Goal: Contribute content: Contribute content

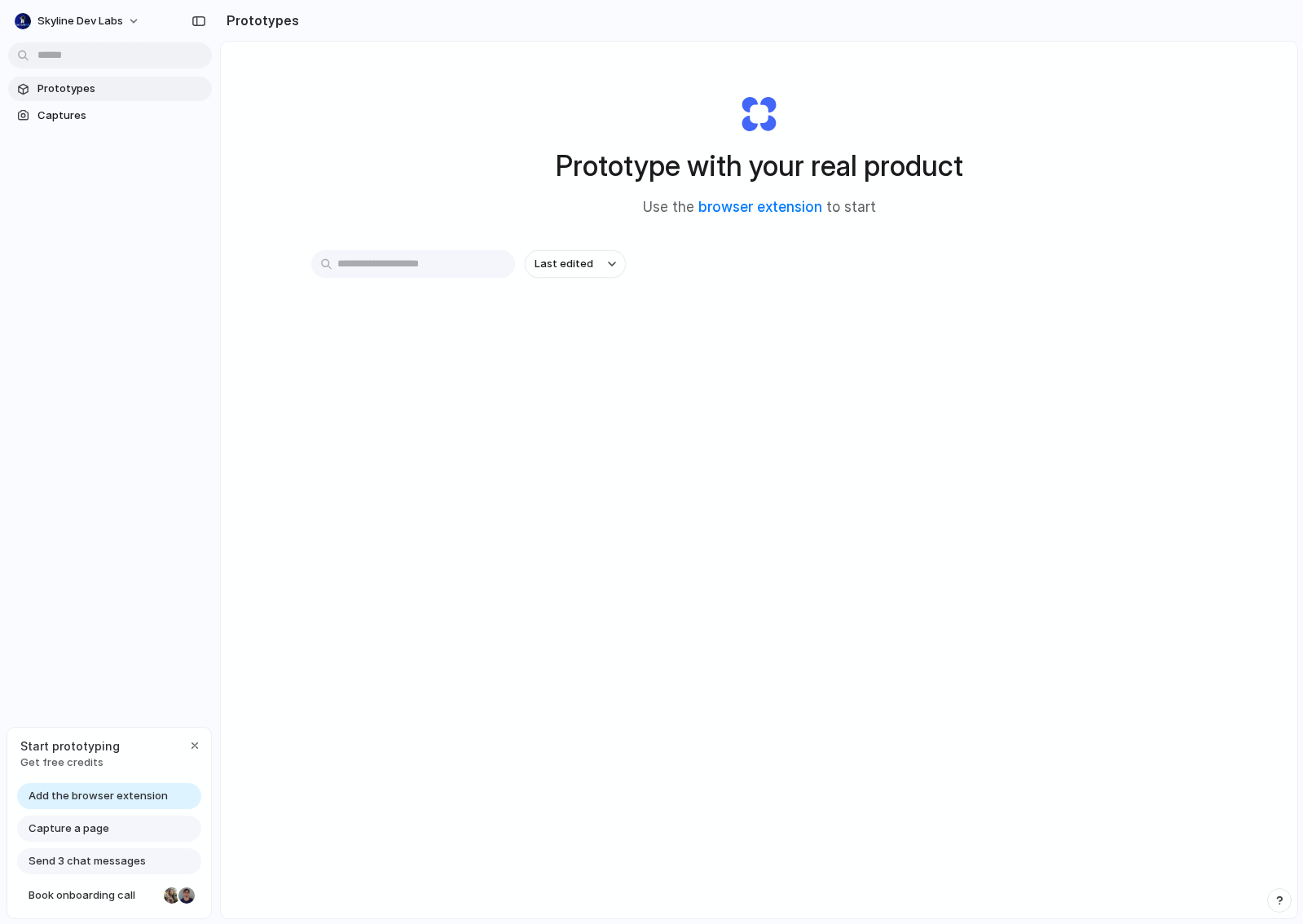
drag, startPoint x: 967, startPoint y: 162, endPoint x: 563, endPoint y: 161, distance: 404.0
click at [563, 161] on div "Prototype with your real product Use the browser extension to start" at bounding box center [759, 150] width 652 height 176
drag, startPoint x: 563, startPoint y: 160, endPoint x: 895, endPoint y: 161, distance: 332.0
click at [894, 161] on h1 "Prototype with your real product" at bounding box center [759, 166] width 407 height 44
click at [794, 202] on link "browser extension" at bounding box center [759, 206] width 124 height 16
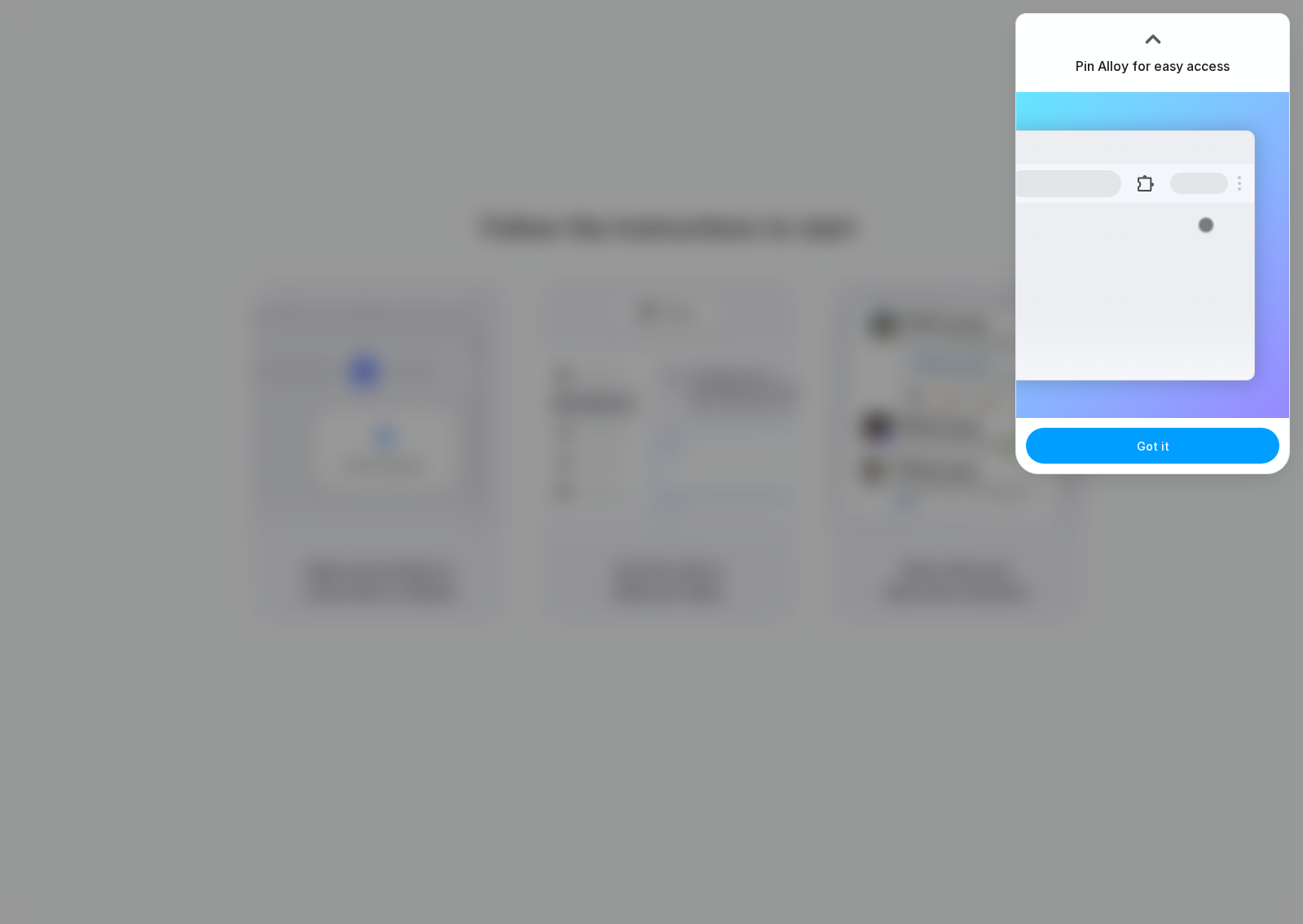
click at [1176, 451] on button "Got it" at bounding box center [1152, 446] width 254 height 36
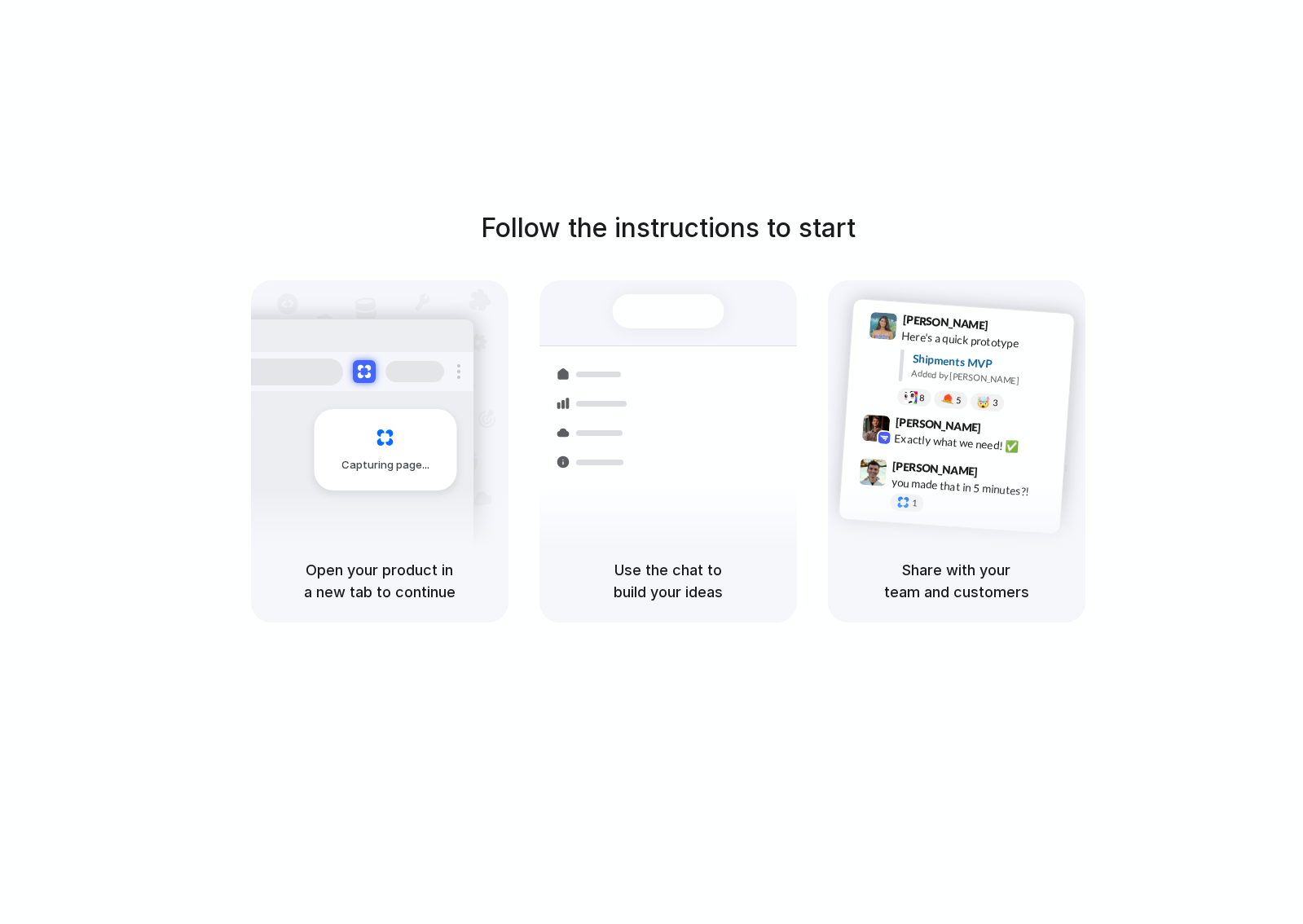
click at [773, 234] on h1 "Follow the instructions to start" at bounding box center [669, 227] width 375 height 39
drag, startPoint x: 315, startPoint y: 574, endPoint x: 563, endPoint y: 607, distance: 250.2
click at [484, 605] on div "Open your product in a new tab to continue" at bounding box center [380, 581] width 258 height 83
click at [884, 609] on div "Share with your team and customers" at bounding box center [956, 581] width 258 height 83
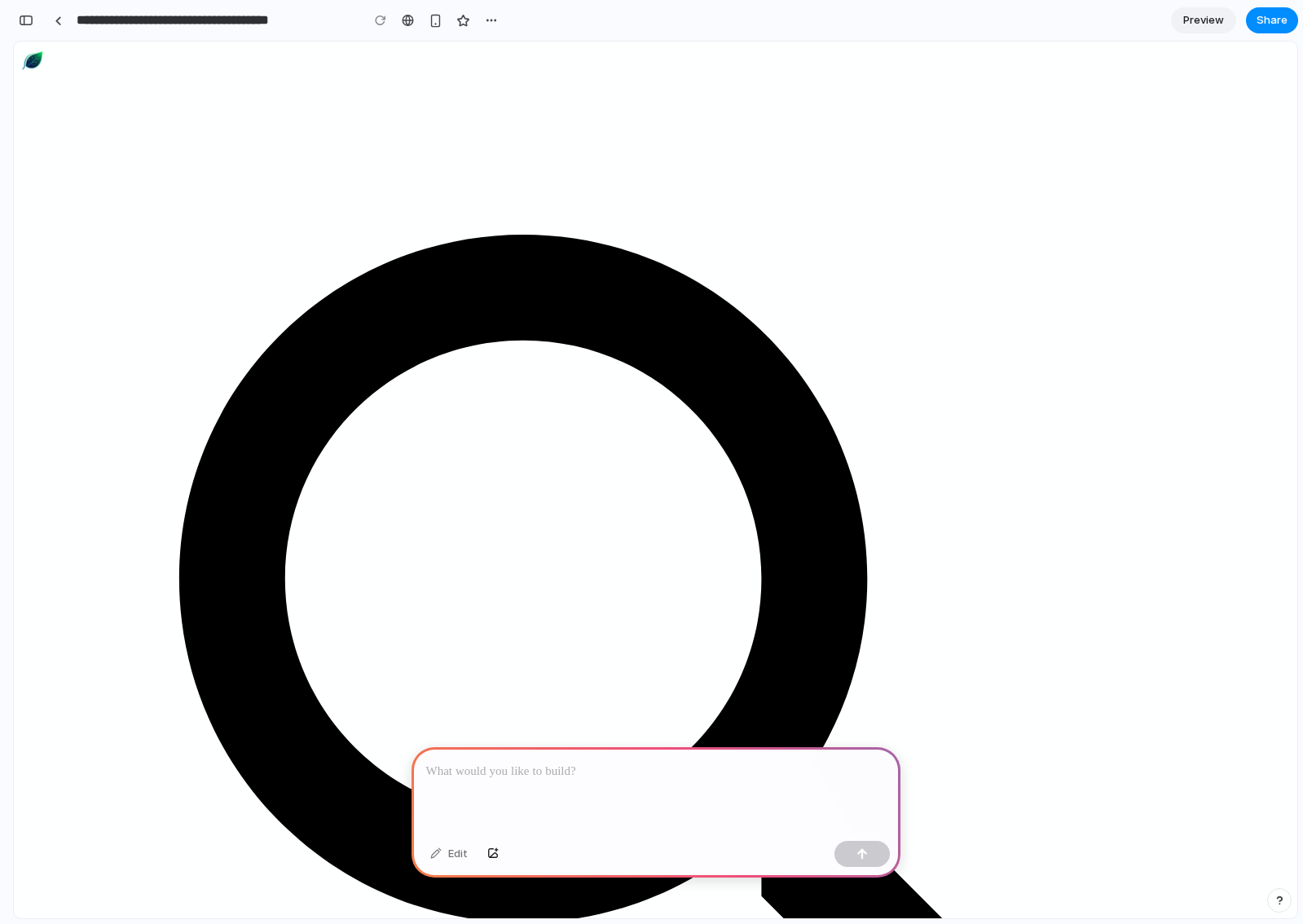
drag, startPoint x: 509, startPoint y: 767, endPoint x: 518, endPoint y: 771, distance: 9.8
click at [509, 768] on p at bounding box center [655, 772] width 459 height 20
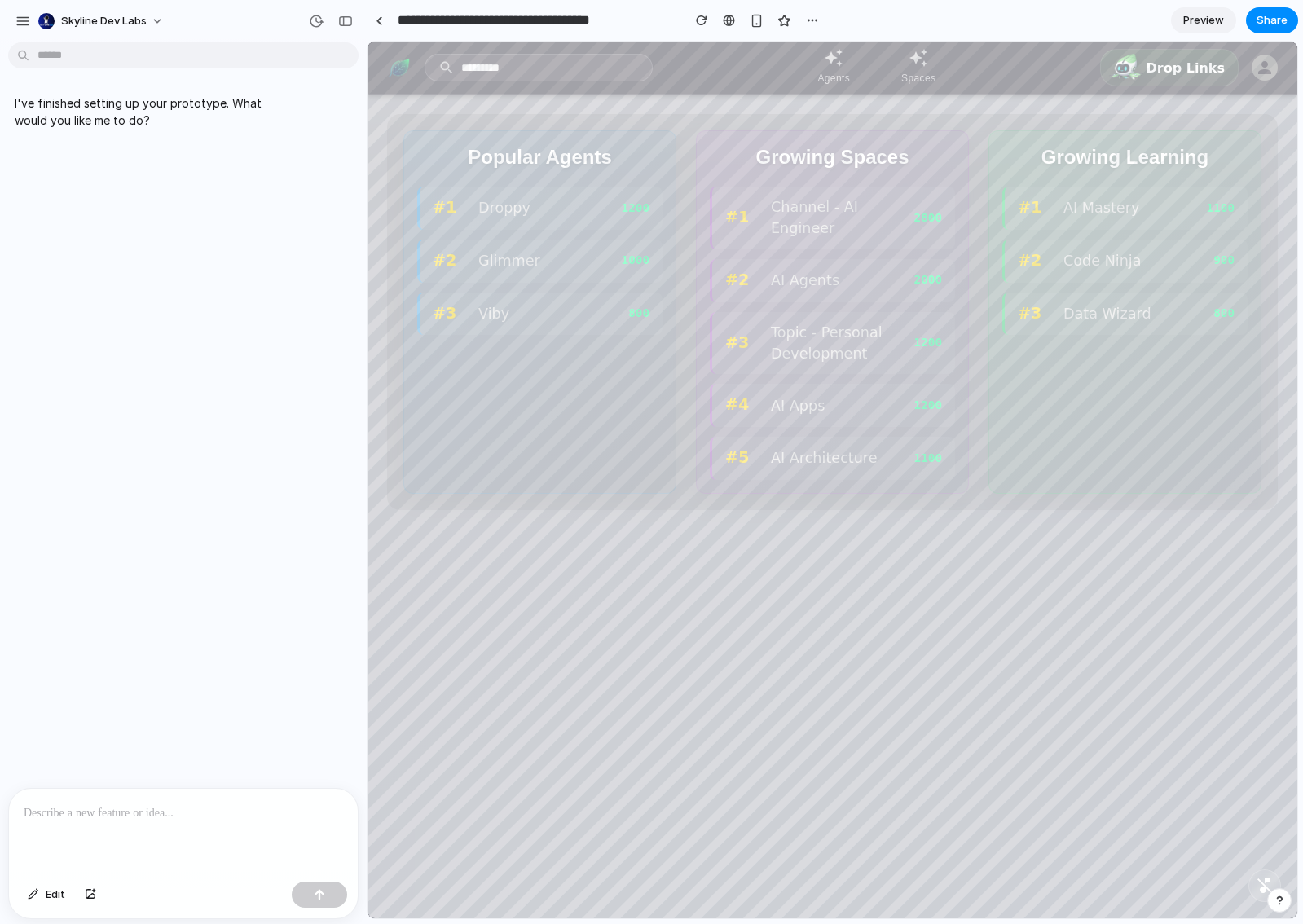
click at [176, 831] on div at bounding box center [183, 831] width 348 height 86
click at [152, 826] on div "**********" at bounding box center [183, 831] width 348 height 86
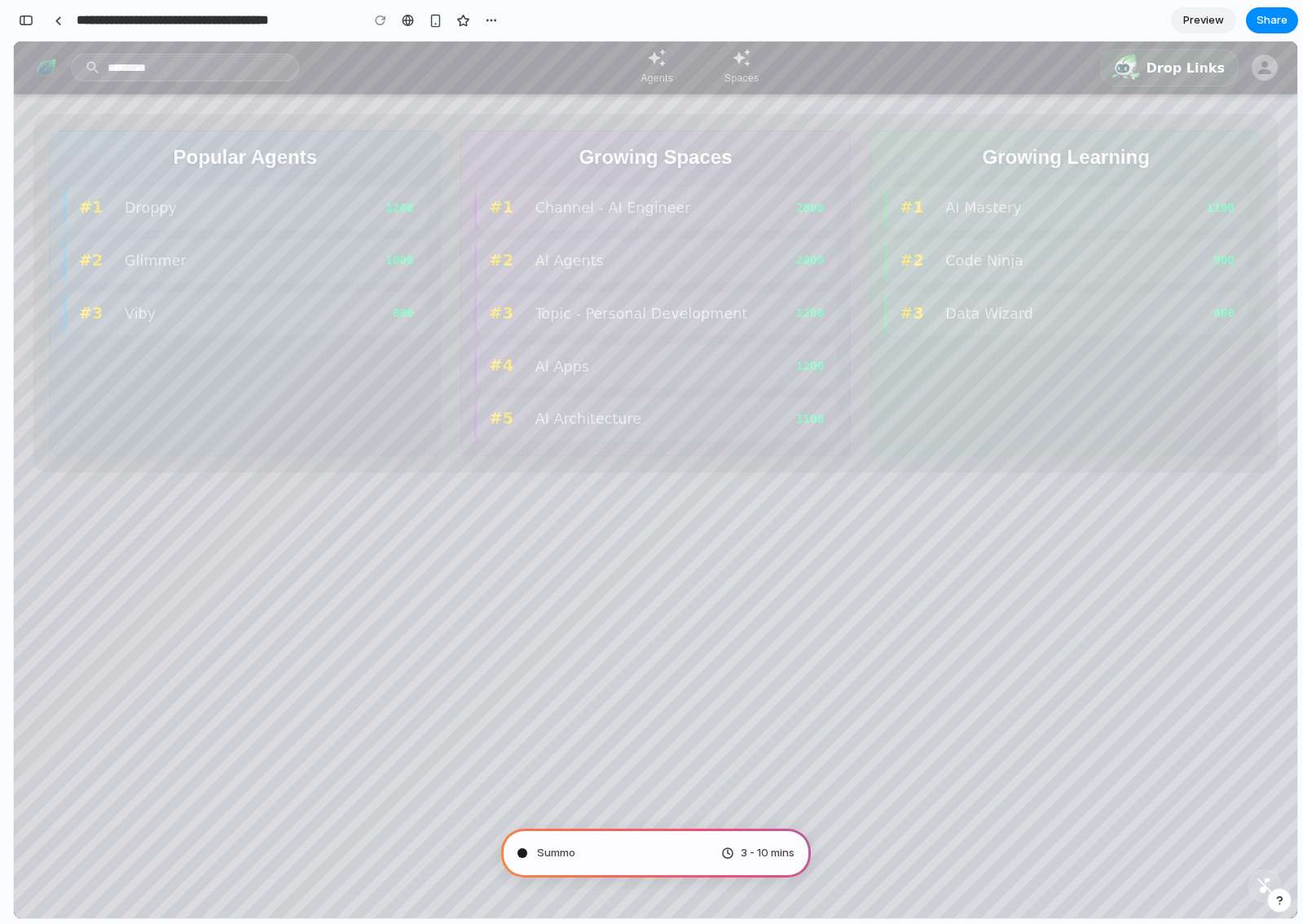
type input "**********"
click at [93, 19] on input "**********" at bounding box center [198, 20] width 251 height 29
click at [55, 27] on link at bounding box center [58, 21] width 25 height 25
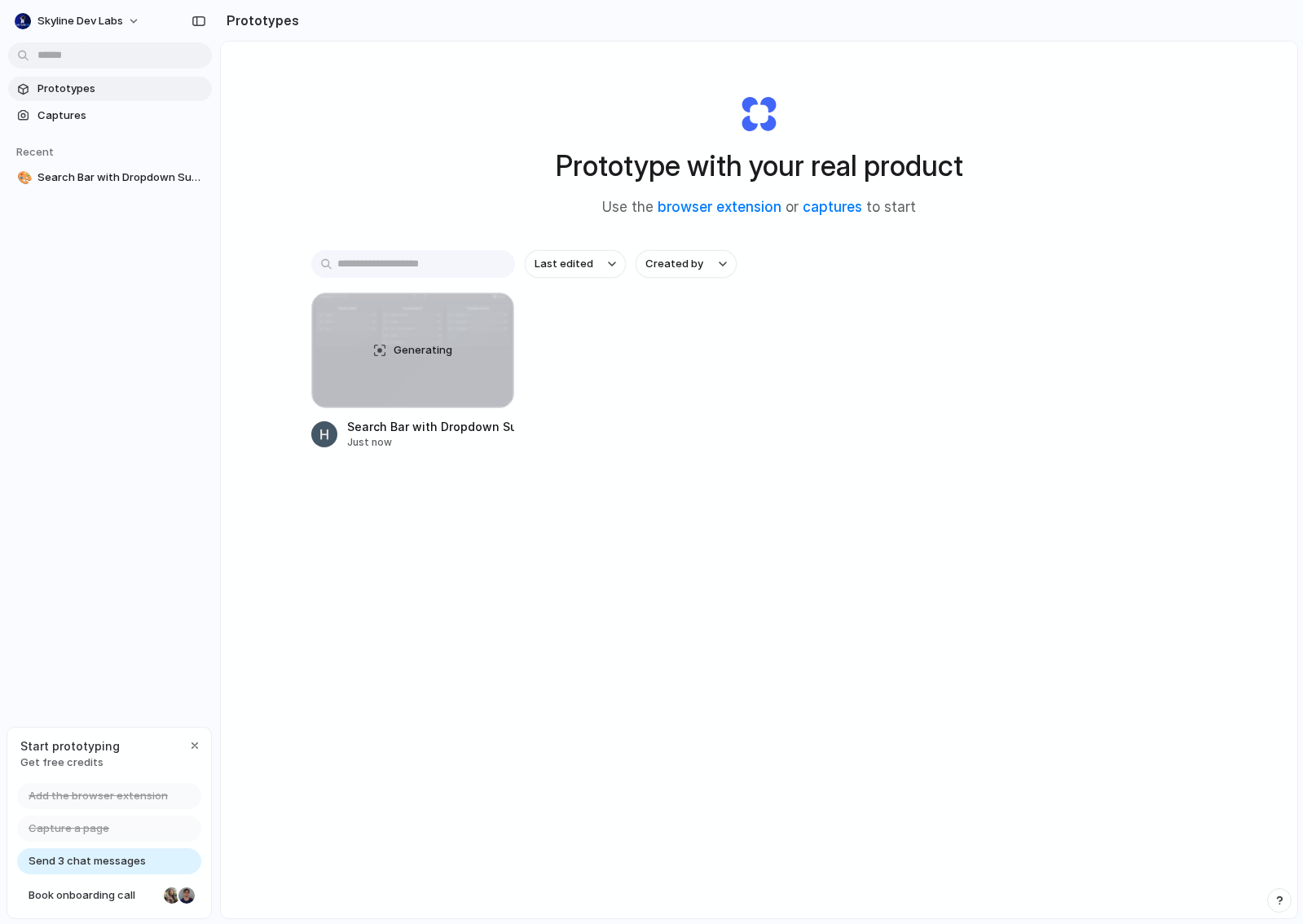
click at [481, 527] on div "Last edited Created by Generating Search Bar with Dropdown Suggestions Just now" at bounding box center [759, 400] width 896 height 301
drag, startPoint x: 98, startPoint y: 242, endPoint x: 108, endPoint y: 212, distance: 31.6
click at [98, 240] on div "Prototypes Captures Recent 🎨 Search Bar with Dropdown Suggestions" at bounding box center [110, 202] width 220 height 403
click at [111, 169] on link "🎨 Search Bar with Dropdown Suggestions" at bounding box center [110, 178] width 204 height 25
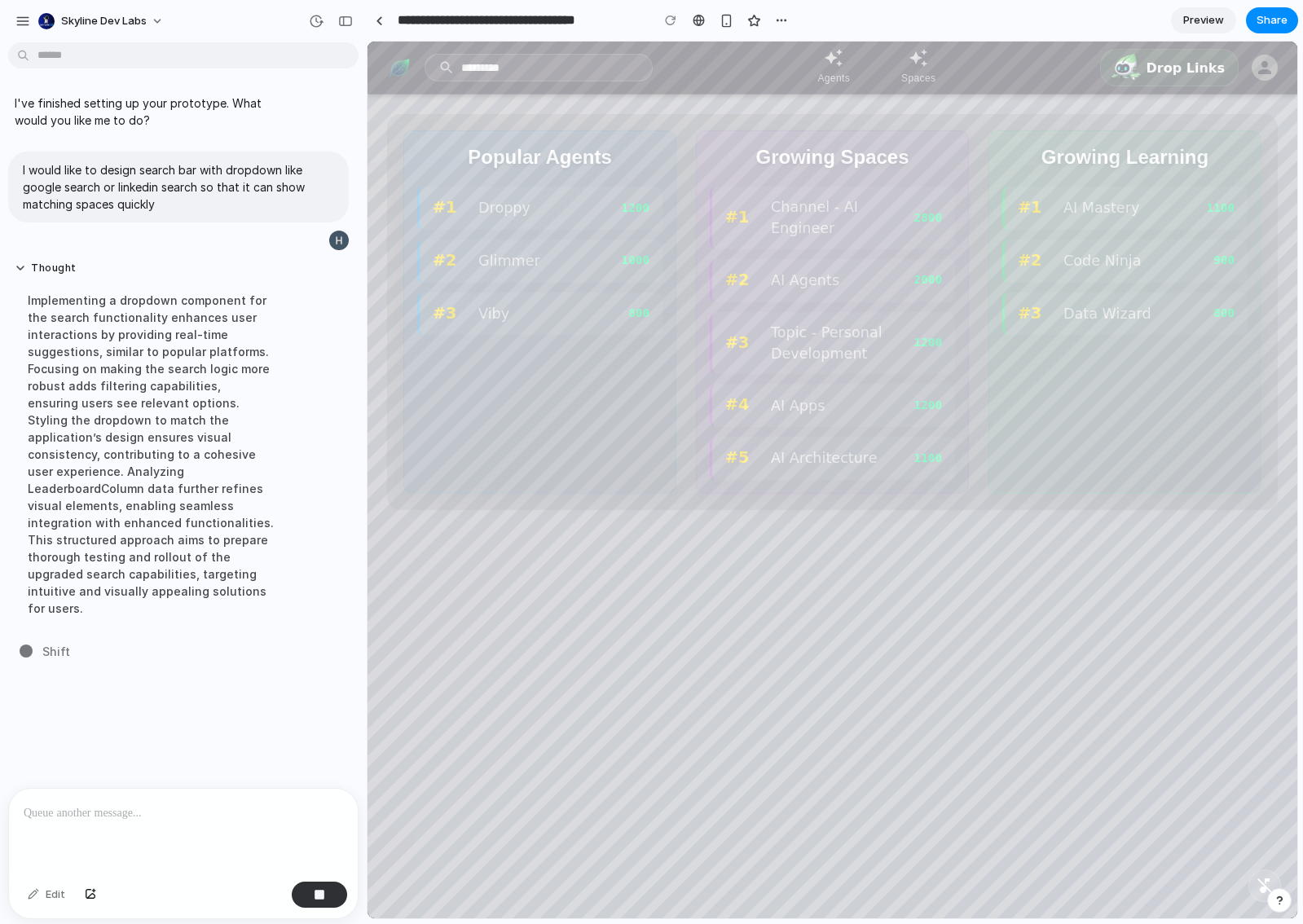
drag, startPoint x: 44, startPoint y: 299, endPoint x: 236, endPoint y: 631, distance: 383.5
click at [236, 631] on div "I've finished setting up your prototype. What would you like me to do? I would …" at bounding box center [178, 418] width 357 height 738
click at [236, 643] on div "Shifting p" at bounding box center [188, 651] width 337 height 17
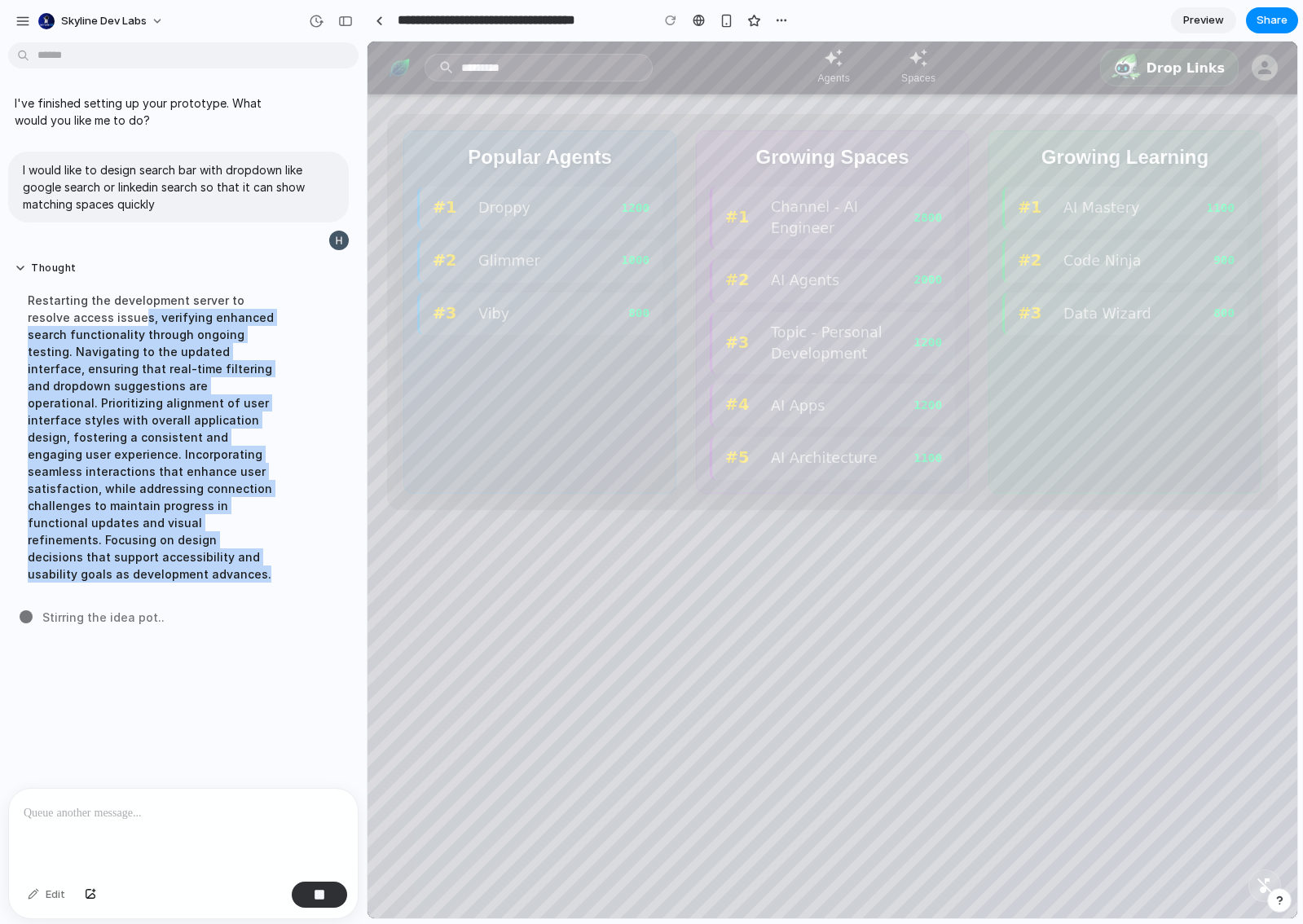
drag, startPoint x: 141, startPoint y: 331, endPoint x: 271, endPoint y: 566, distance: 268.6
click at [271, 566] on div "Restarting the development server to resolve access issues, verifying enhanced …" at bounding box center [150, 437] width 272 height 311
drag, startPoint x: 261, startPoint y: 560, endPoint x: 113, endPoint y: 335, distance: 269.3
click at [113, 335] on div "Restarting the development server to resolve access issues, verifying enhanced …" at bounding box center [150, 437] width 272 height 311
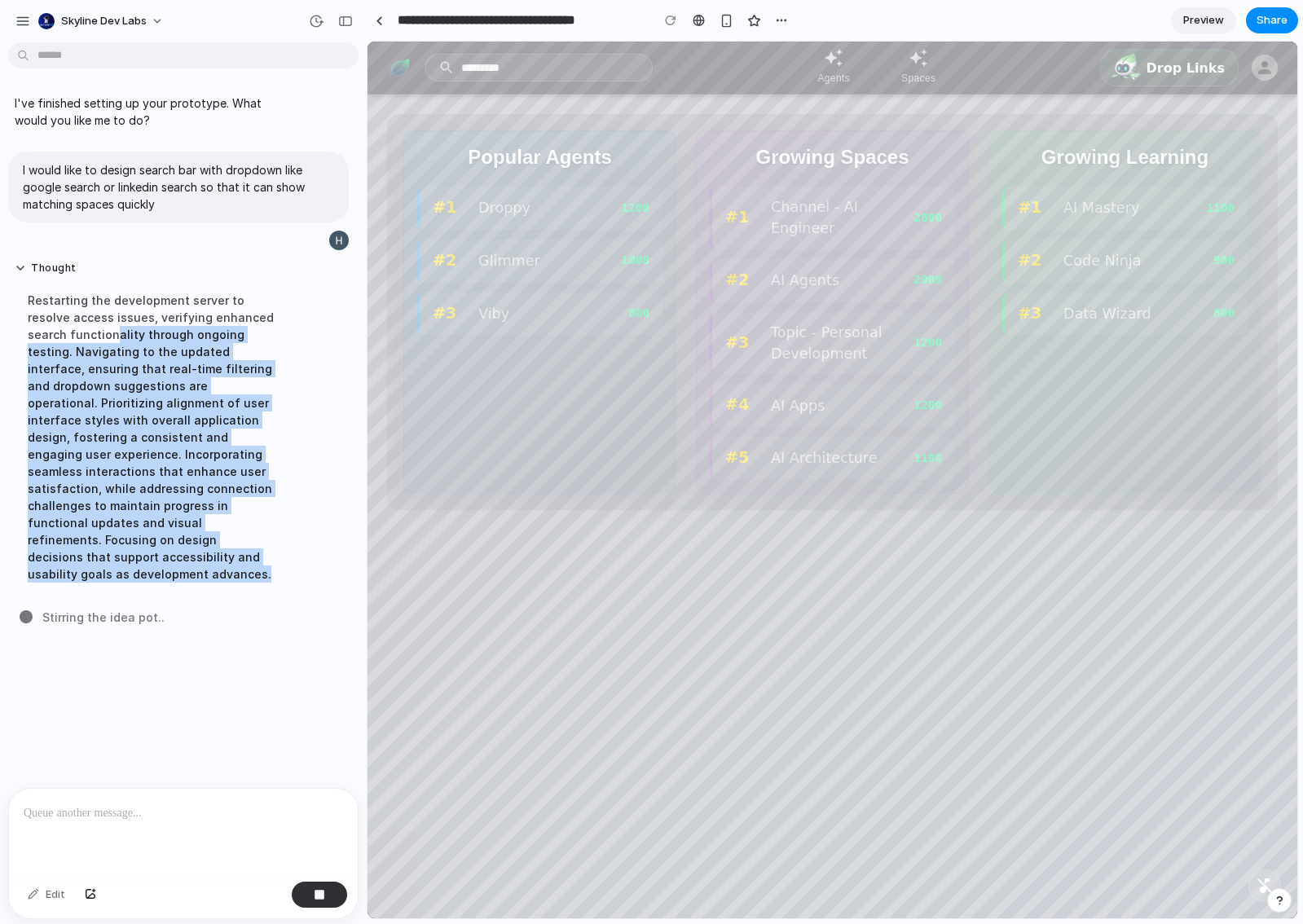
click at [113, 335] on div "Restarting the development server to resolve access issues, verifying enhanced …" at bounding box center [150, 437] width 272 height 311
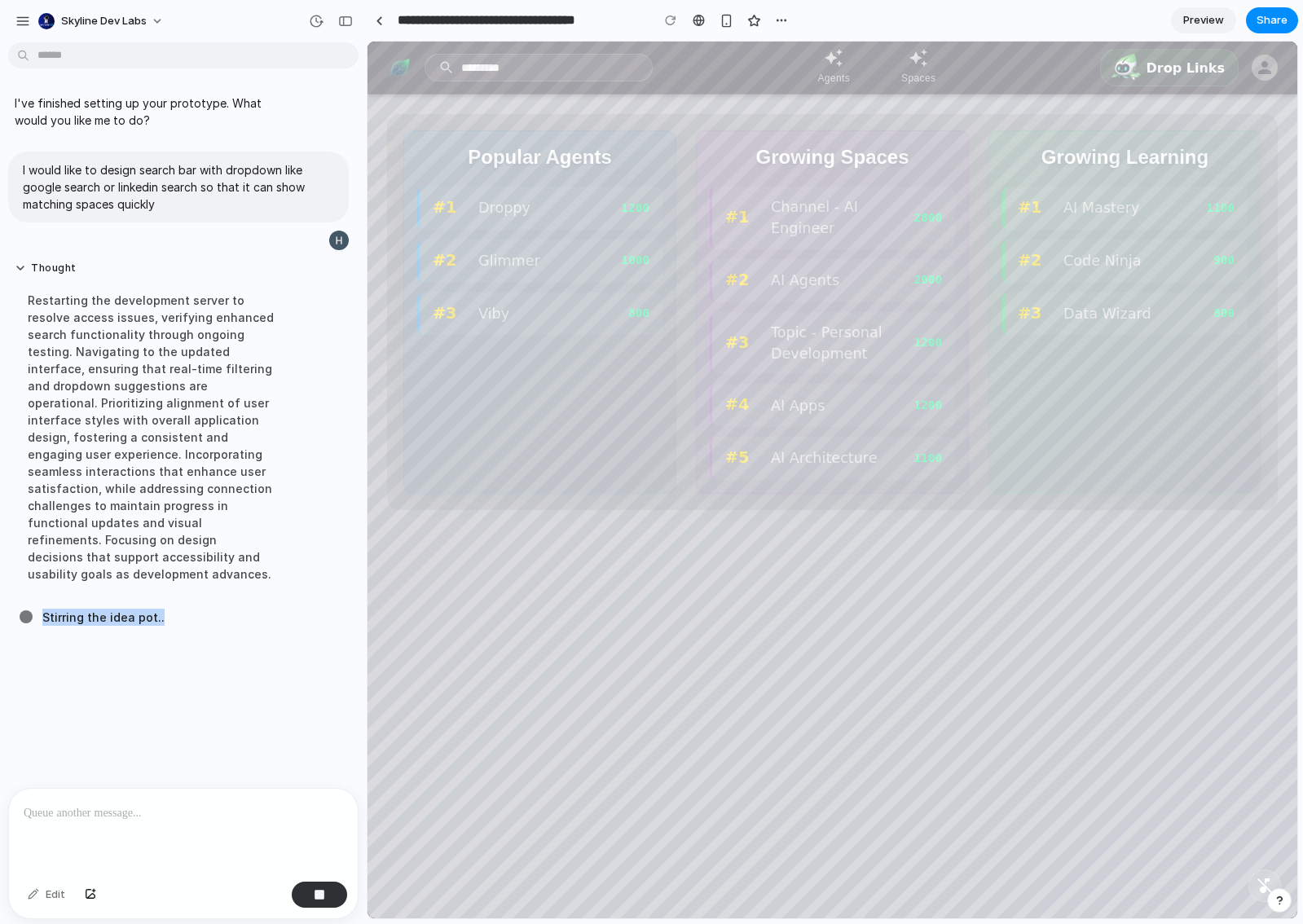
drag, startPoint x: 49, startPoint y: 605, endPoint x: 135, endPoint y: 609, distance: 86.1
click at [129, 609] on div "I've finished setting up your prototype. What would you like me to do? I would …" at bounding box center [178, 418] width 357 height 738
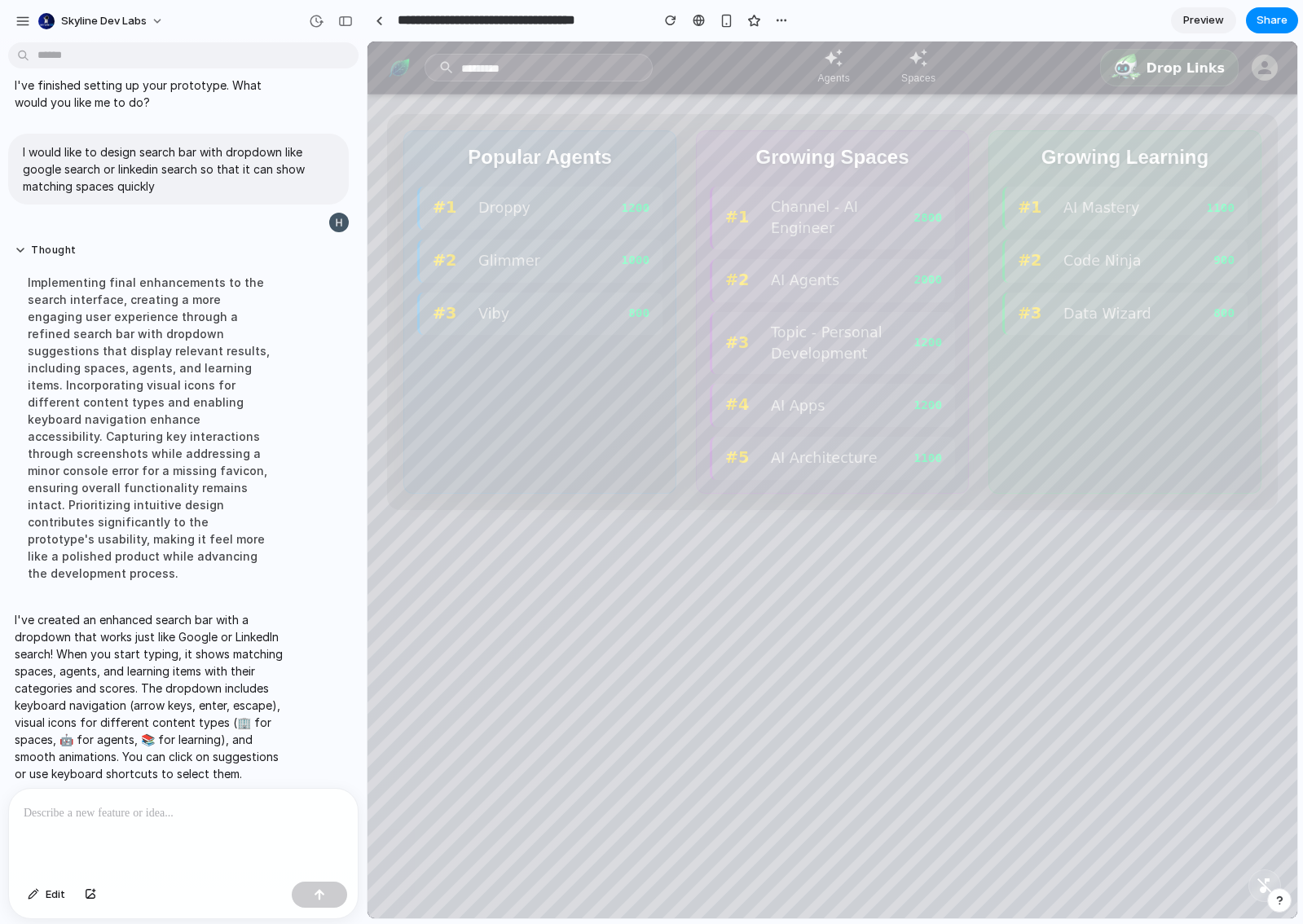
drag, startPoint x: 50, startPoint y: 604, endPoint x: 229, endPoint y: 598, distance: 179.1
click at [229, 611] on p "I've created an enhanced search bar with a dropdown that works just like Google…" at bounding box center [150, 696] width 272 height 171
click at [545, 78] on form "*********" at bounding box center [538, 67] width 228 height 27
click at [545, 67] on input "*********" at bounding box center [550, 69] width 178 height 17
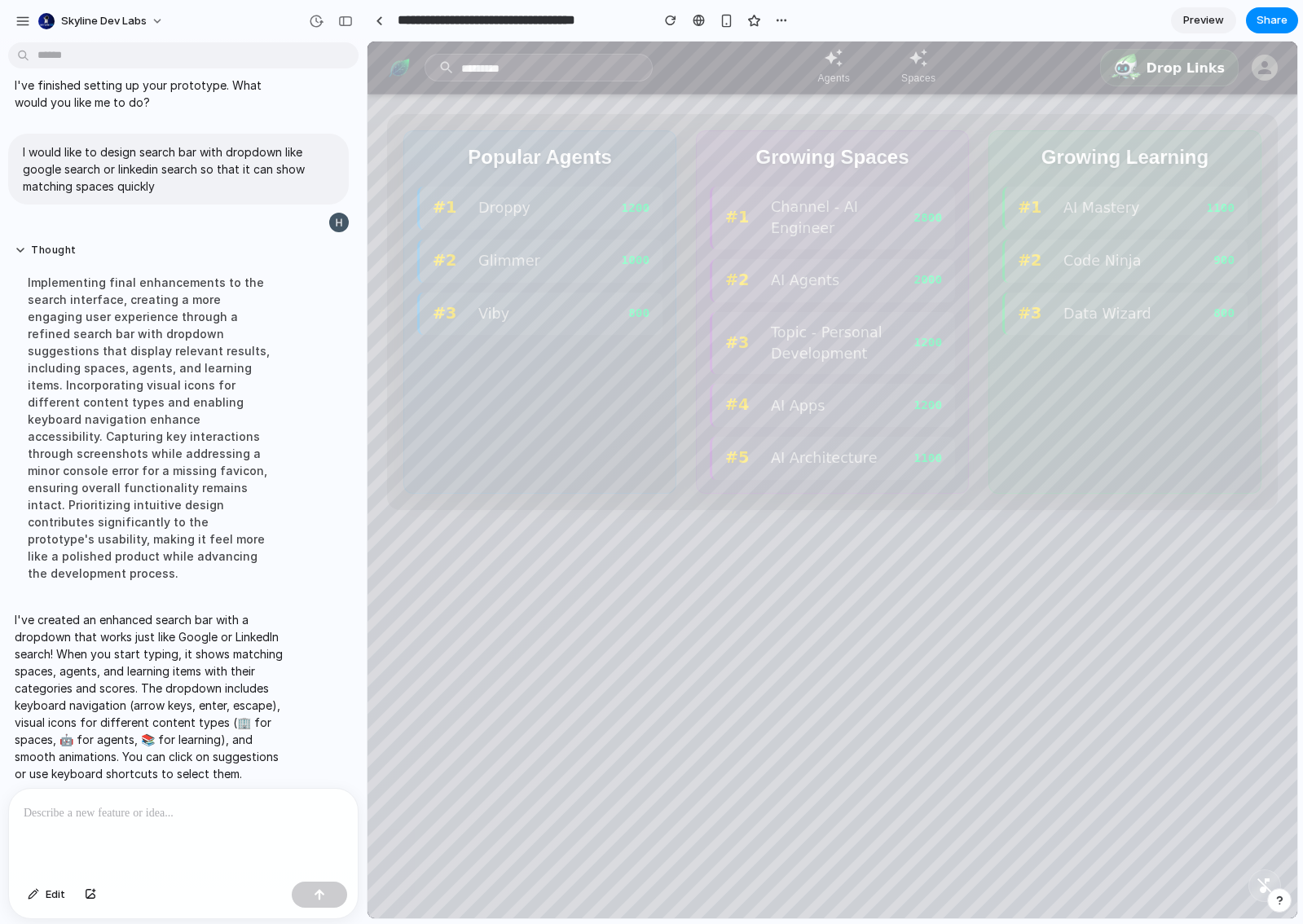
click at [545, 67] on input "*********" at bounding box center [550, 69] width 178 height 17
click at [542, 63] on input "*********" at bounding box center [550, 69] width 178 height 17
drag, startPoint x: 541, startPoint y: 62, endPoint x: 276, endPoint y: 63, distance: 265.0
click at [367, 63] on html "********* Agents Spaces Drop Links Popular Agents #1 Droppy 1200 #2 Glimmer 100…" at bounding box center [832, 480] width 930 height 877
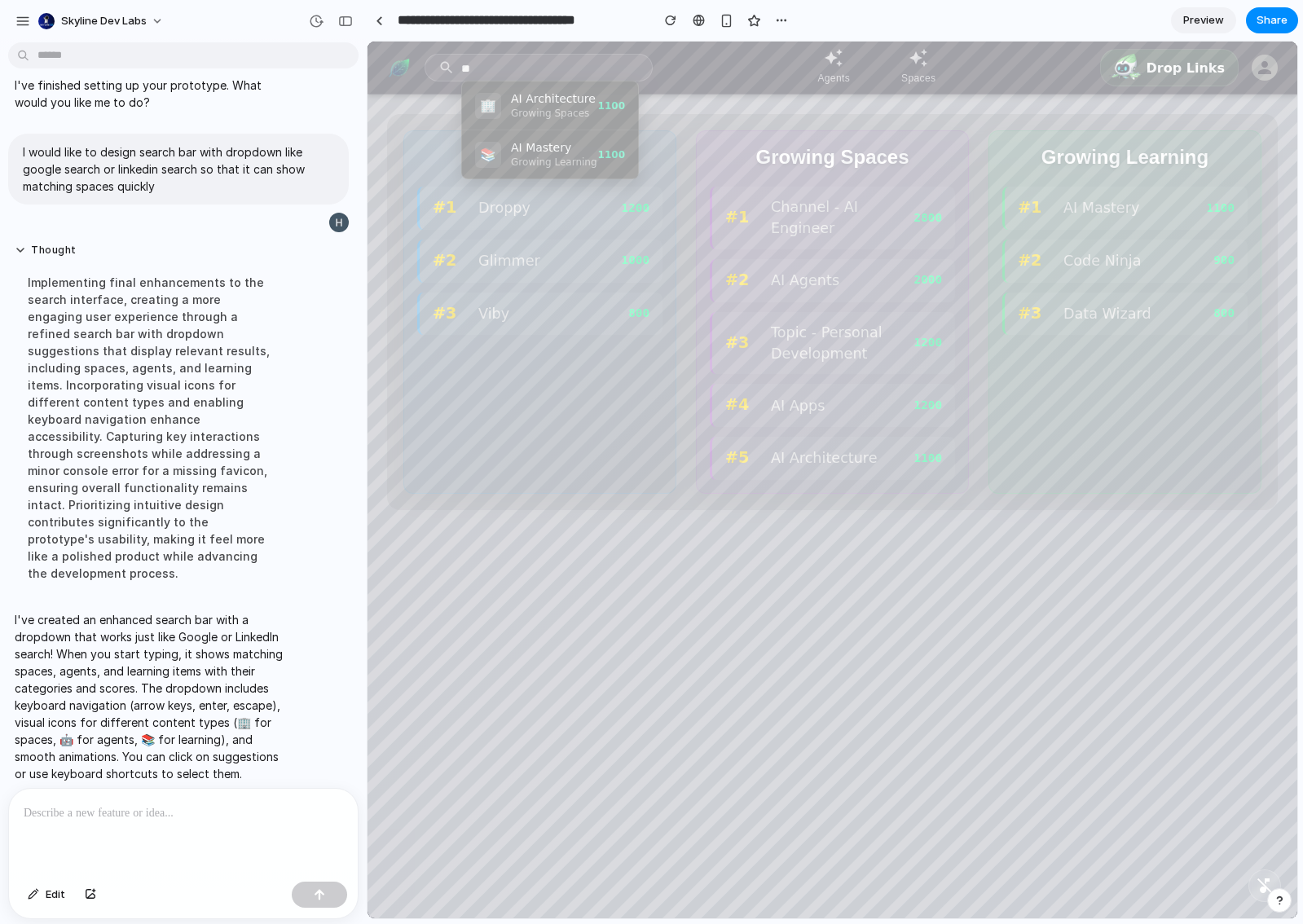
type input "*"
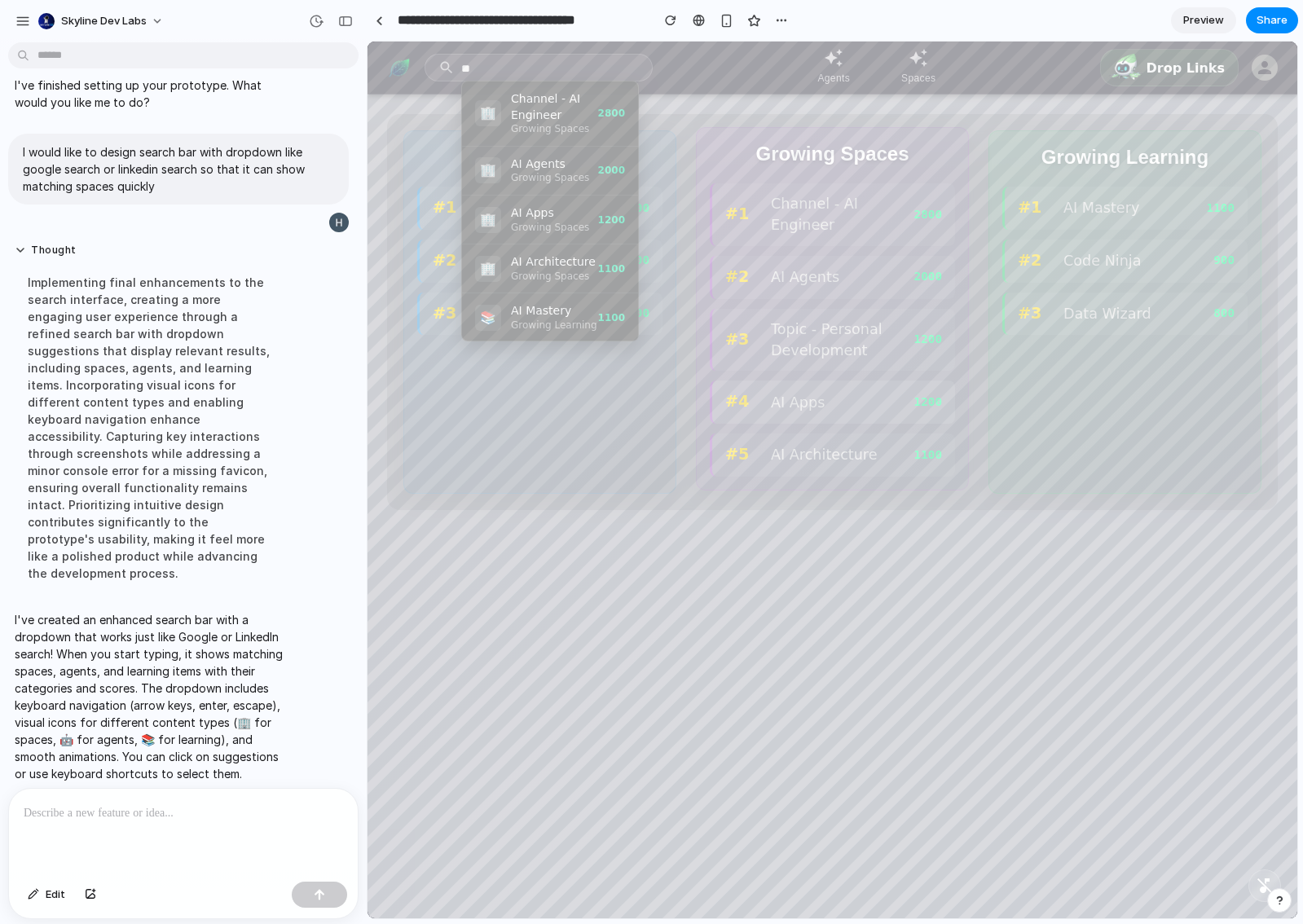
type input "**"
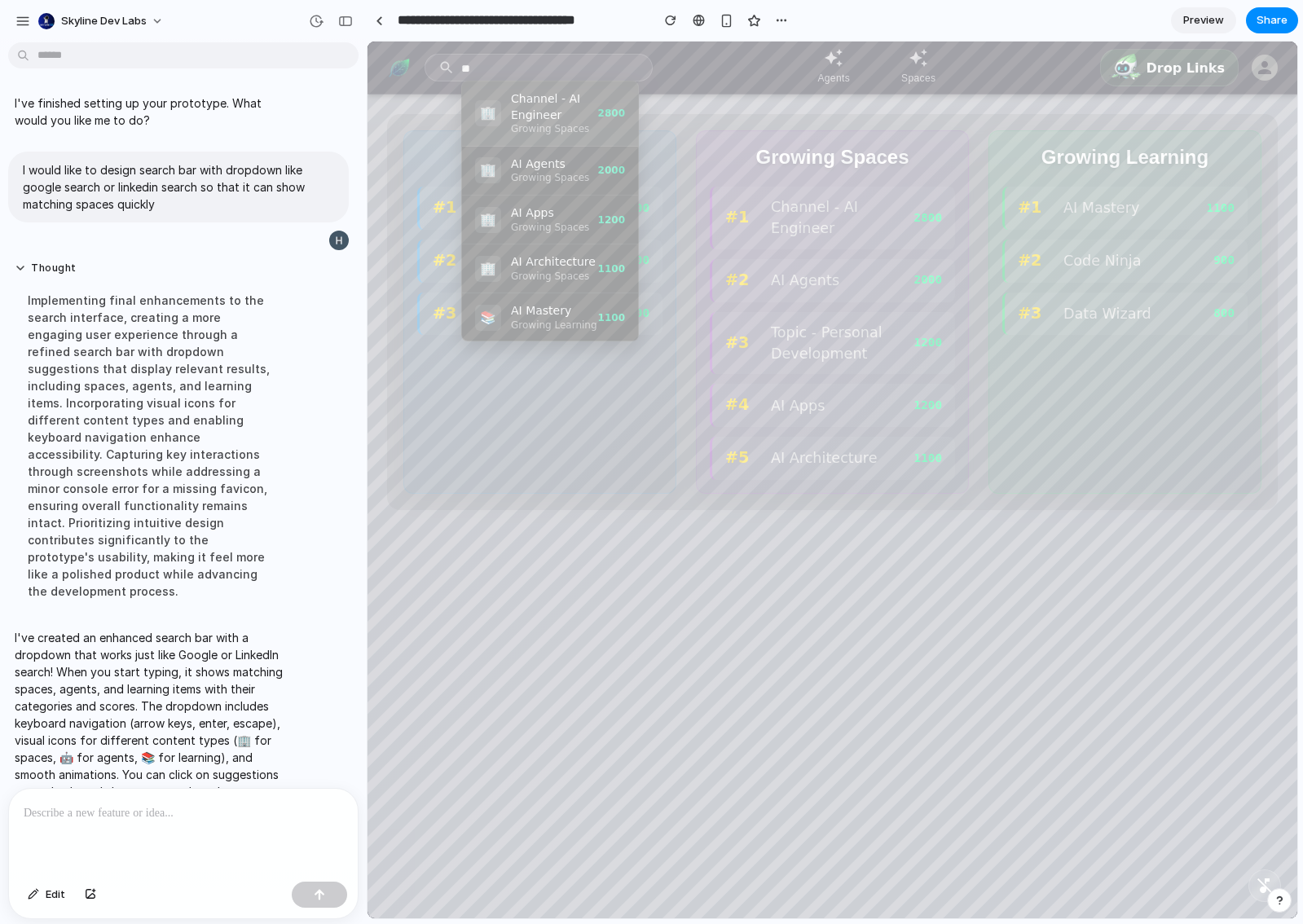
click at [557, 613] on div "Popular Agents #1 Droppy 1200 #2 Glimmer 1000 #3 Viby 800 Growing Spaces #1 Cha…" at bounding box center [832, 533] width 930 height 877
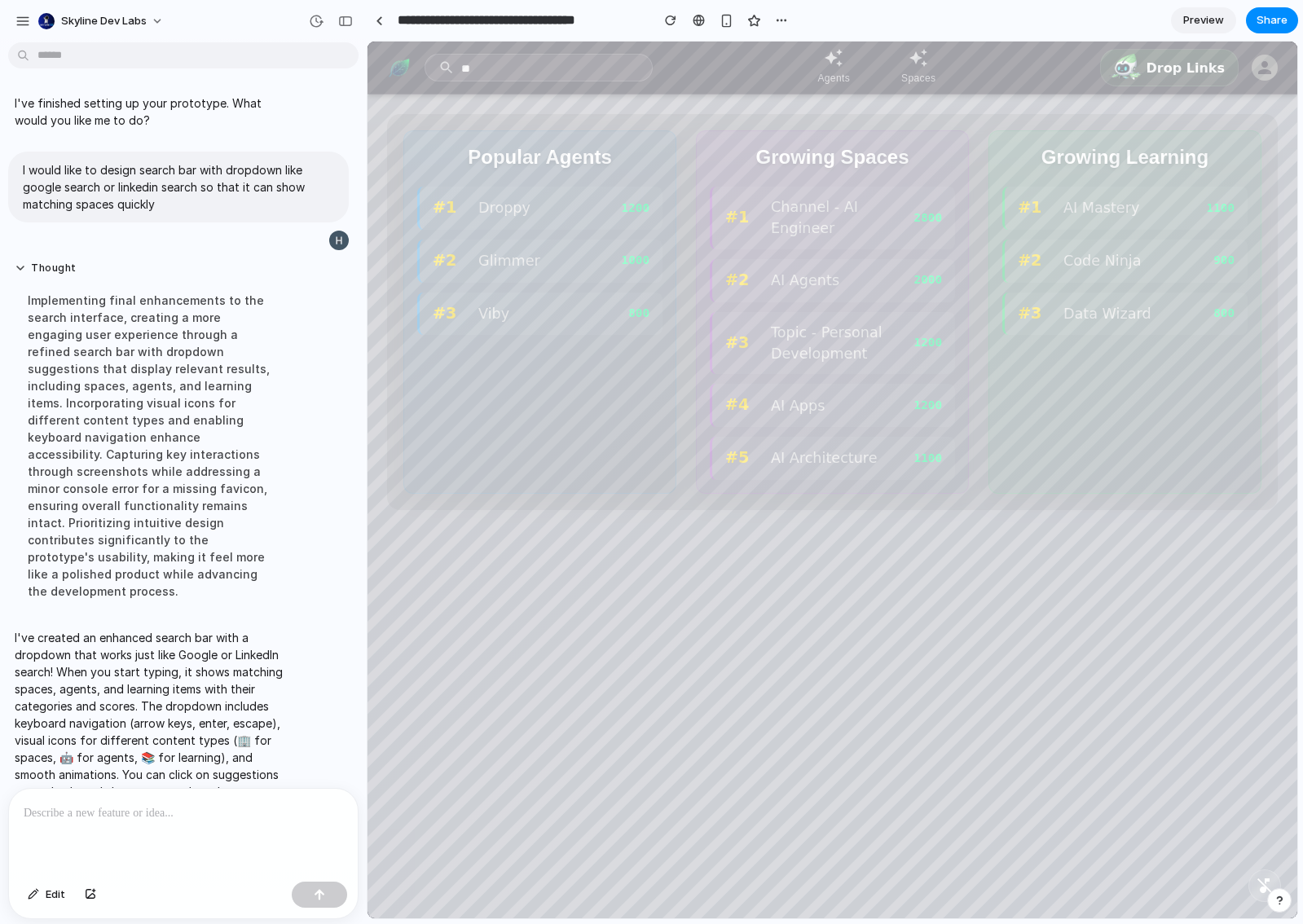
click at [556, 611] on div "Popular Agents #1 Droppy 1200 #2 Glimmer 1000 #3 Viby 800 Growing Spaces #1 Cha…" at bounding box center [832, 533] width 930 height 877
click at [184, 820] on div at bounding box center [183, 831] width 348 height 86
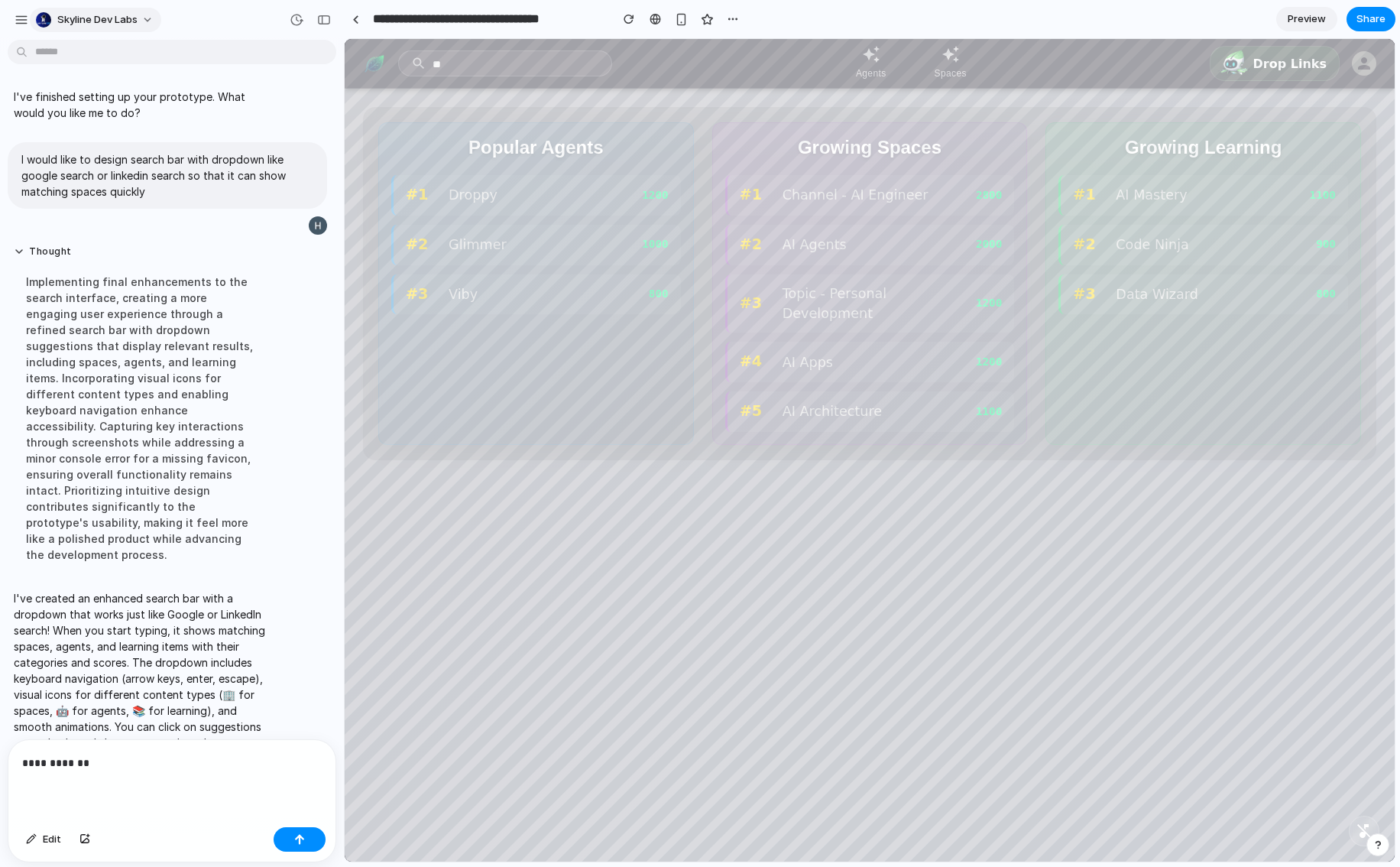
click at [86, 22] on span "Skyline Dev Labs" at bounding box center [98, 20] width 80 height 15
click at [314, 17] on div "Settings Invite members Change theme Sign out" at bounding box center [700, 434] width 1400 height 867
click at [20, 17] on div "button" at bounding box center [20, 20] width 13 height 13
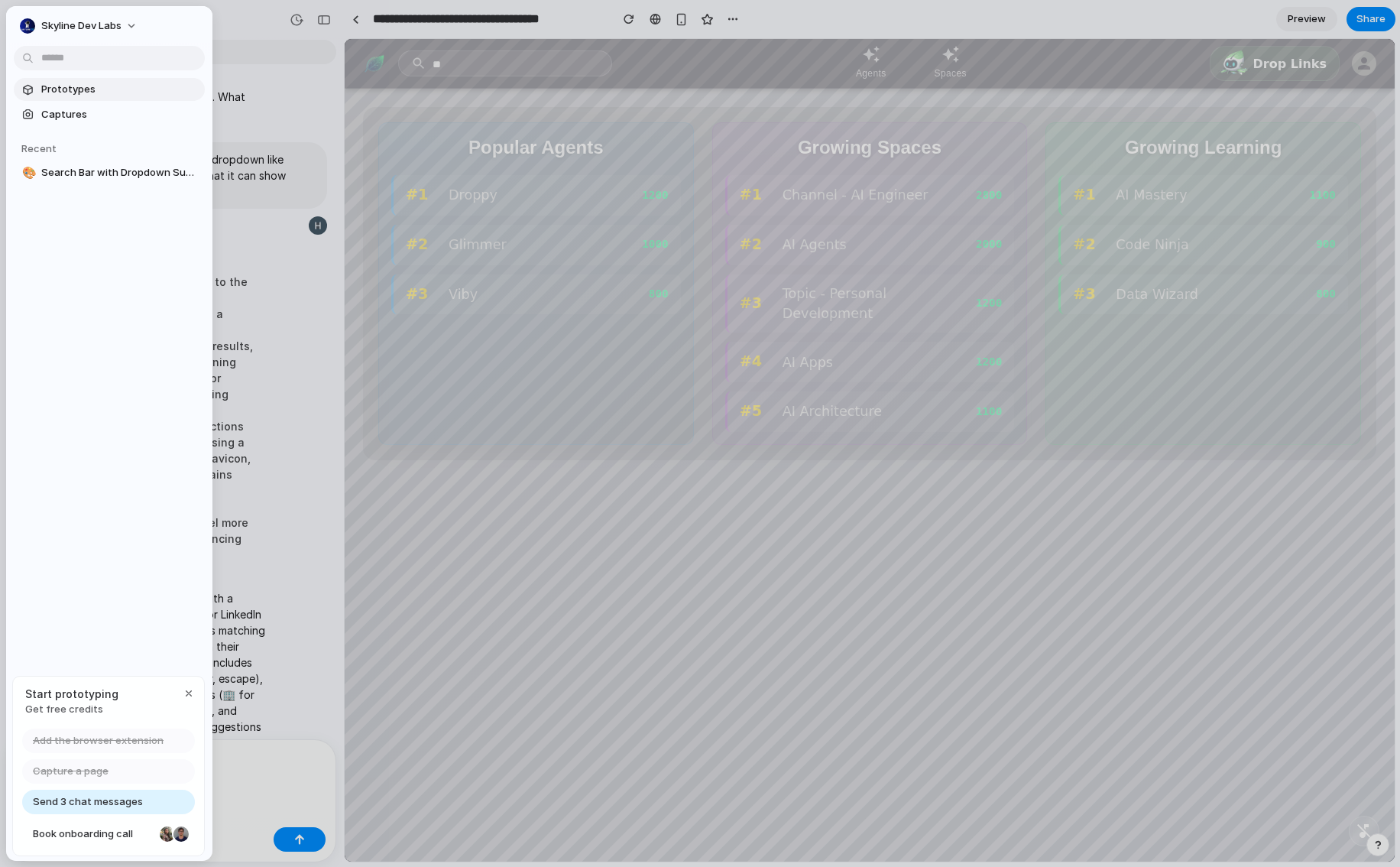
click at [42, 90] on span "Prototypes" at bounding box center [119, 89] width 157 height 15
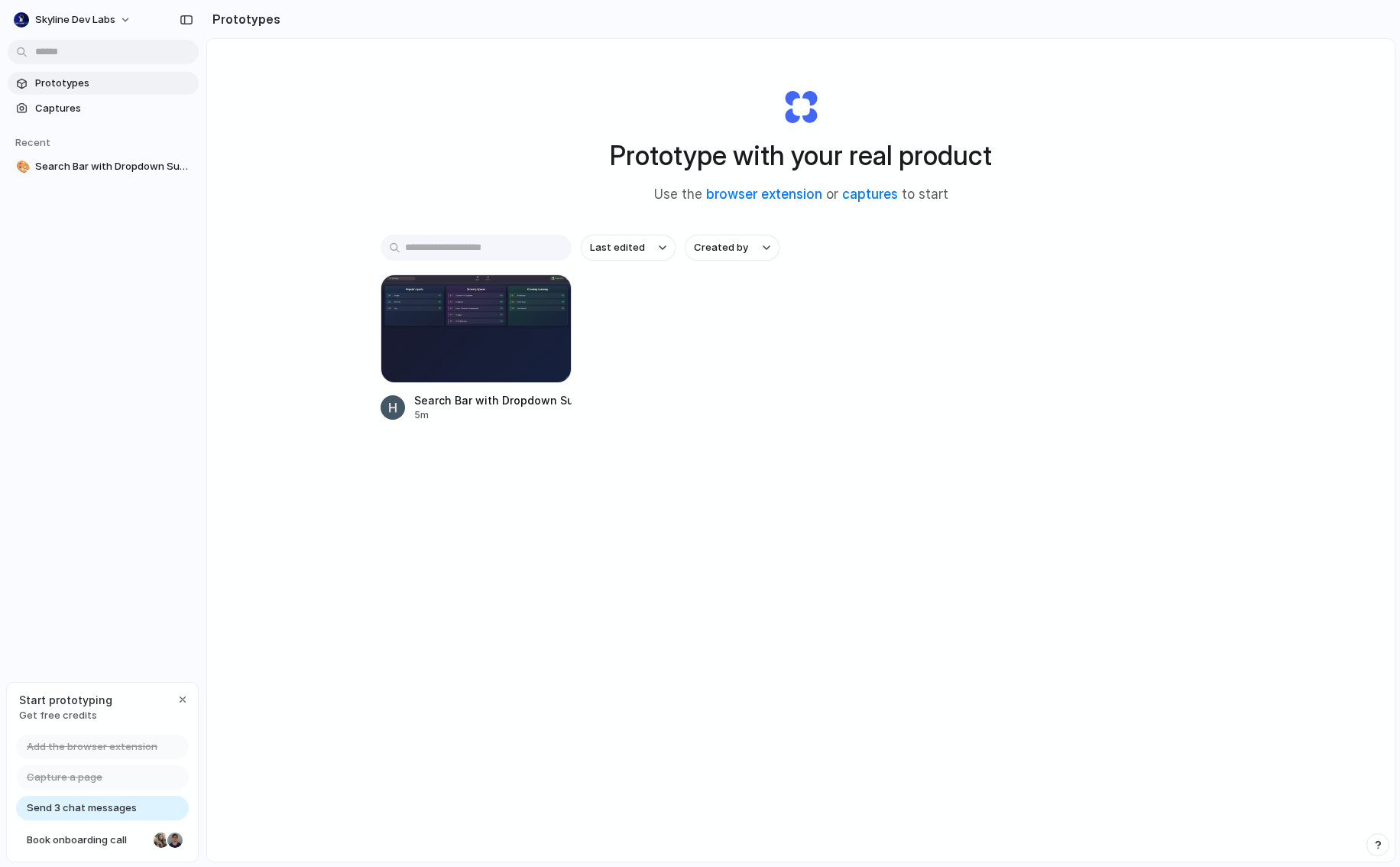
click at [747, 673] on div "Prototype with your real product Use the browser extension or captures to start…" at bounding box center [800, 490] width 1188 height 903
click at [103, 235] on div "Prototypes Captures Recent 🎨 Search Bar with Dropdown Suggestions" at bounding box center [103, 189] width 206 height 378
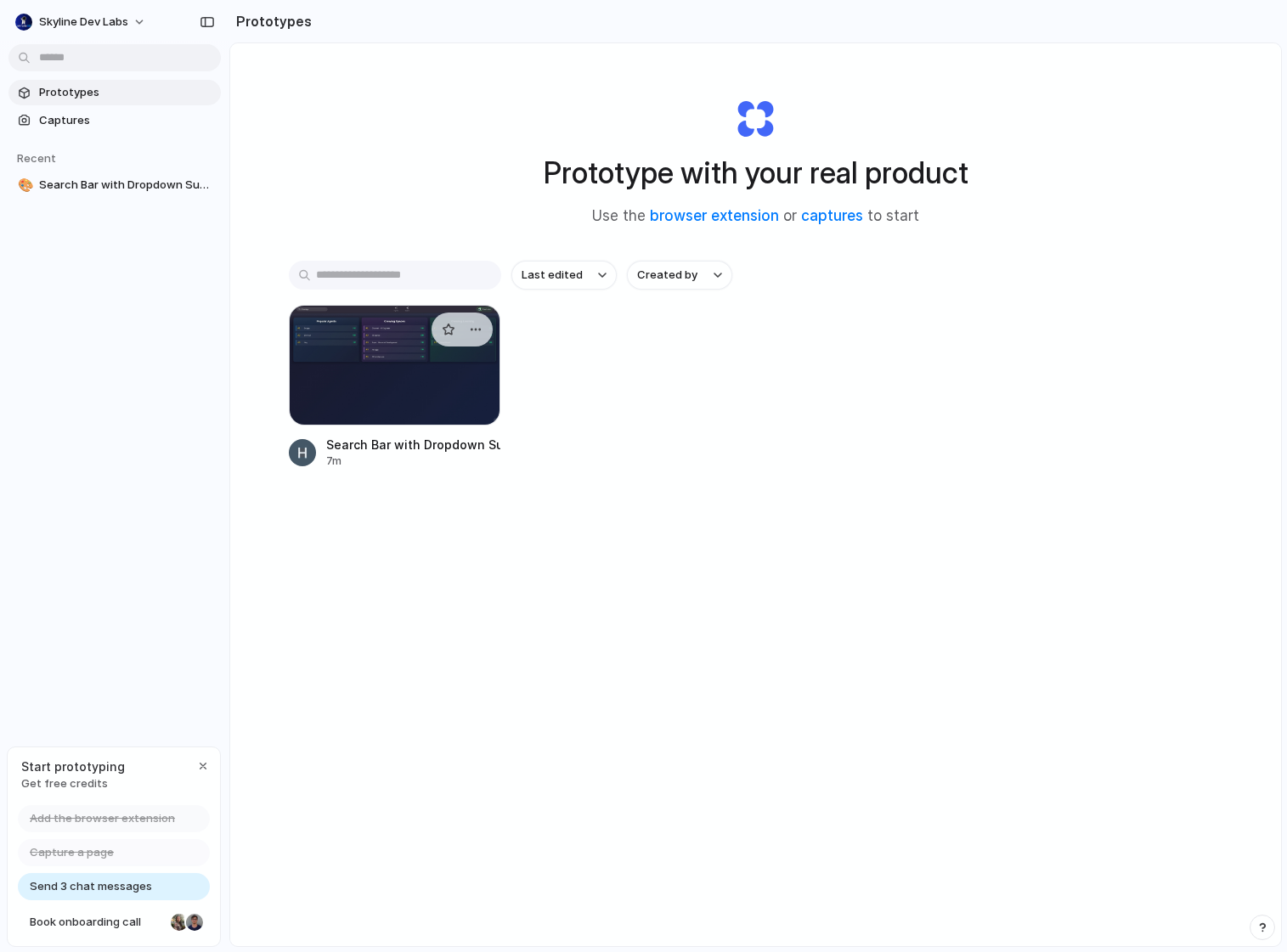
click at [405, 355] on div at bounding box center [395, 365] width 212 height 120
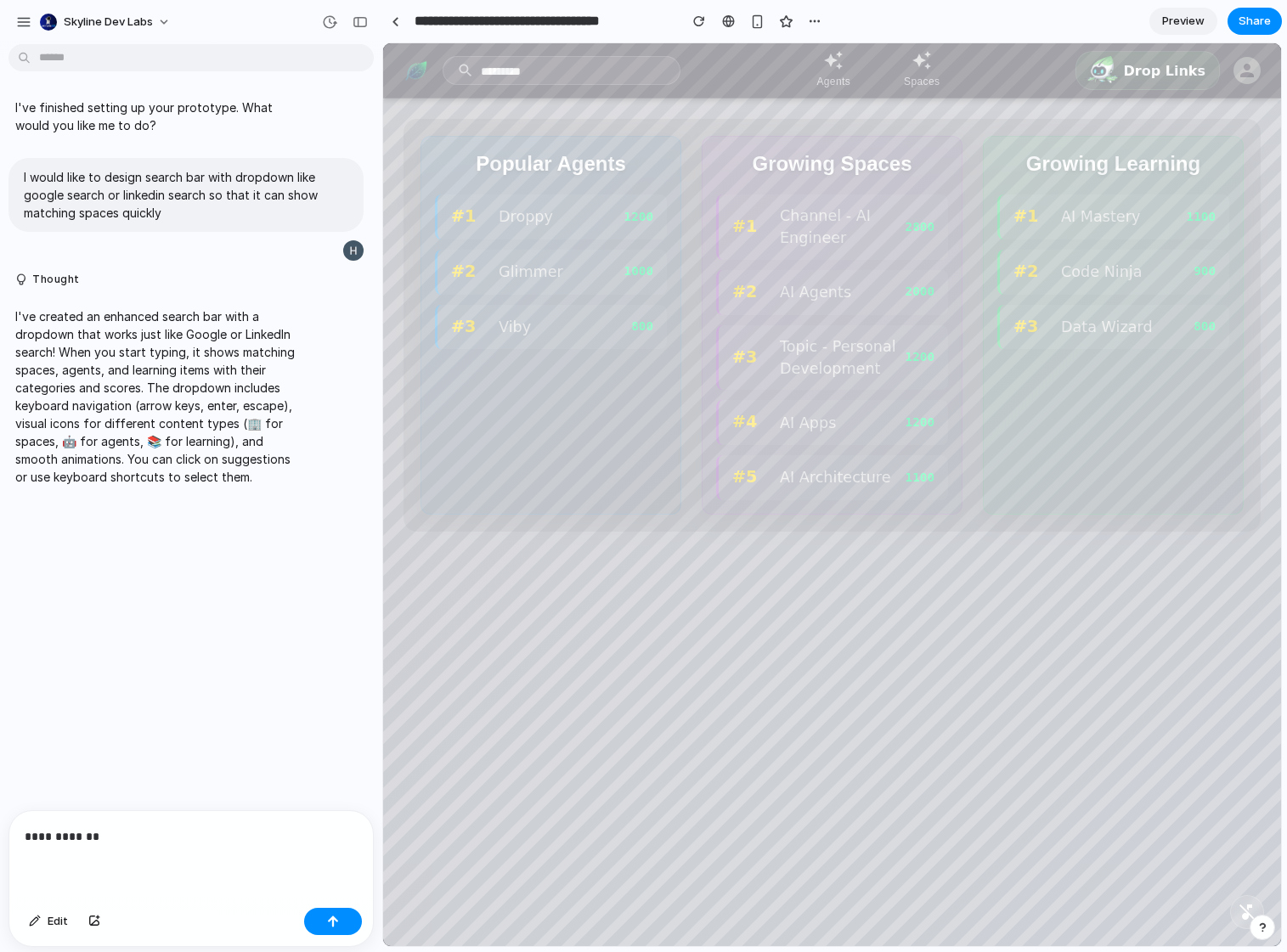
click at [113, 840] on div "**********" at bounding box center [190, 855] width 363 height 90
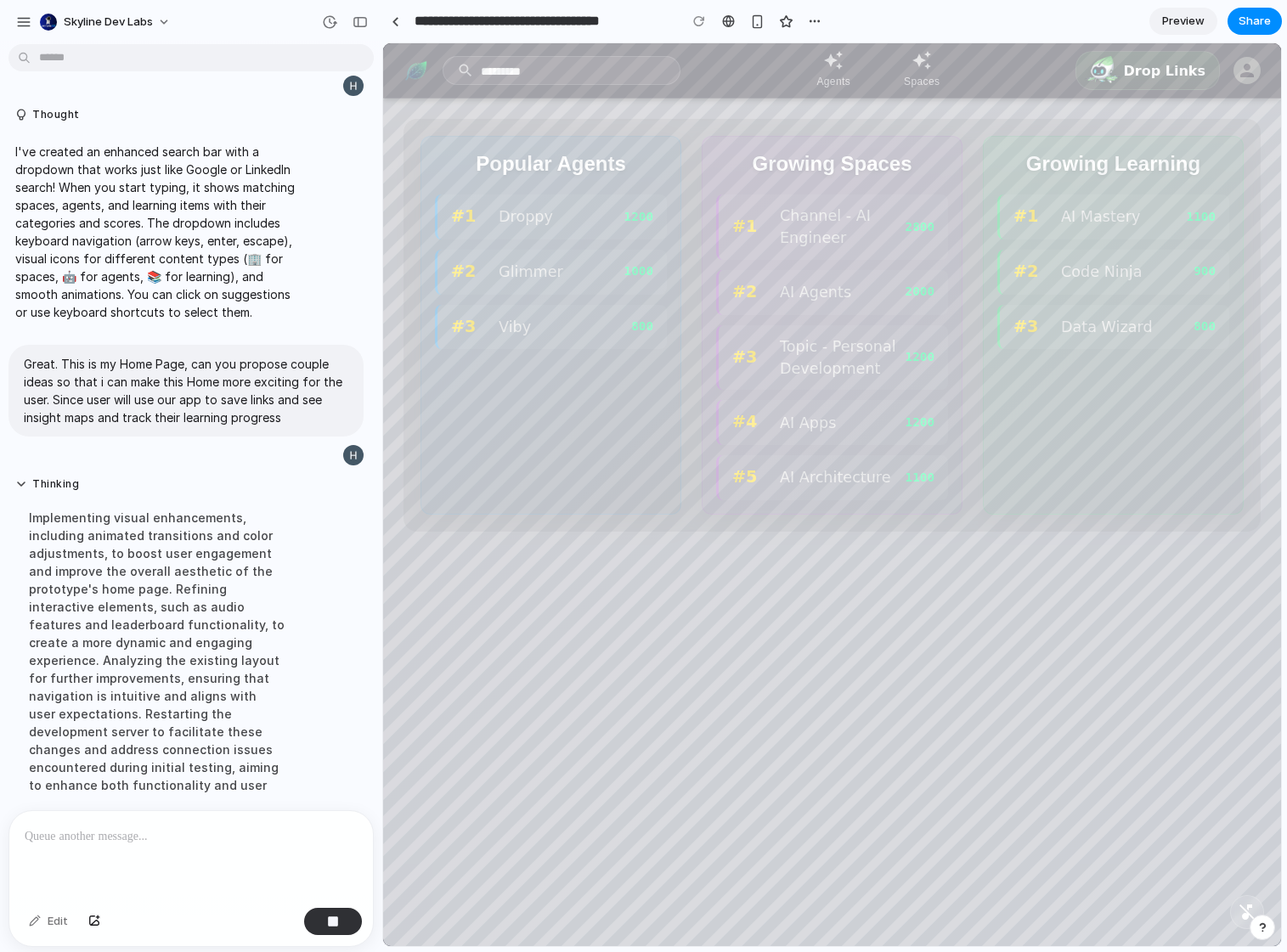
scroll to position [221, 0]
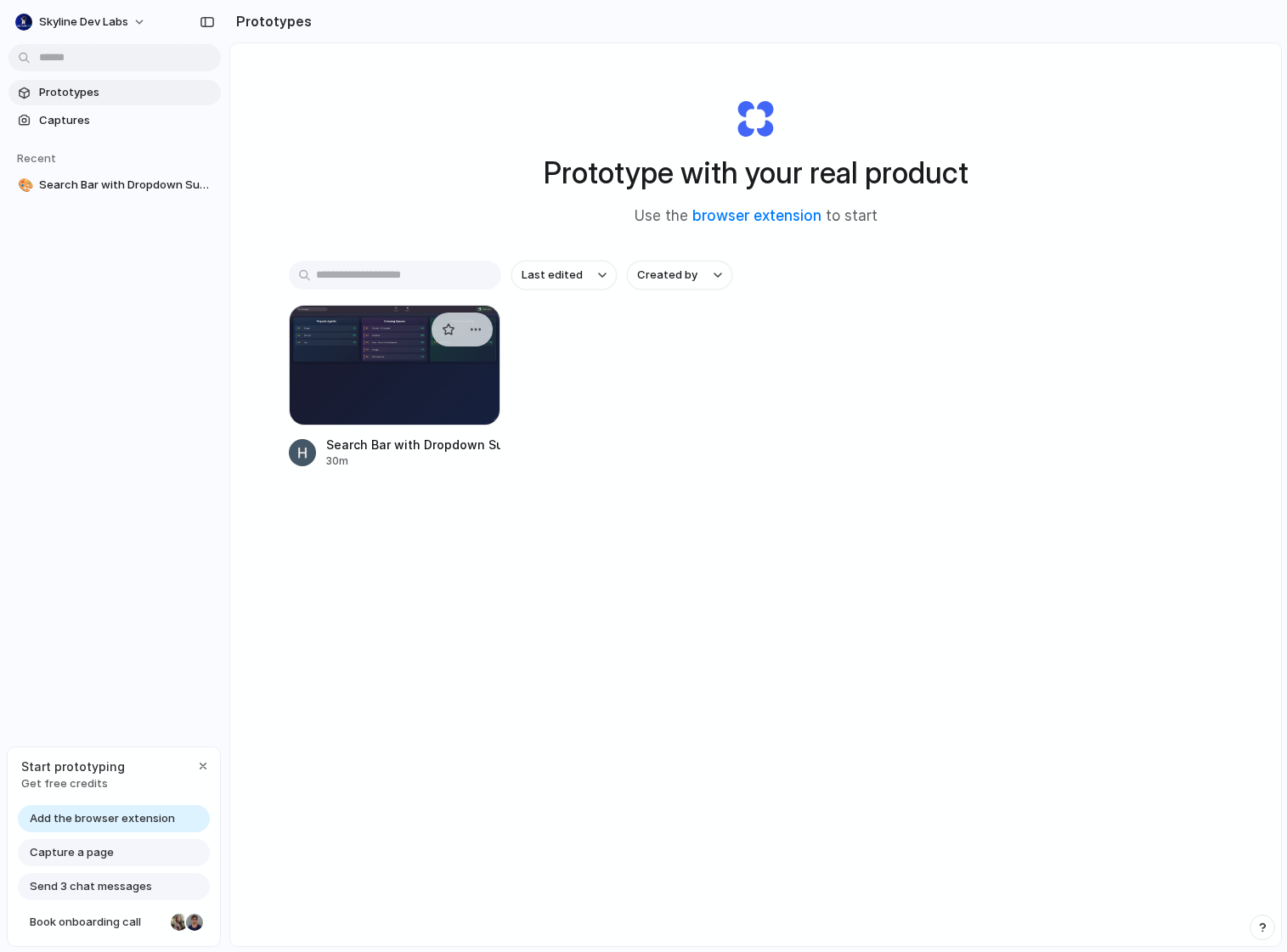
click at [348, 385] on div at bounding box center [395, 365] width 212 height 120
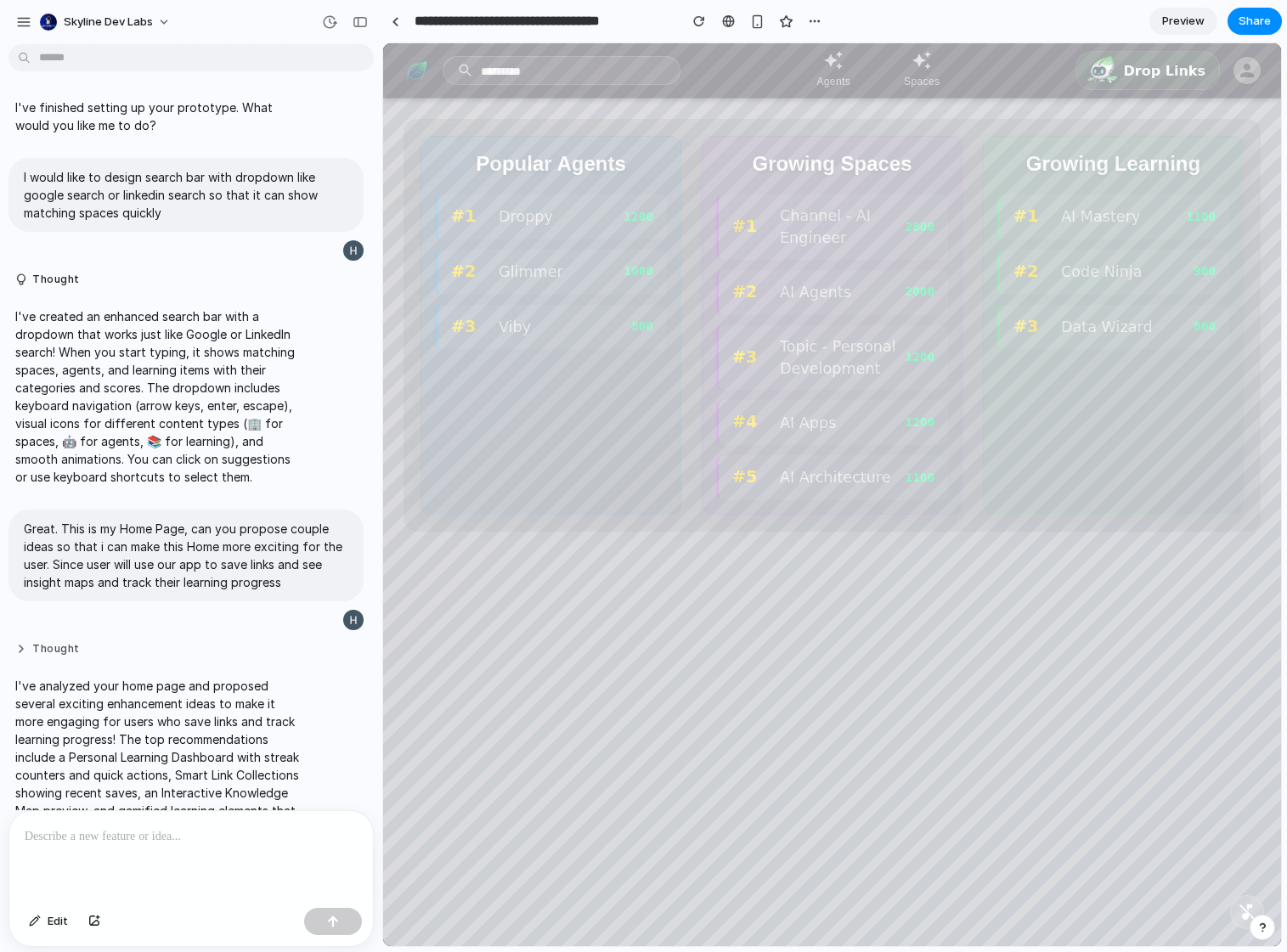
scroll to position [140, 0]
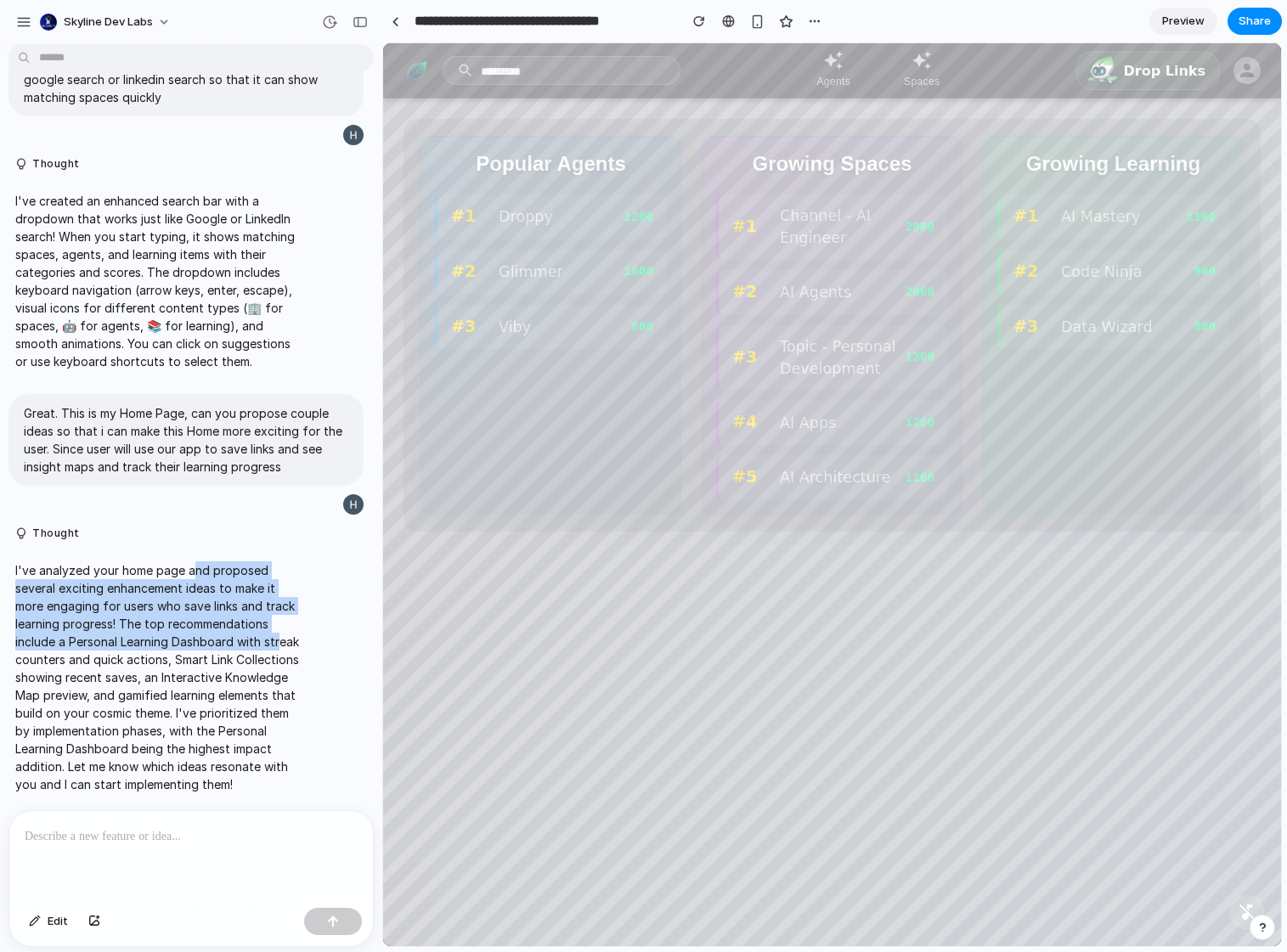
drag, startPoint x: 193, startPoint y: 544, endPoint x: 124, endPoint y: 640, distance: 118.2
click at [124, 640] on p "I've analyzed your home page and proposed several exciting enhancement ideas to…" at bounding box center [156, 677] width 283 height 232
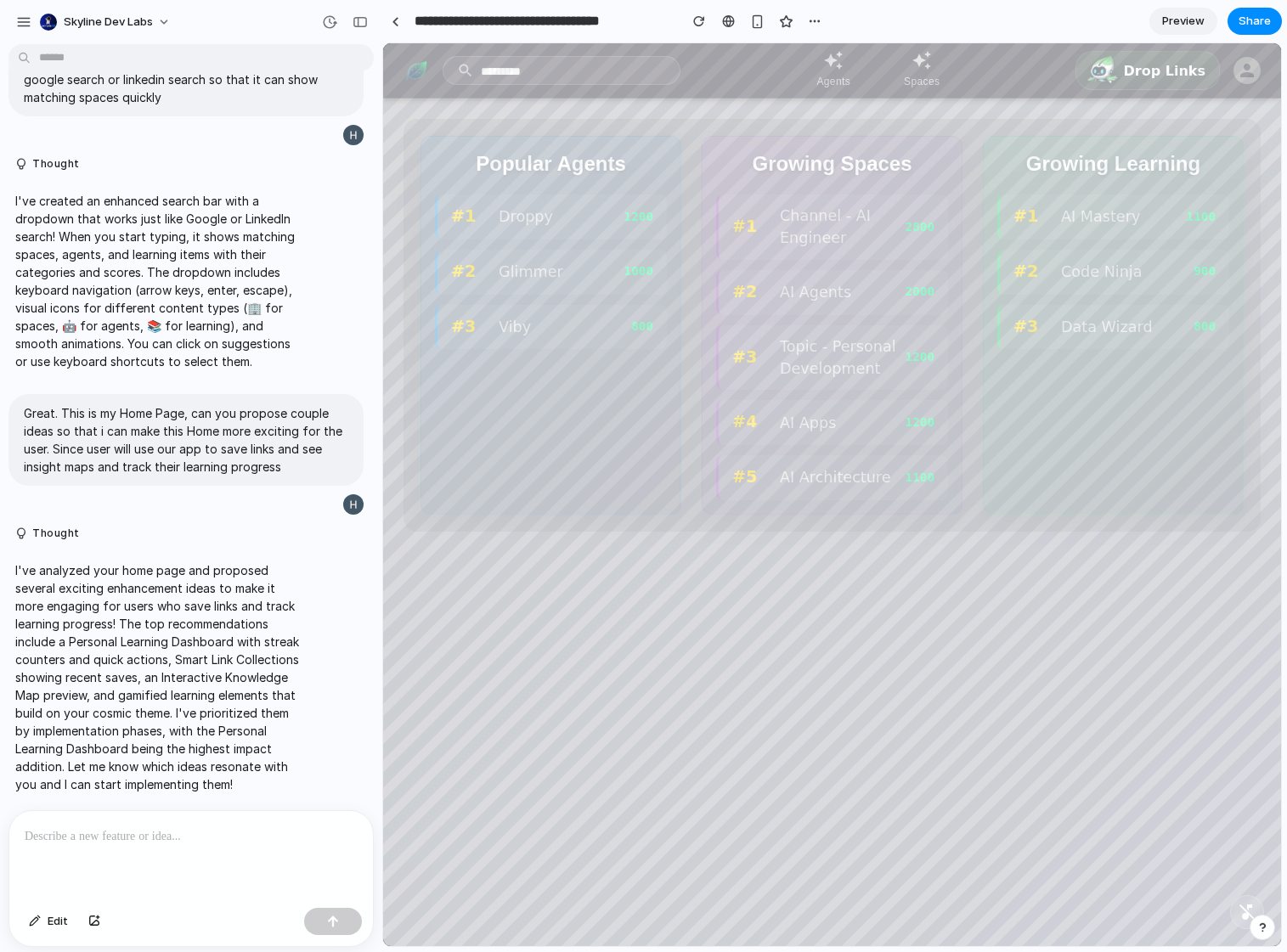
click at [124, 640] on p "I've analyzed your home page and proposed several exciting enhancement ideas to…" at bounding box center [156, 677] width 283 height 232
drag, startPoint x: 105, startPoint y: 638, endPoint x: 247, endPoint y: 641, distance: 142.0
click at [247, 641] on p "I've analyzed your home page and proposed several exciting enhancement ideas to…" at bounding box center [156, 677] width 283 height 232
drag, startPoint x: 250, startPoint y: 633, endPoint x: 39, endPoint y: 619, distance: 211.5
click at [39, 619] on p "I've analyzed your home page and proposed several exciting enhancement ideas to…" at bounding box center [156, 677] width 283 height 232
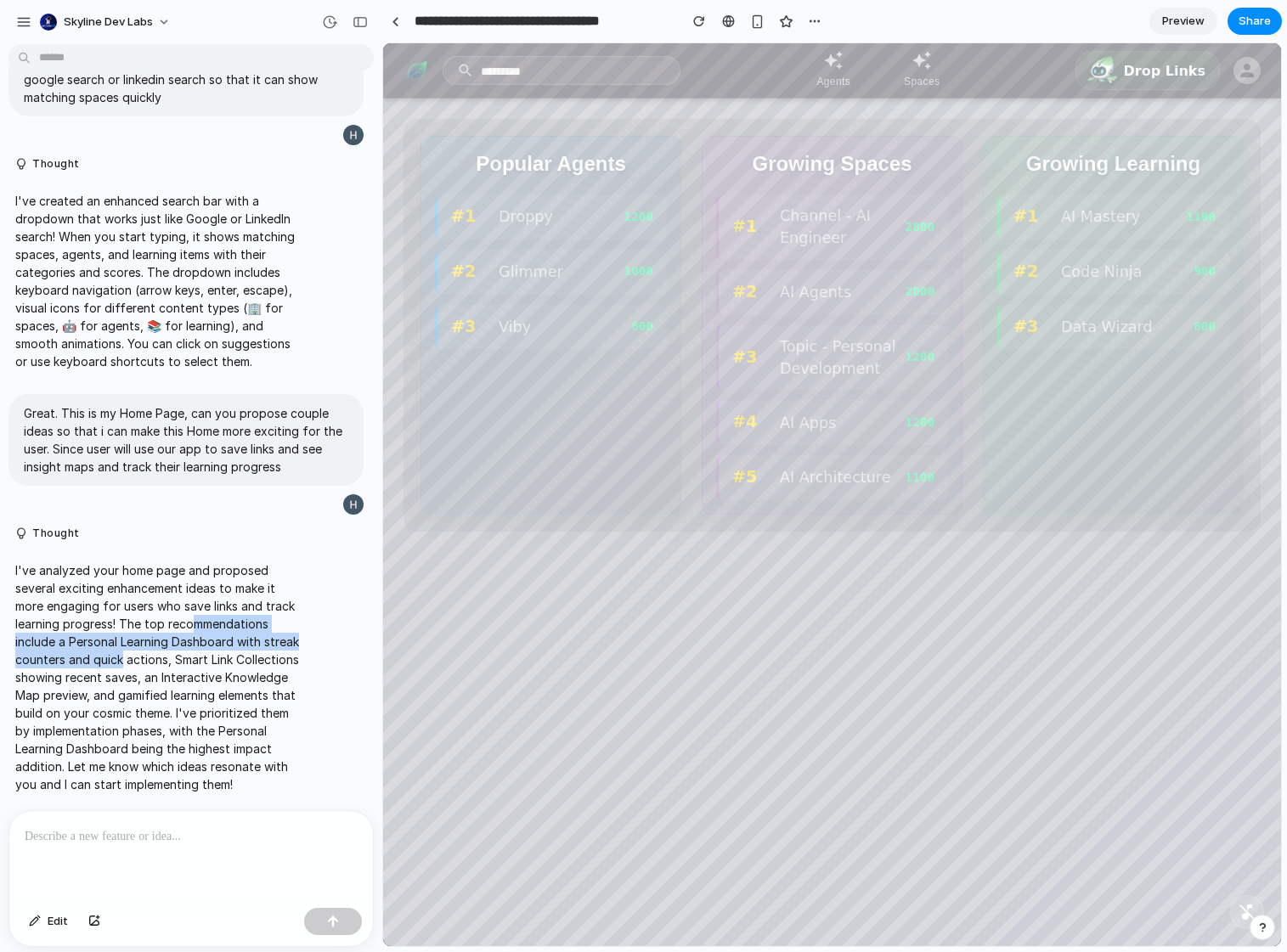
click at [39, 620] on p "I've analyzed your home page and proposed several exciting enhancement ideas to…" at bounding box center [156, 677] width 283 height 232
drag, startPoint x: 39, startPoint y: 620, endPoint x: 283, endPoint y: 676, distance: 250.3
click at [283, 676] on p "I've analyzed your home page and proposed several exciting enhancement ideas to…" at bounding box center [156, 677] width 283 height 232
click at [213, 842] on div at bounding box center [190, 855] width 363 height 90
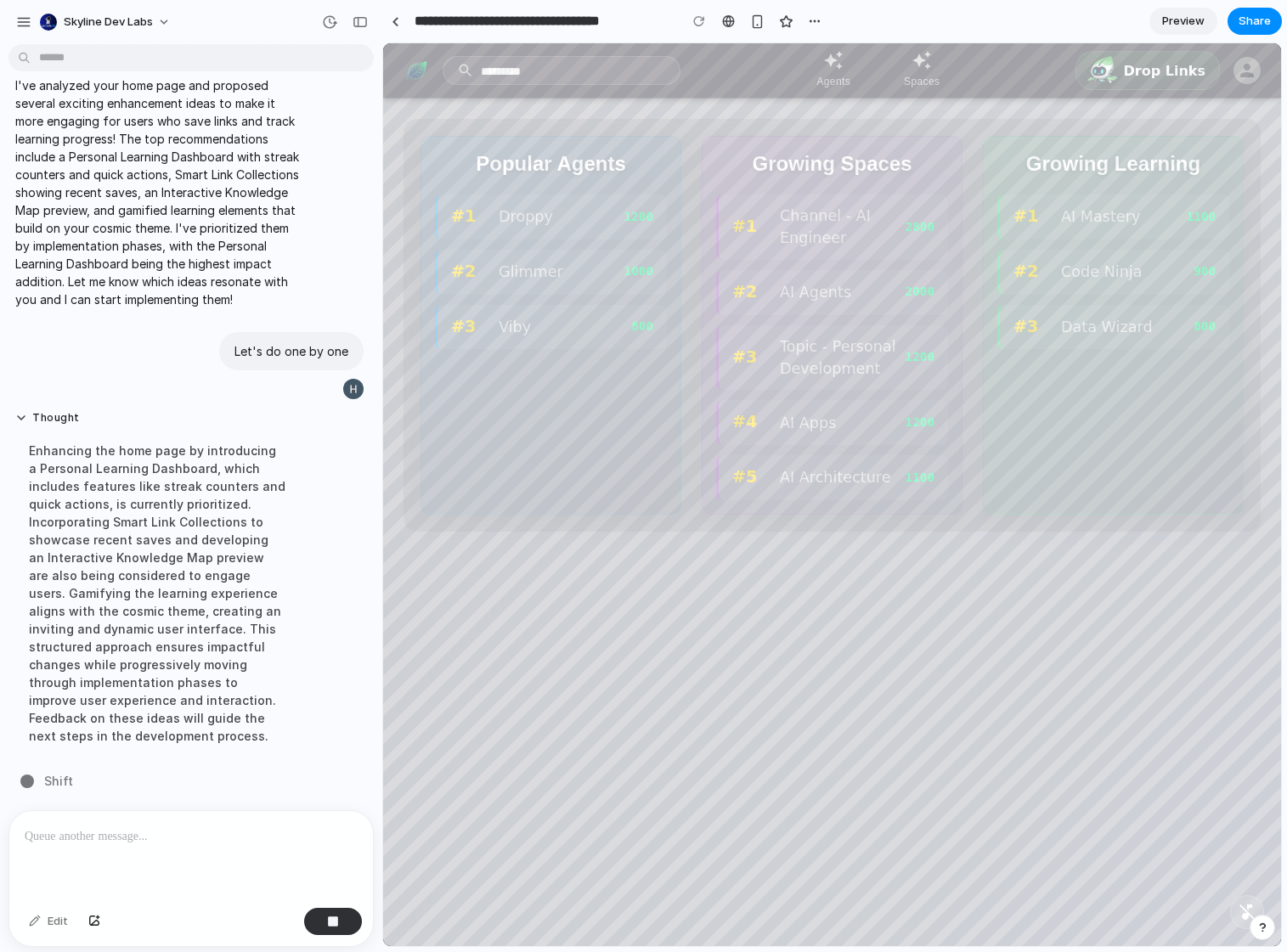
scroll to position [599, 0]
drag, startPoint x: 47, startPoint y: 508, endPoint x: 186, endPoint y: 509, distance: 139.0
click at [186, 509] on div "Enhancing the home page by introducing a Personal Learning Dashboard, which inc…" at bounding box center [156, 594] width 283 height 324
click at [679, 468] on div "Popular Agents #1 Droppy 1200 #2 Glimmer 1000 #3 Viby 800" at bounding box center [551, 322] width 261 height 379
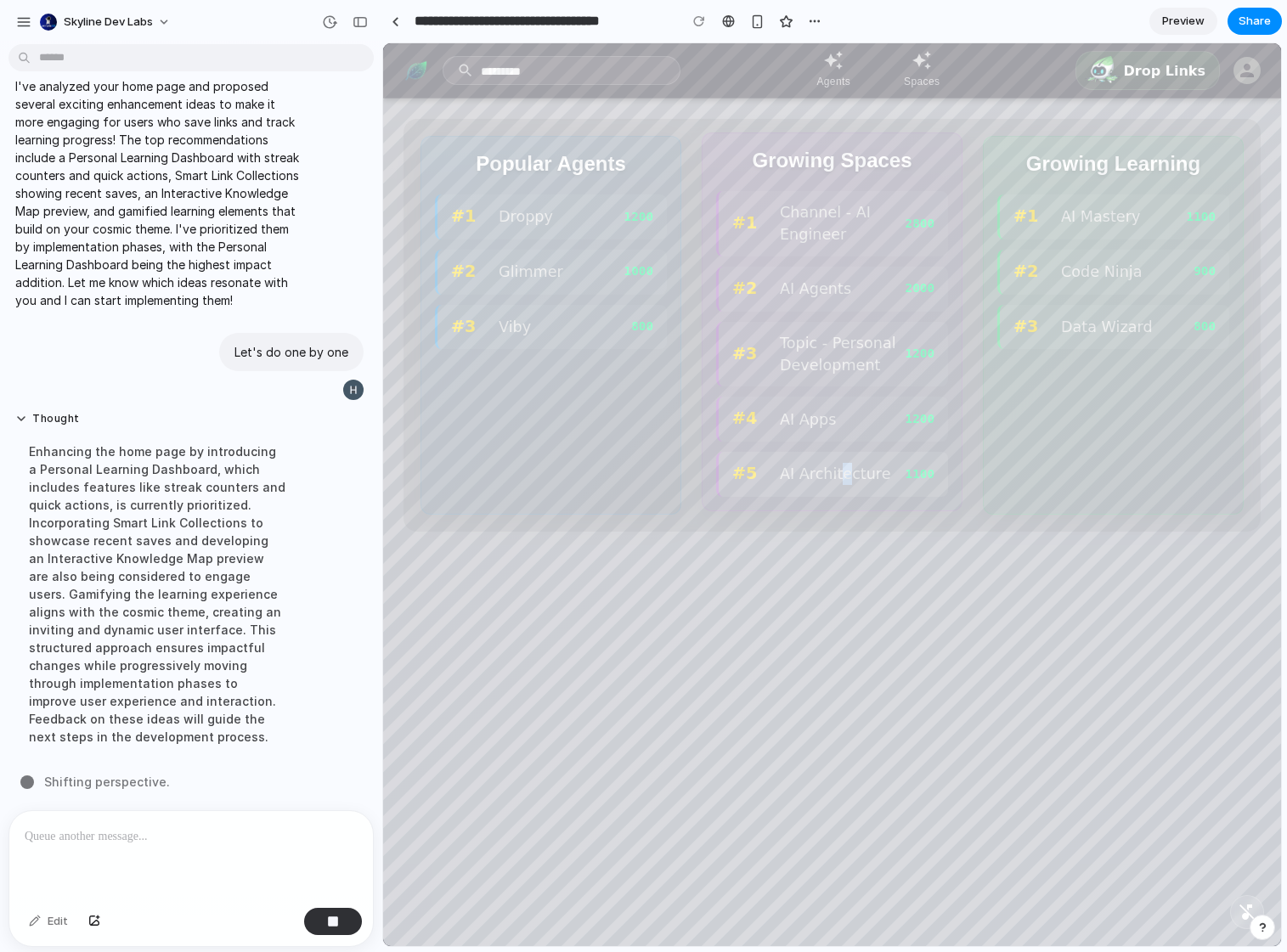
click at [842, 468] on div "AI Architecture" at bounding box center [842, 474] width 125 height 22
click at [1062, 443] on div "Growing Learning #1 AI Mastery 1100 #2 Code Ninja 900 #3 Data Wizard 800" at bounding box center [1113, 322] width 261 height 379
drag, startPoint x: 1232, startPoint y: 812, endPoint x: 1160, endPoint y: 783, distance: 77.6
click at [1233, 812] on div "Popular Agents #1 Droppy 1200 #2 Glimmer 1000 #3 Viby 800 Growing Spaces #1 Cha…" at bounding box center [831, 549] width 897 height 903
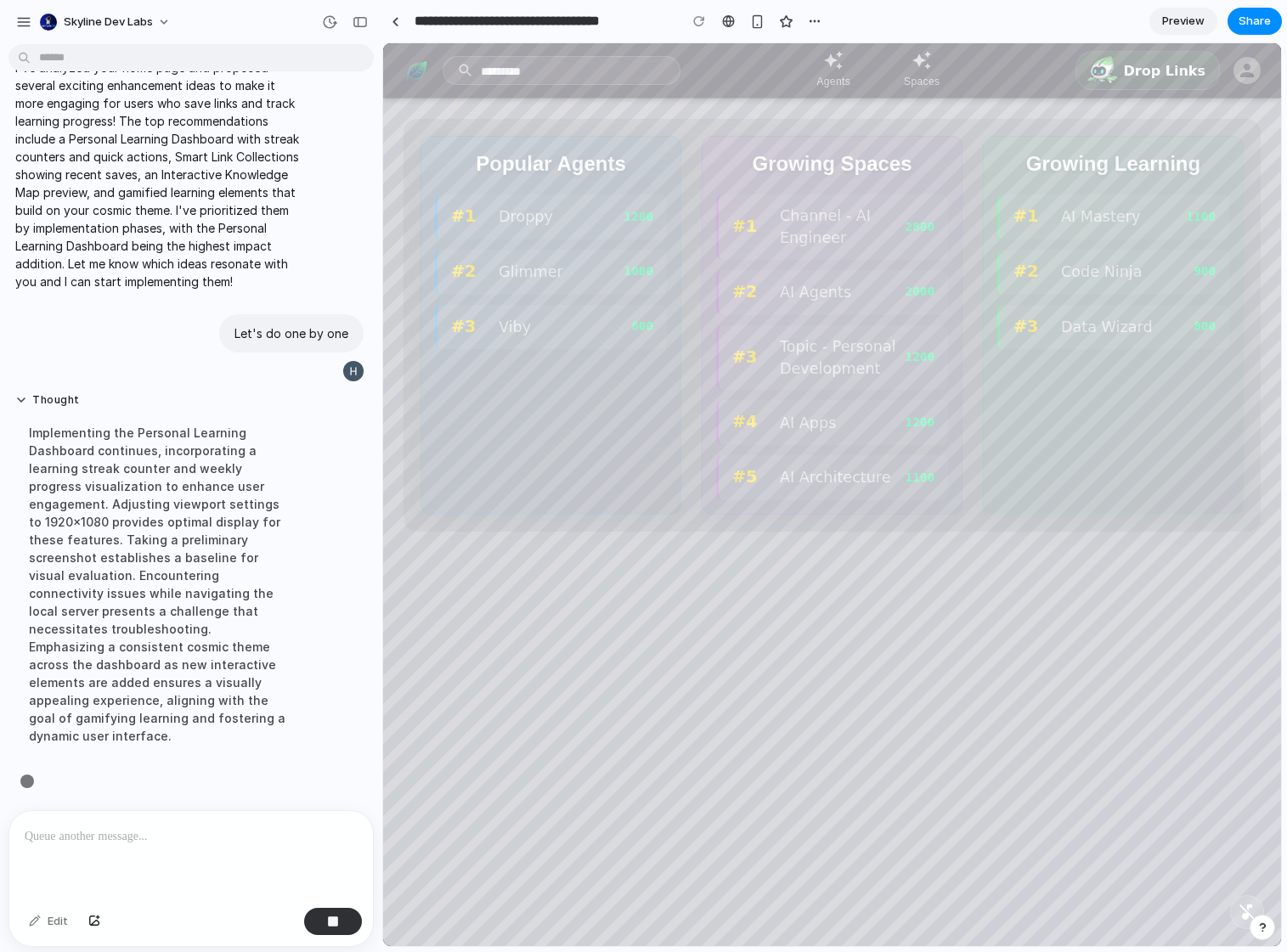
scroll to position [624, 0]
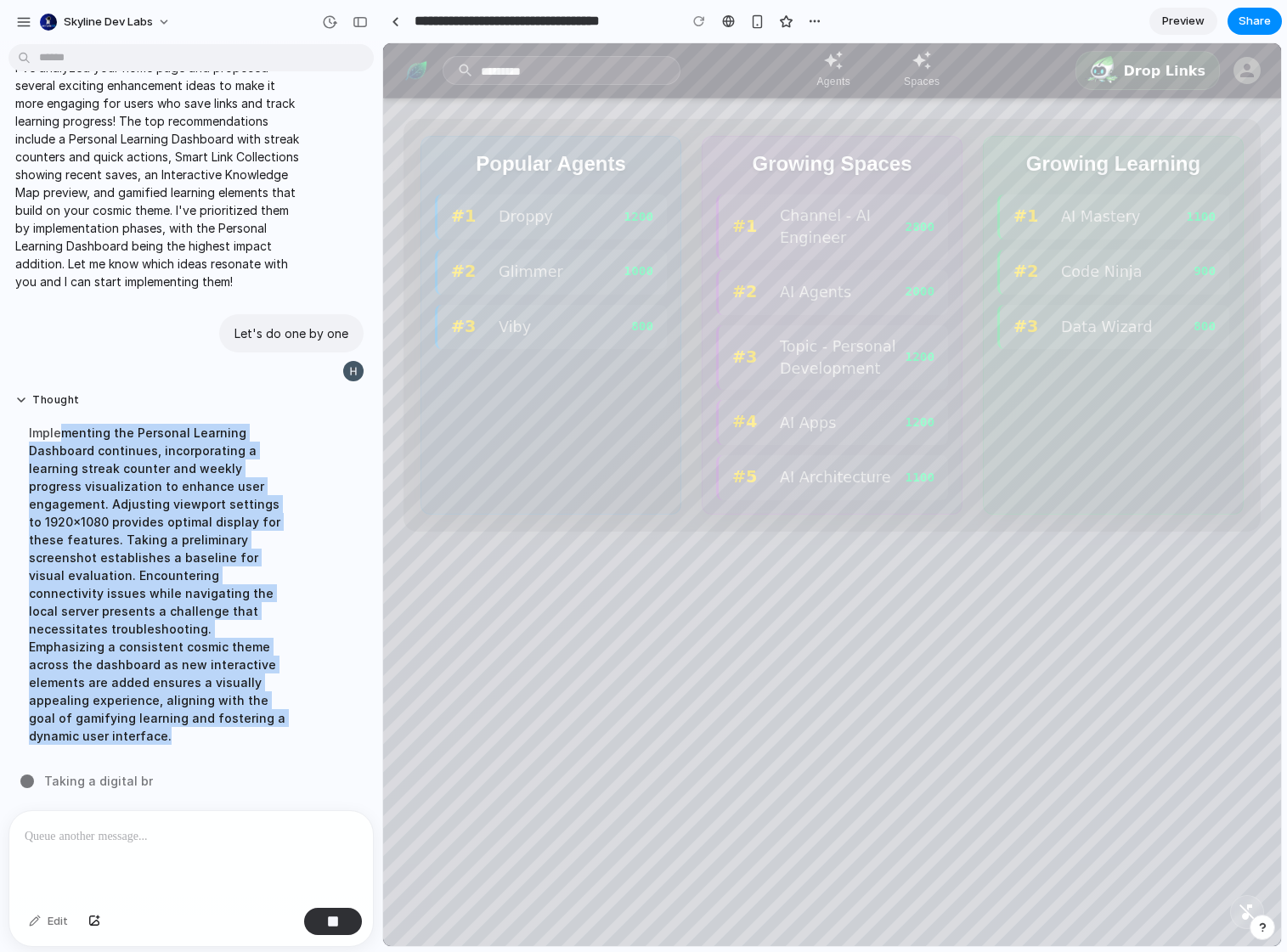
drag, startPoint x: 72, startPoint y: 468, endPoint x: 197, endPoint y: 729, distance: 289.4
click at [197, 729] on div "Implementing the Personal Learning Dashboard continues, incorporating a learnin…" at bounding box center [156, 584] width 283 height 341
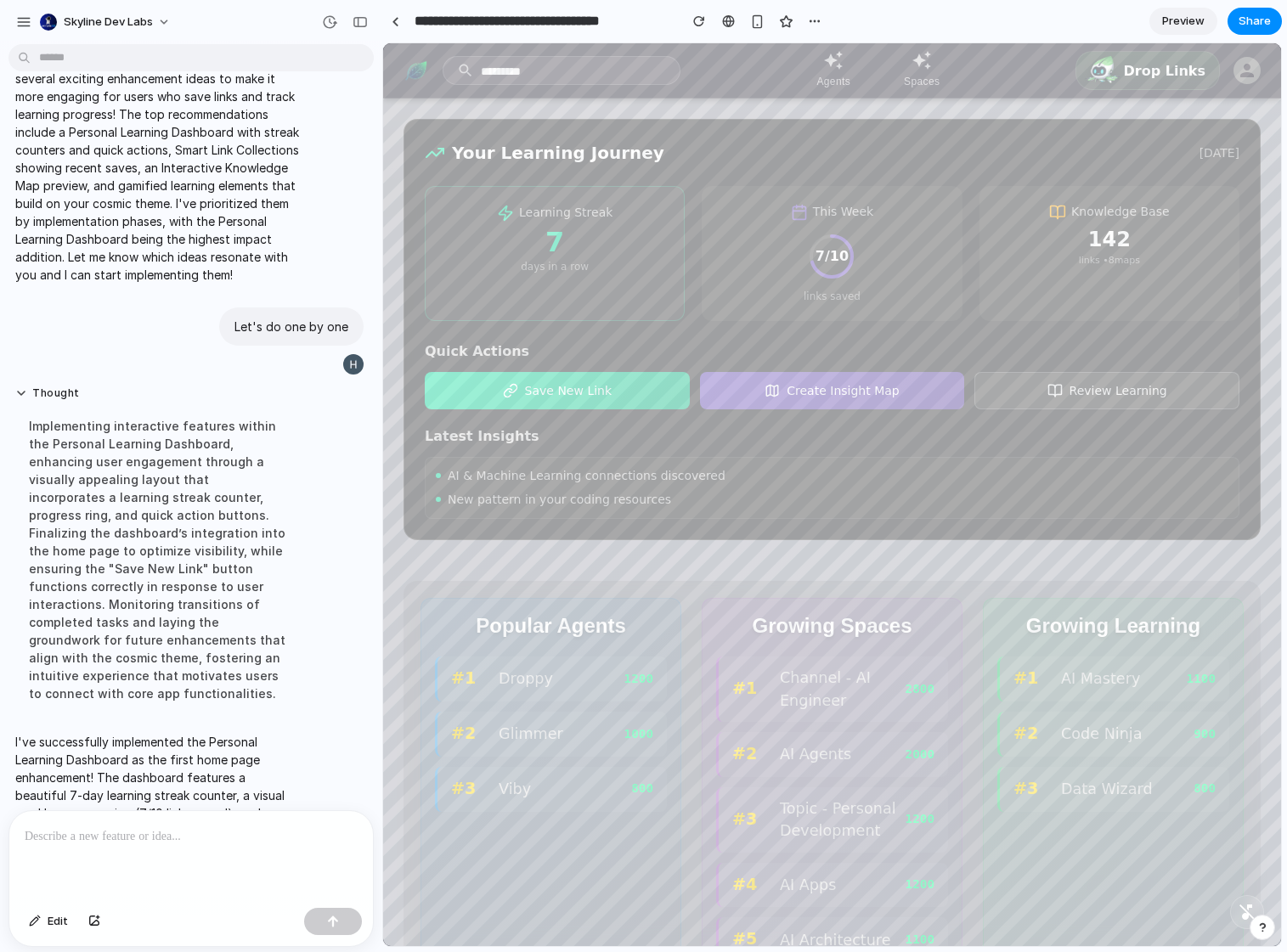
scroll to position [856, 0]
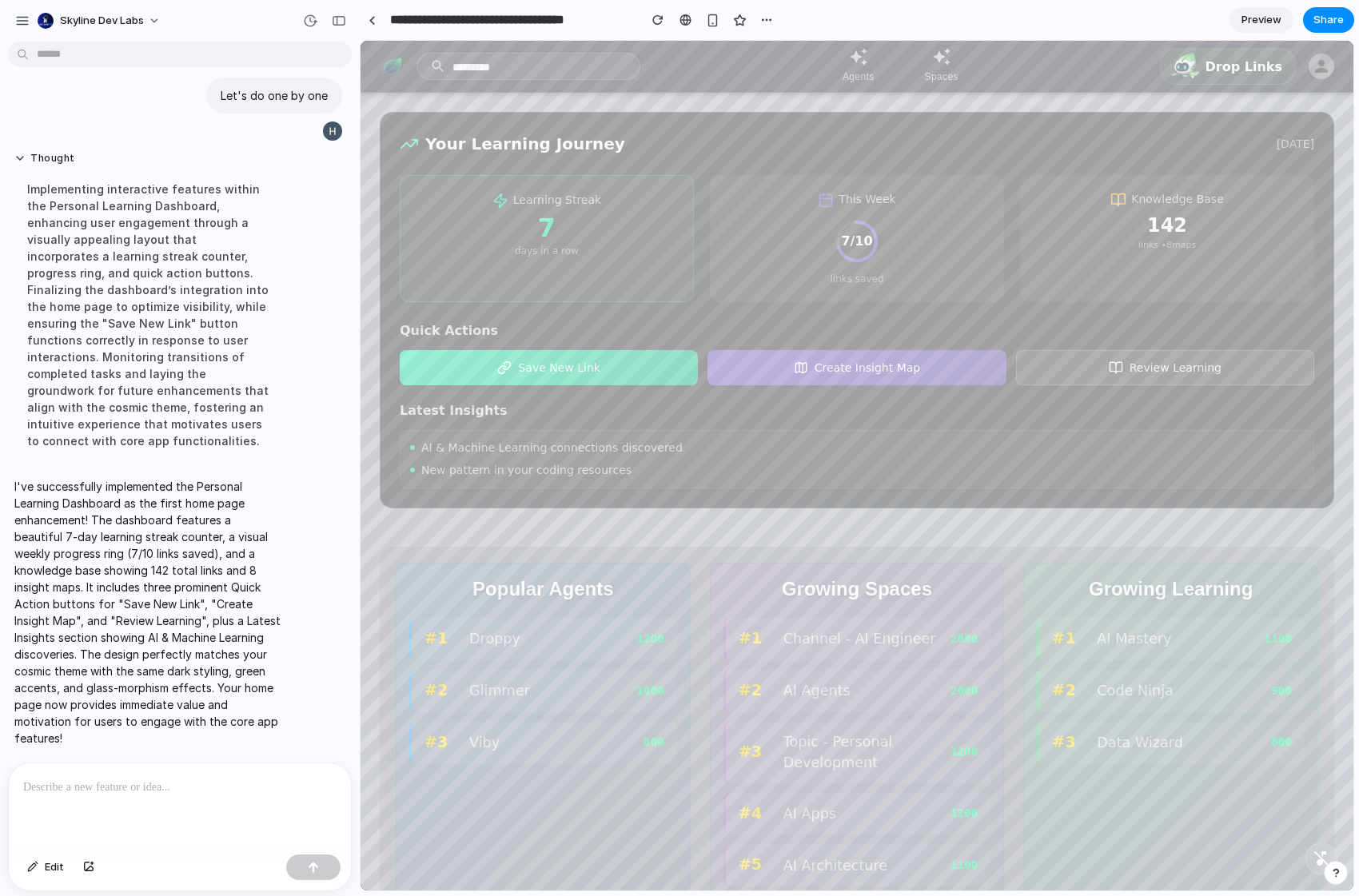
click at [576, 261] on div "Learning Streak 7 days in a row" at bounding box center [546, 238] width 294 height 127
click at [1210, 229] on div "142" at bounding box center [1167, 226] width 262 height 23
drag, startPoint x: 395, startPoint y: 409, endPoint x: 507, endPoint y: 411, distance: 112.0
click at [507, 411] on div "Your Learning Journey Tuesday, Sep 23 Learning Streak 7 days in a row This Week…" at bounding box center [856, 309] width 954 height 396
click at [507, 411] on h3 "Latest Insights" at bounding box center [856, 410] width 914 height 19
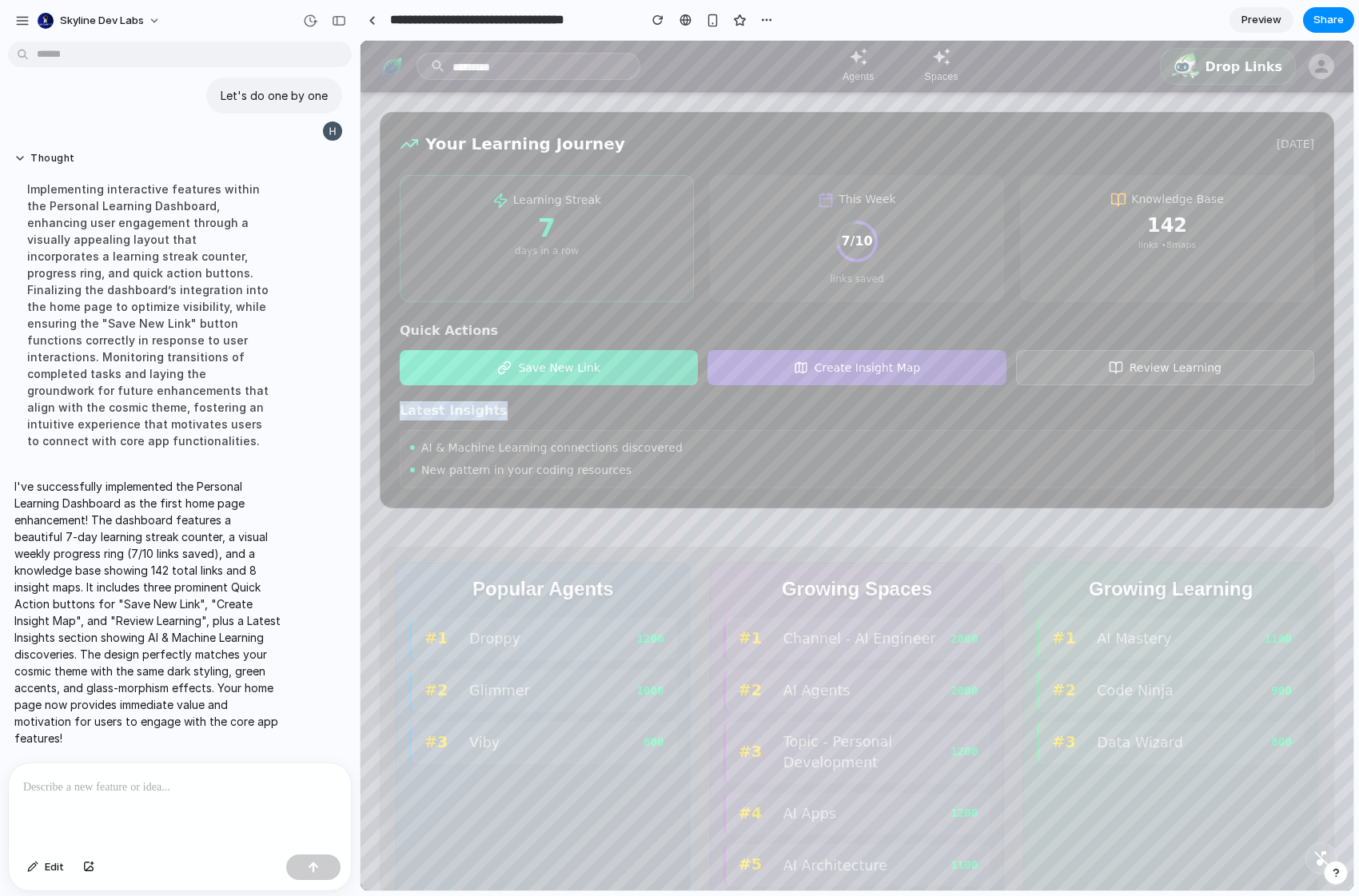
drag, startPoint x: 506, startPoint y: 410, endPoint x: 404, endPoint y: 406, distance: 102.1
click at [404, 406] on h3 "Latest Insights" at bounding box center [856, 410] width 914 height 19
drag, startPoint x: 404, startPoint y: 407, endPoint x: 535, endPoint y: 416, distance: 131.3
click at [535, 415] on h3 "Latest Insights" at bounding box center [856, 410] width 914 height 19
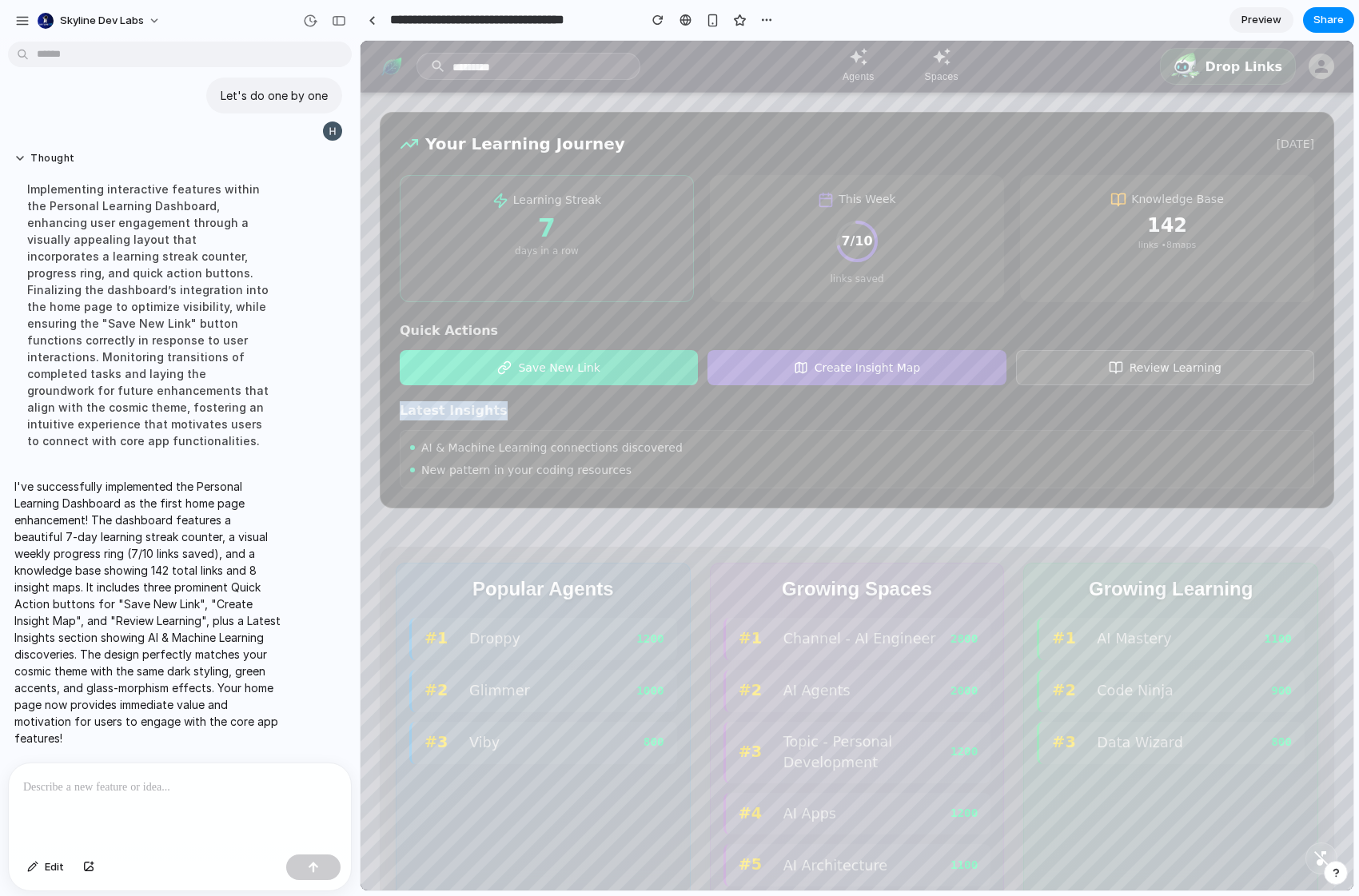
click at [535, 416] on h3 "Latest Insights" at bounding box center [856, 410] width 914 height 19
click at [719, 546] on div "Your Learning Journey Tuesday, Sep 23 Learning Streak 7 days in a row This Week…" at bounding box center [856, 517] width 993 height 850
click at [125, 796] on div at bounding box center [179, 805] width 342 height 84
click at [602, 217] on div "7" at bounding box center [546, 227] width 261 height 26
drag, startPoint x: 489, startPoint y: 198, endPoint x: 591, endPoint y: 266, distance: 122.6
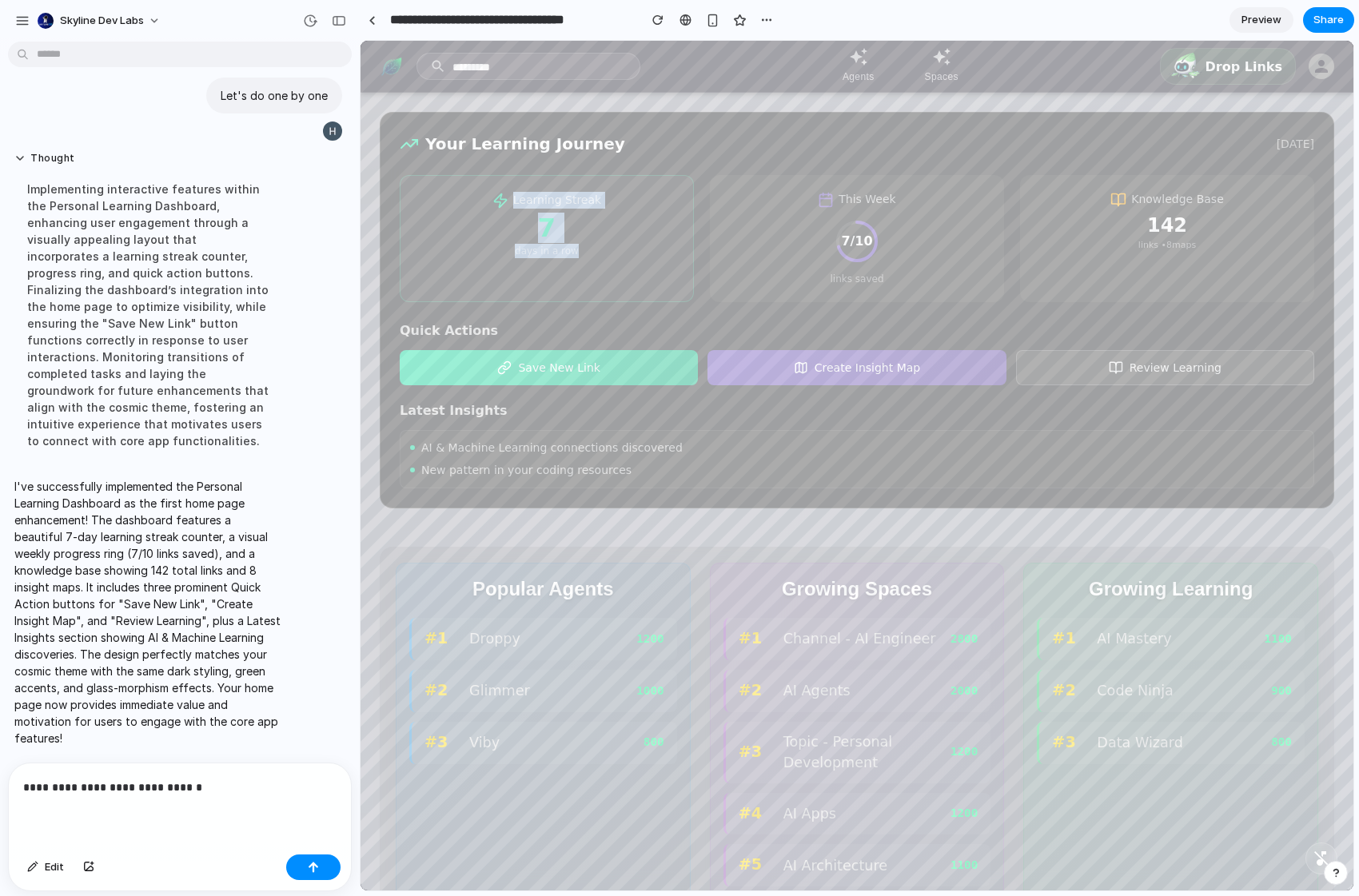
click at [591, 266] on div "Learning Streak 7 days in a row" at bounding box center [546, 238] width 294 height 127
drag, startPoint x: 921, startPoint y: 284, endPoint x: 823, endPoint y: 278, distance: 98.2
click at [823, 278] on div "This Week 7 / 10 links saved" at bounding box center [856, 238] width 294 height 127
click at [823, 278] on div "links saved" at bounding box center [856, 279] width 262 height 14
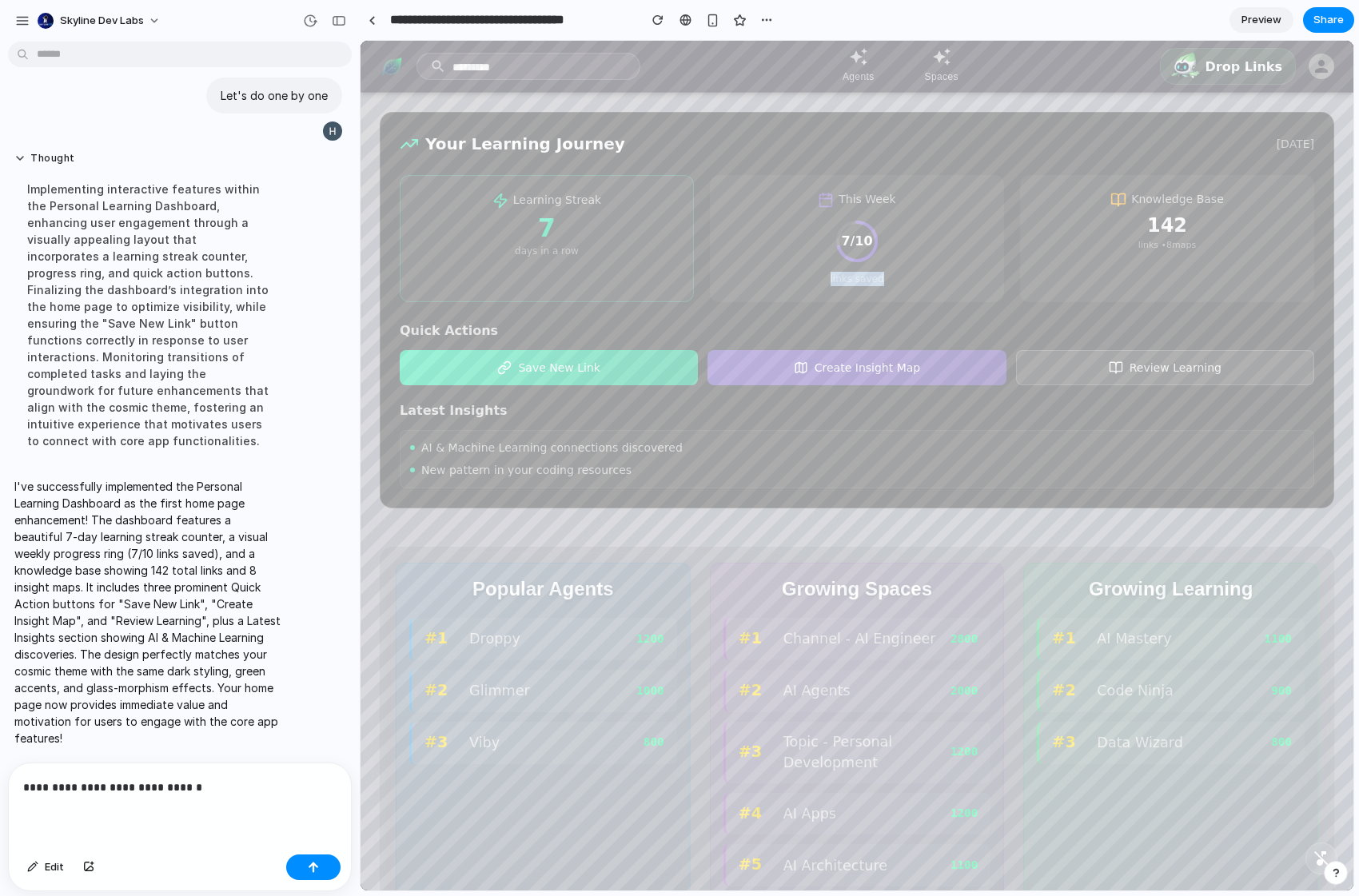
drag, startPoint x: 823, startPoint y: 278, endPoint x: 873, endPoint y: 278, distance: 50.0
click at [873, 278] on div "links saved" at bounding box center [856, 279] width 262 height 14
drag, startPoint x: 873, startPoint y: 278, endPoint x: 840, endPoint y: 278, distance: 33.0
click at [840, 278] on div "links saved" at bounding box center [856, 279] width 262 height 14
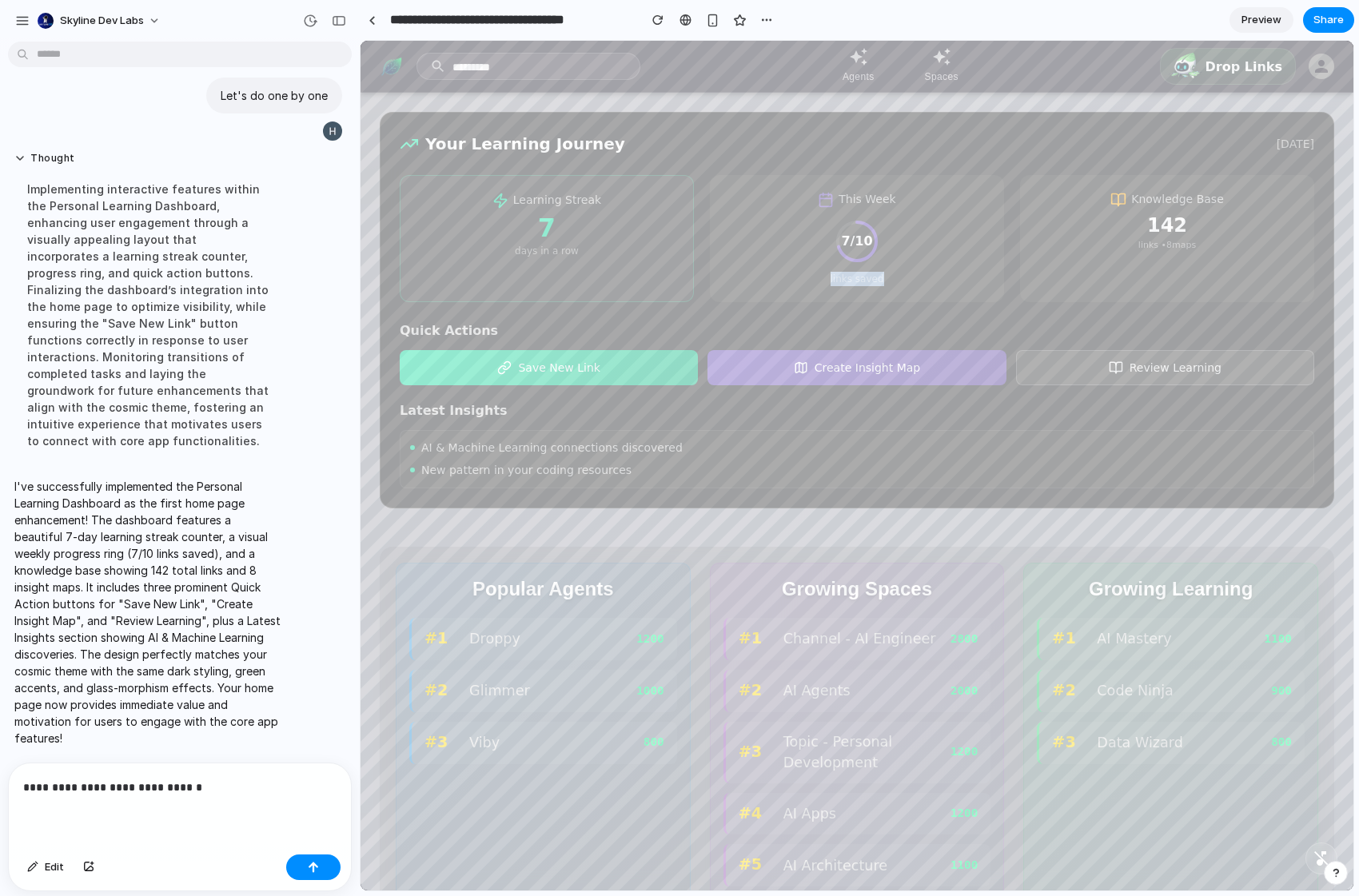
click at [840, 278] on div "links saved" at bounding box center [856, 279] width 262 height 14
drag, startPoint x: 840, startPoint y: 278, endPoint x: 872, endPoint y: 281, distance: 32.1
click at [872, 281] on div "links saved" at bounding box center [856, 279] width 262 height 14
drag, startPoint x: 872, startPoint y: 281, endPoint x: 788, endPoint y: 280, distance: 84.0
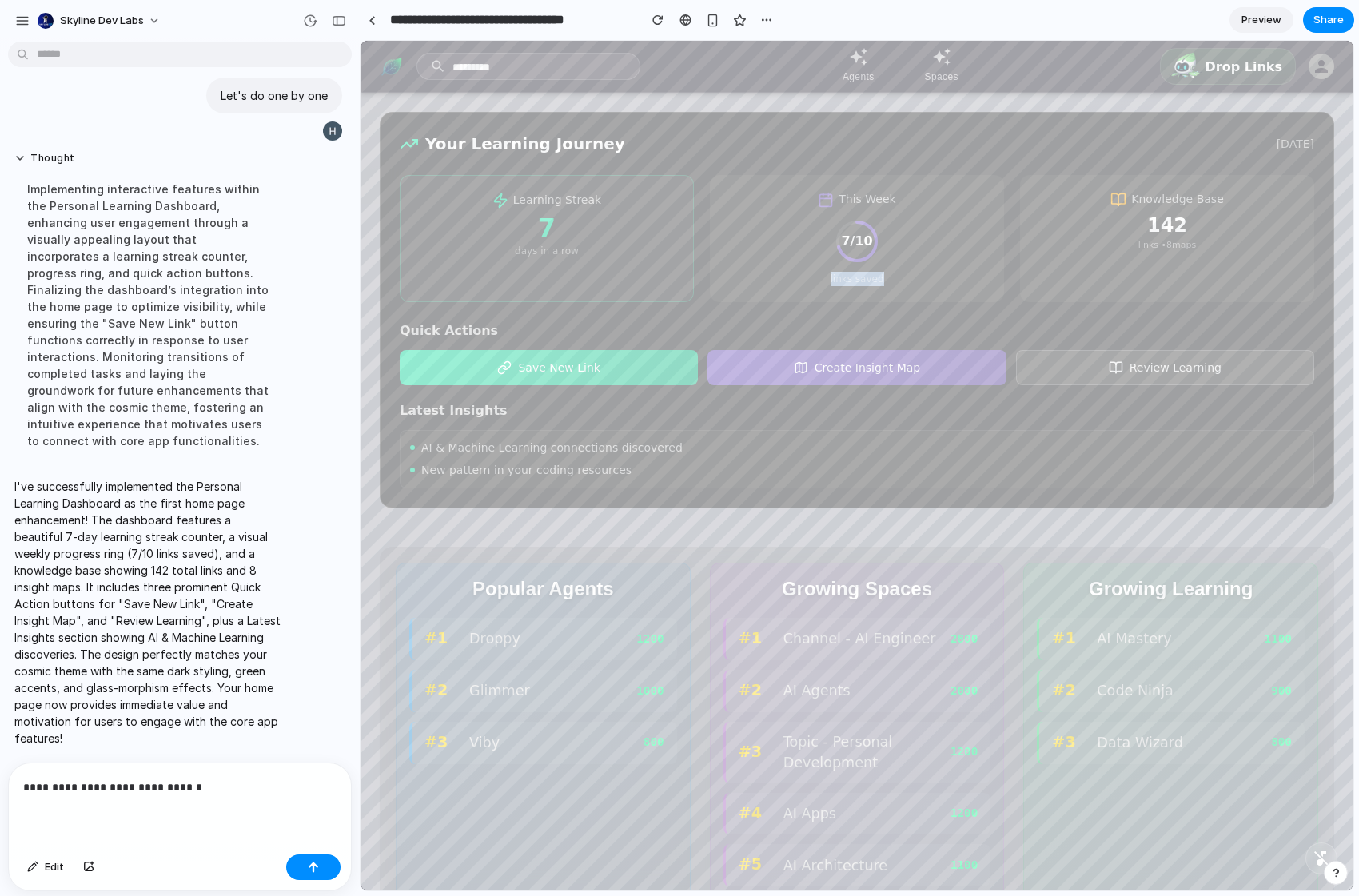
click at [788, 280] on div "links saved" at bounding box center [856, 279] width 262 height 14
click at [692, 287] on div "Learning Streak 7 days in a row" at bounding box center [546, 238] width 294 height 127
click at [231, 788] on p "**********" at bounding box center [176, 786] width 307 height 19
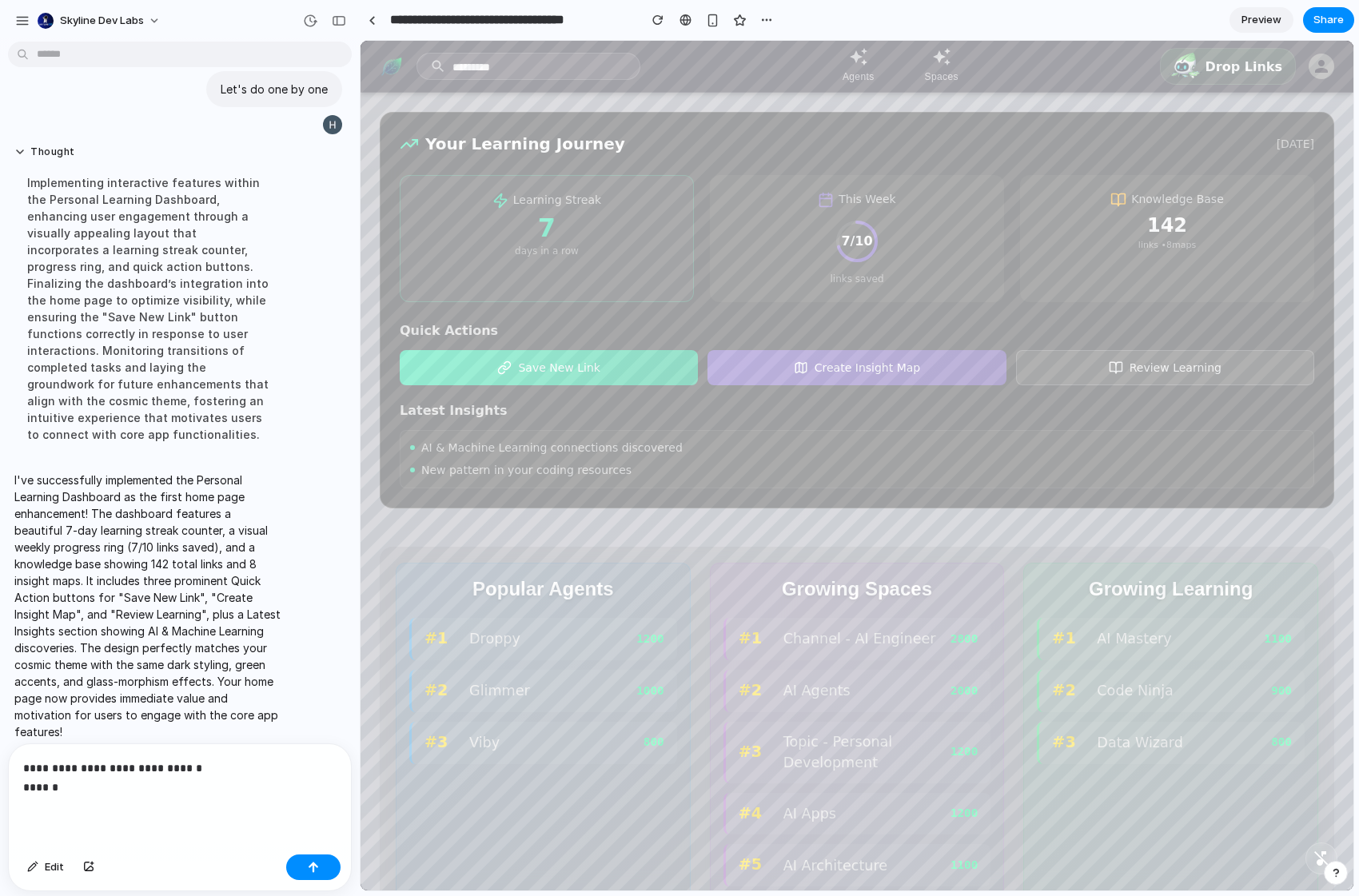
click at [110, 533] on p "I've successfully implemented the Personal Learning Dashboard as the first home…" at bounding box center [147, 605] width 267 height 268
drag, startPoint x: 159, startPoint y: 529, endPoint x: 325, endPoint y: 477, distance: 174.0
click at [159, 529] on p "I've successfully implemented the Personal Learning Dashboard as the first home…" at bounding box center [147, 605] width 267 height 268
copy p "learning streak"
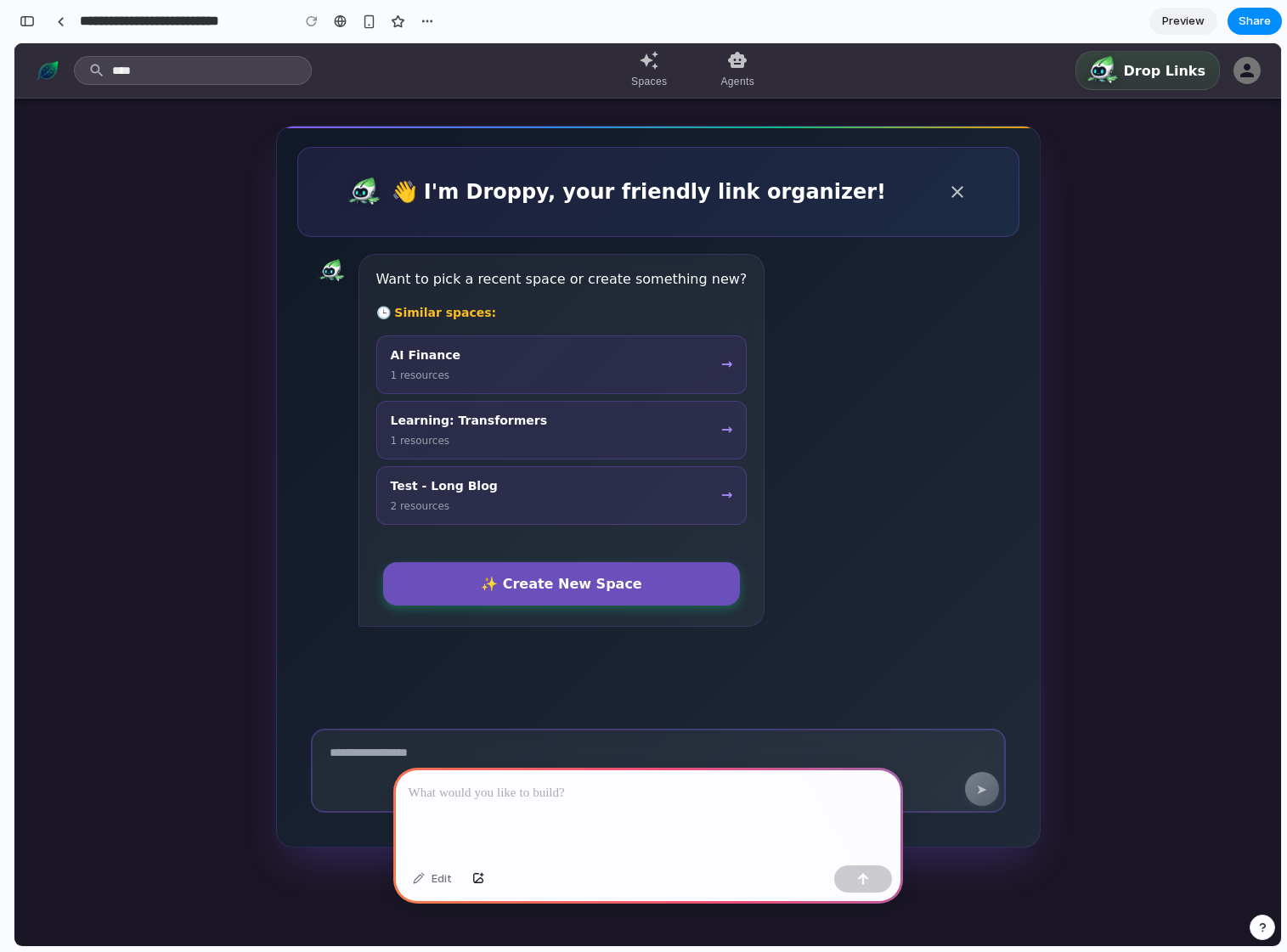
click at [573, 837] on div at bounding box center [647, 813] width 509 height 91
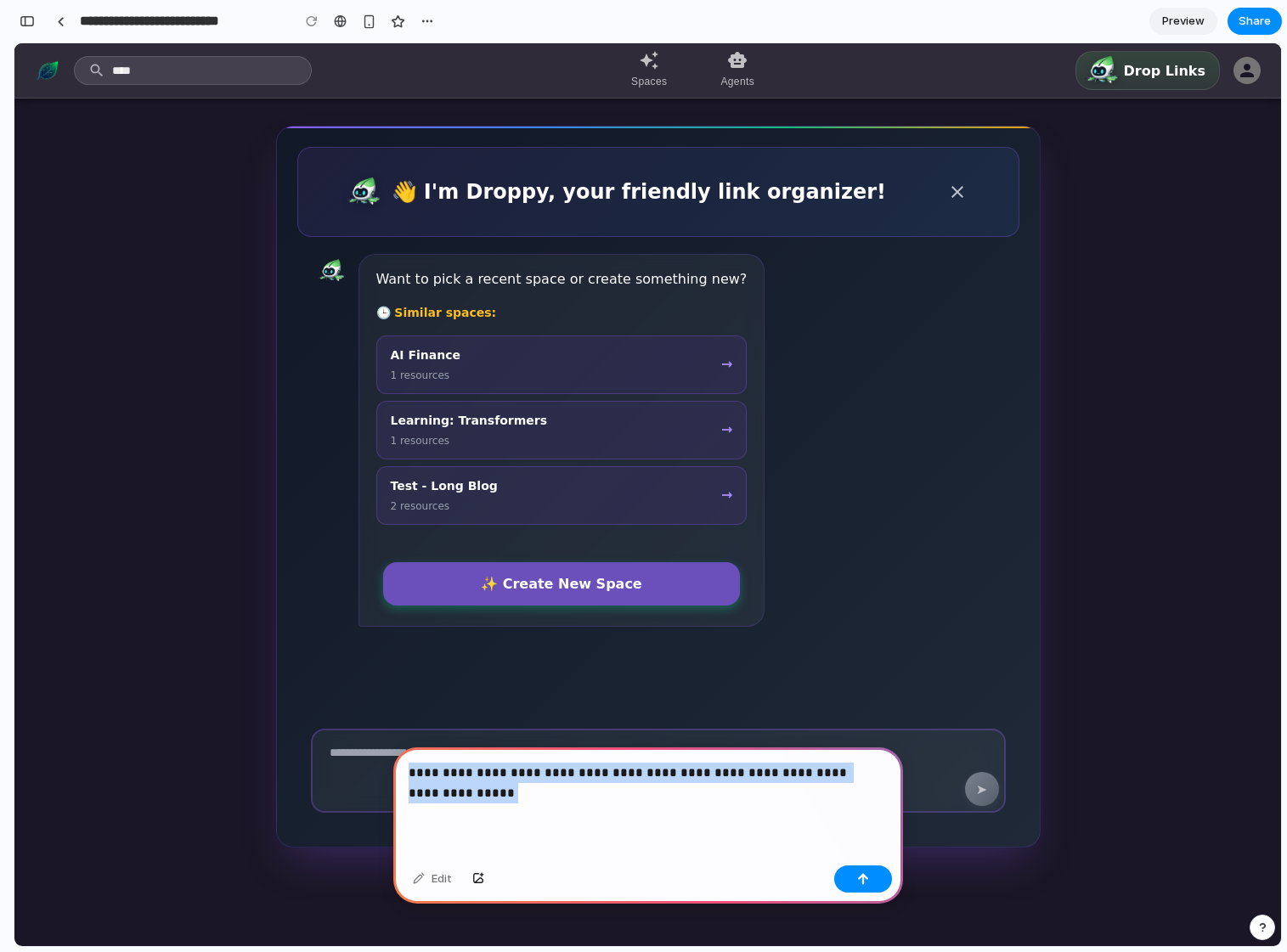
drag, startPoint x: 495, startPoint y: 831, endPoint x: 391, endPoint y: 761, distance: 125.4
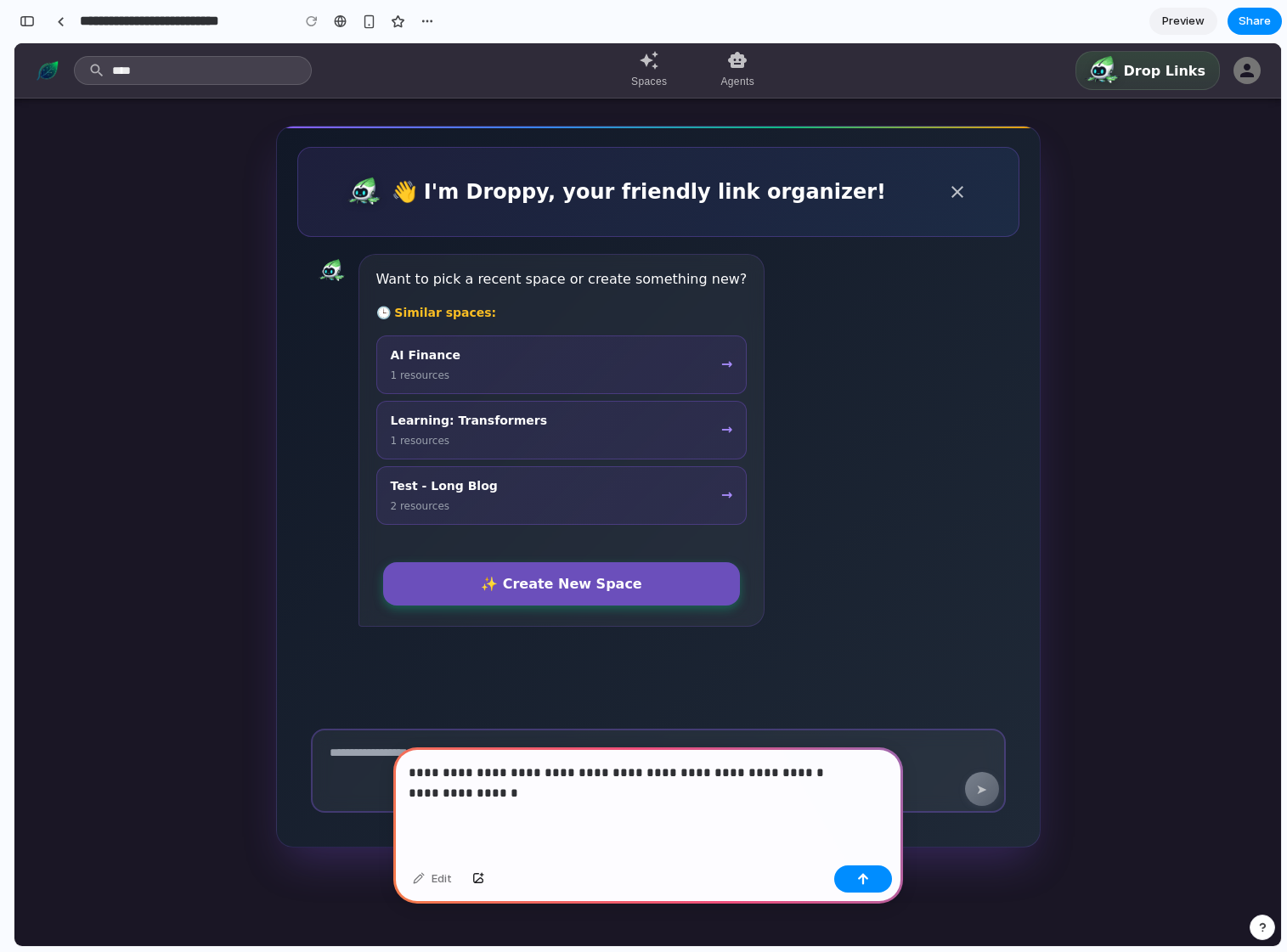
click at [418, 787] on p "**********" at bounding box center [644, 782] width 472 height 40
click at [419, 788] on p "**********" at bounding box center [644, 782] width 472 height 40
click at [532, 783] on p "**********" at bounding box center [644, 782] width 472 height 40
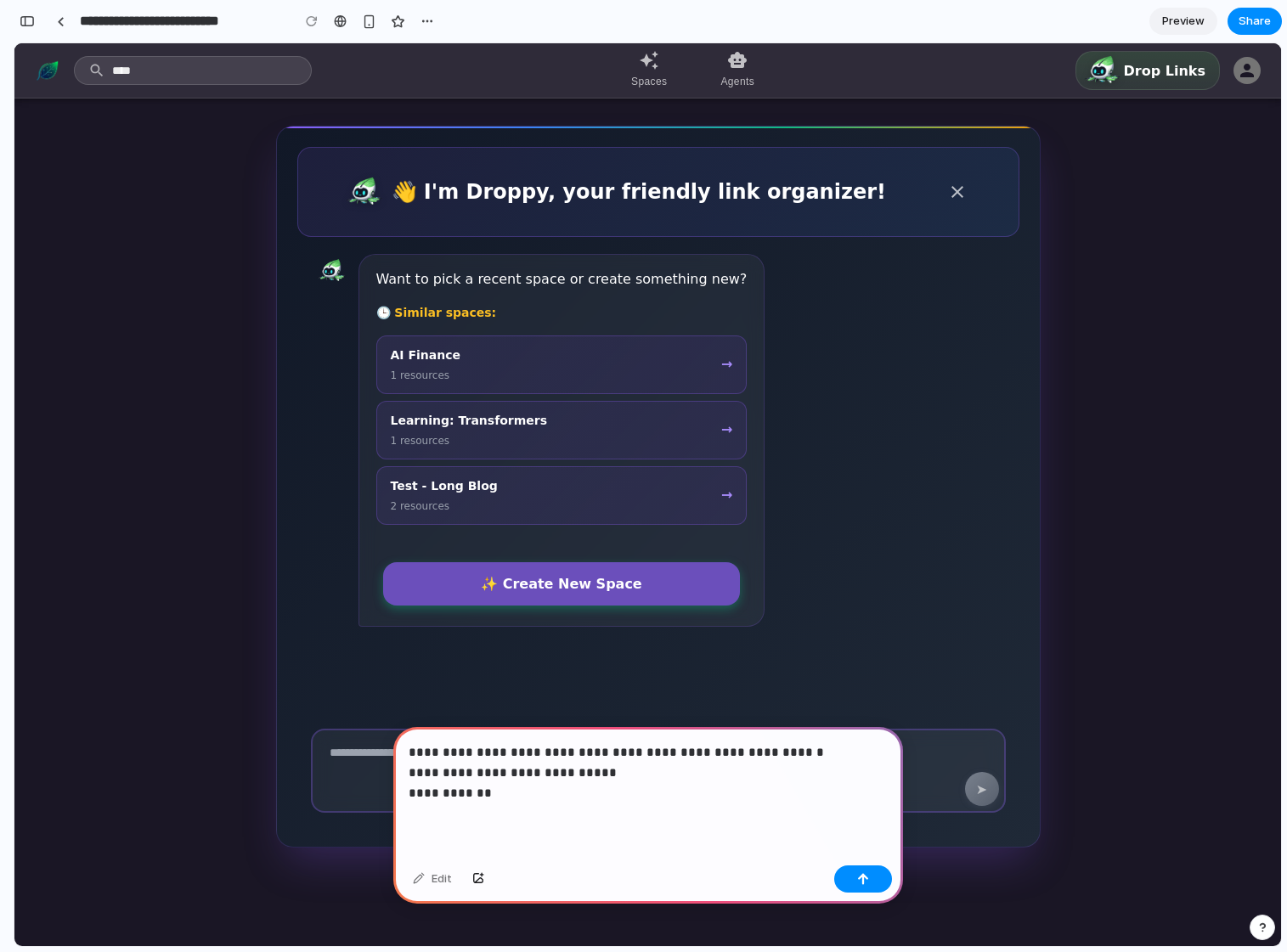
click at [429, 787] on p "**********" at bounding box center [644, 772] width 472 height 61
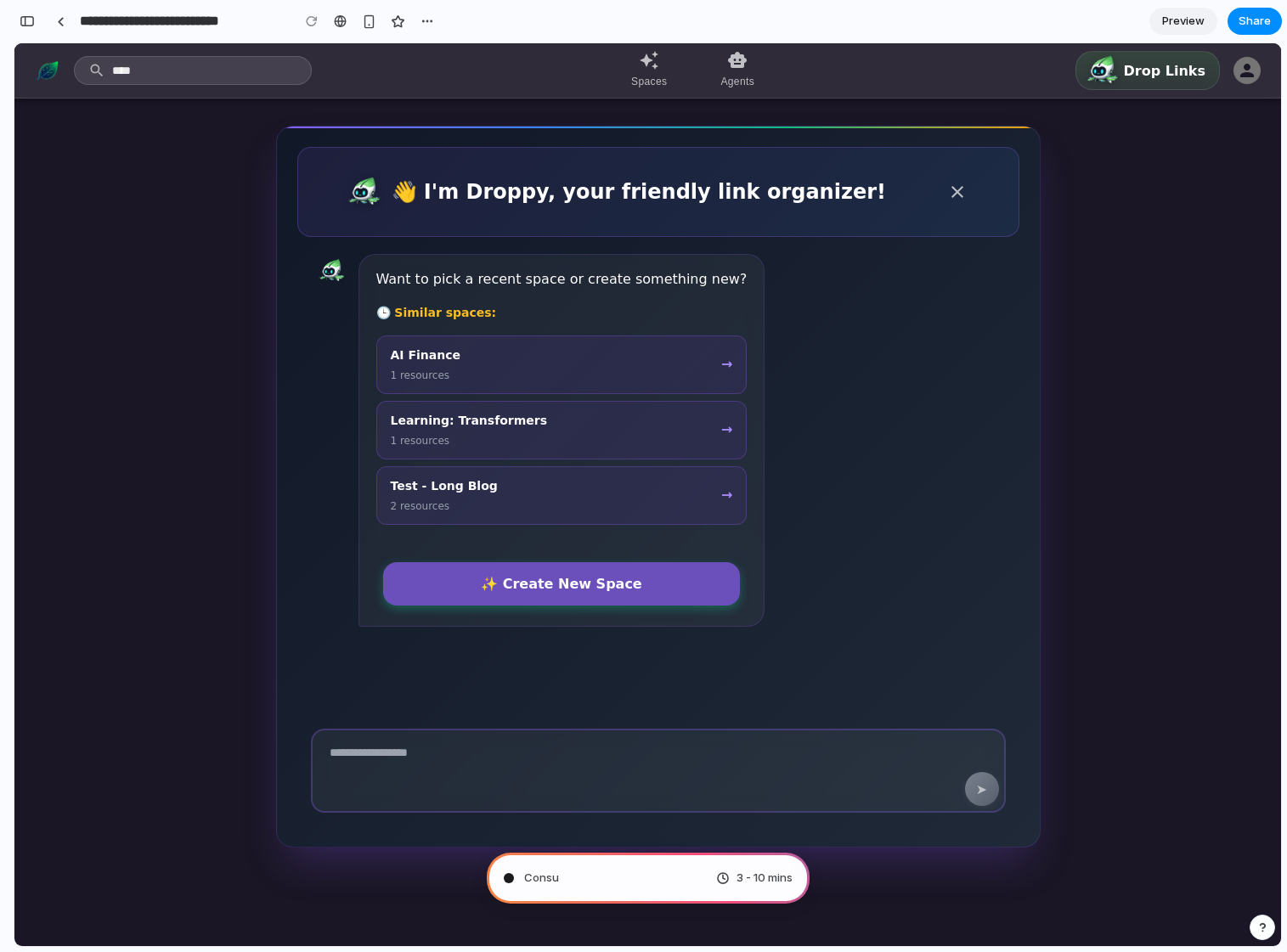
type input "**********"
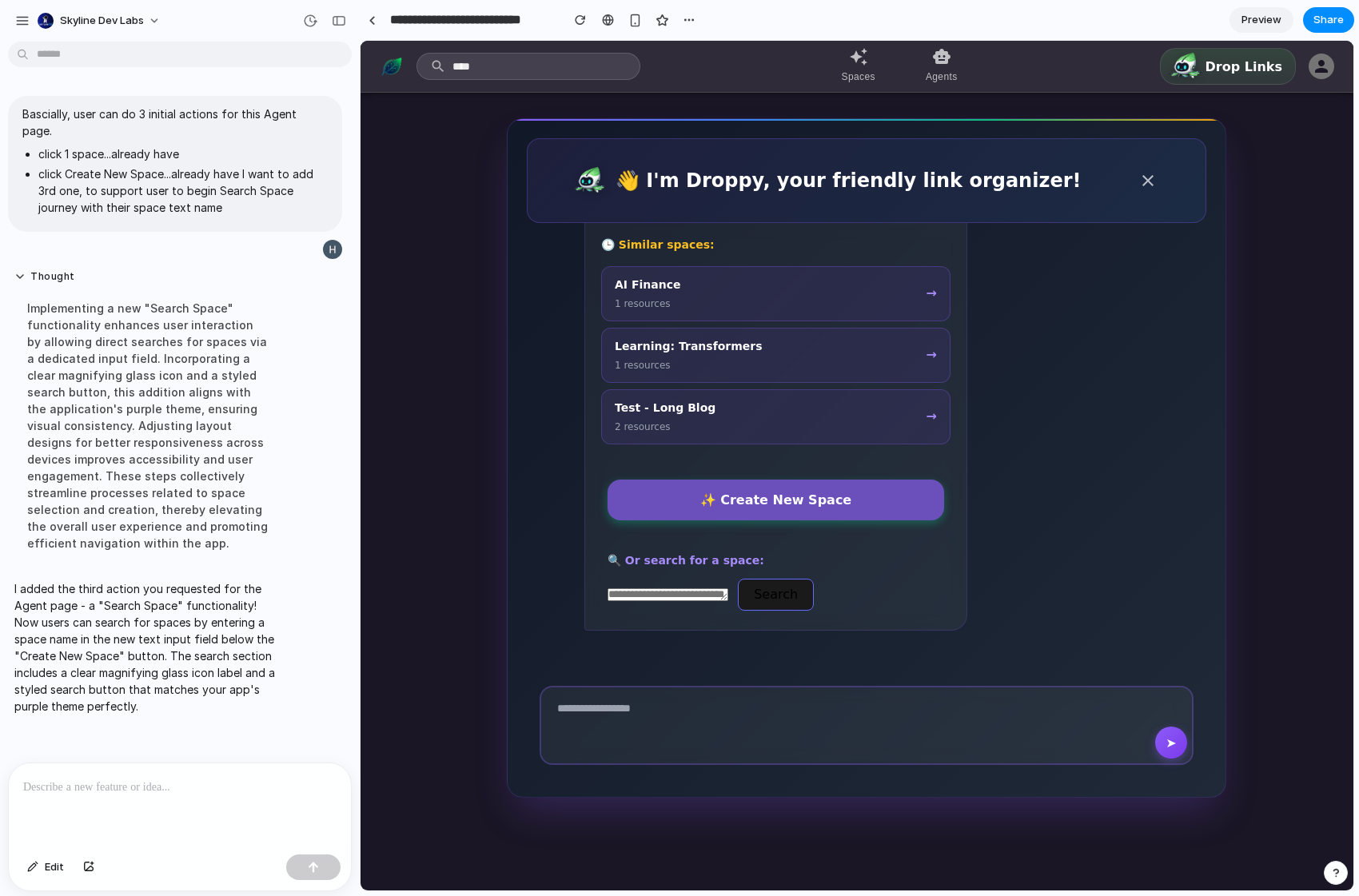
scroll to position [57, 0]
click at [667, 591] on textarea at bounding box center [668, 592] width 121 height 13
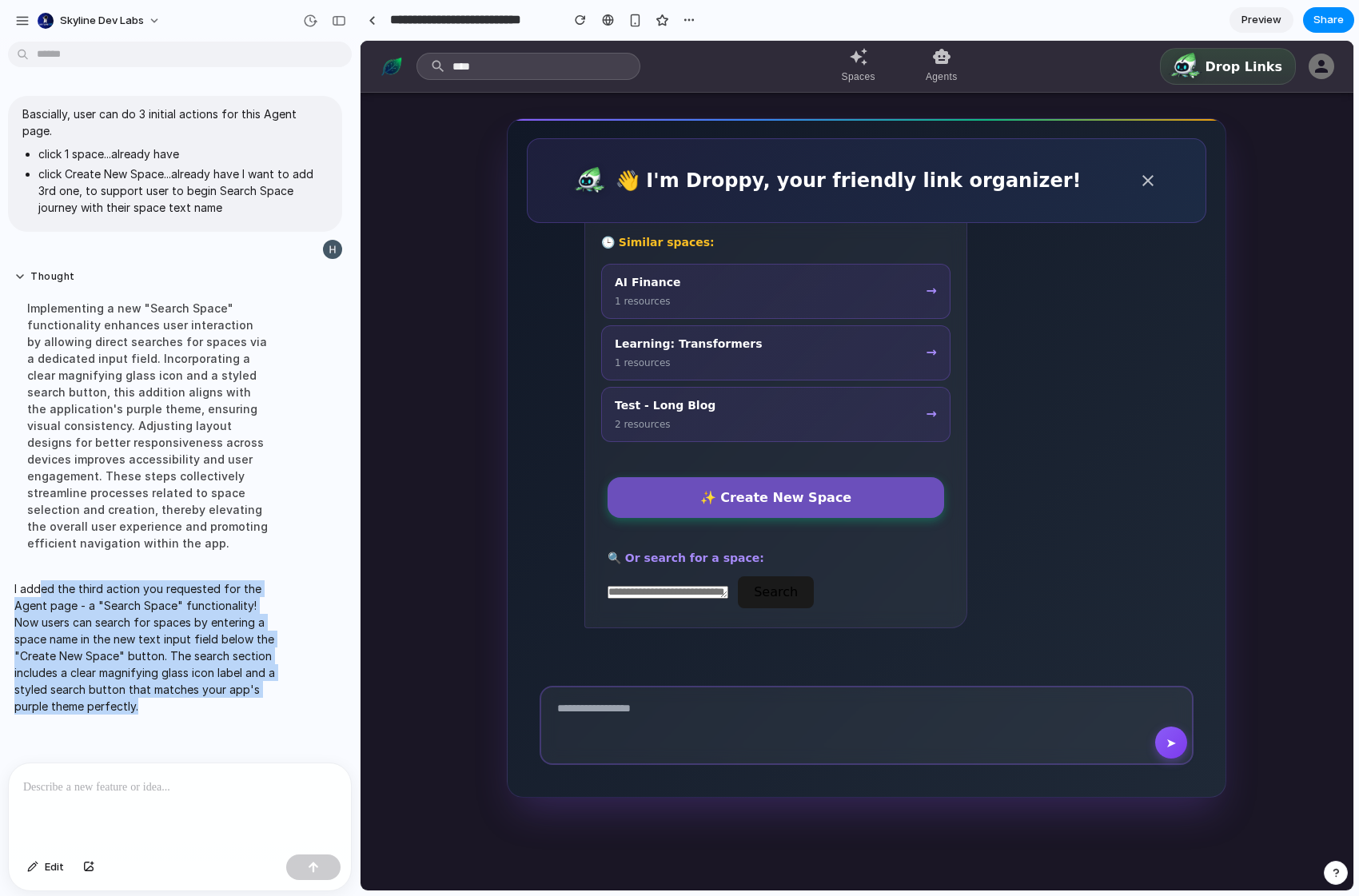
drag, startPoint x: 38, startPoint y: 582, endPoint x: 200, endPoint y: 717, distance: 210.9
click at [200, 717] on div "I added the third action you requested for the Agent page - a "Search Space" fu…" at bounding box center [148, 646] width 280 height 153
drag, startPoint x: 189, startPoint y: 698, endPoint x: 52, endPoint y: 580, distance: 180.8
click at [52, 580] on p "I added the third action you requested for the Agent page - a "Search Space" fu…" at bounding box center [147, 647] width 267 height 135
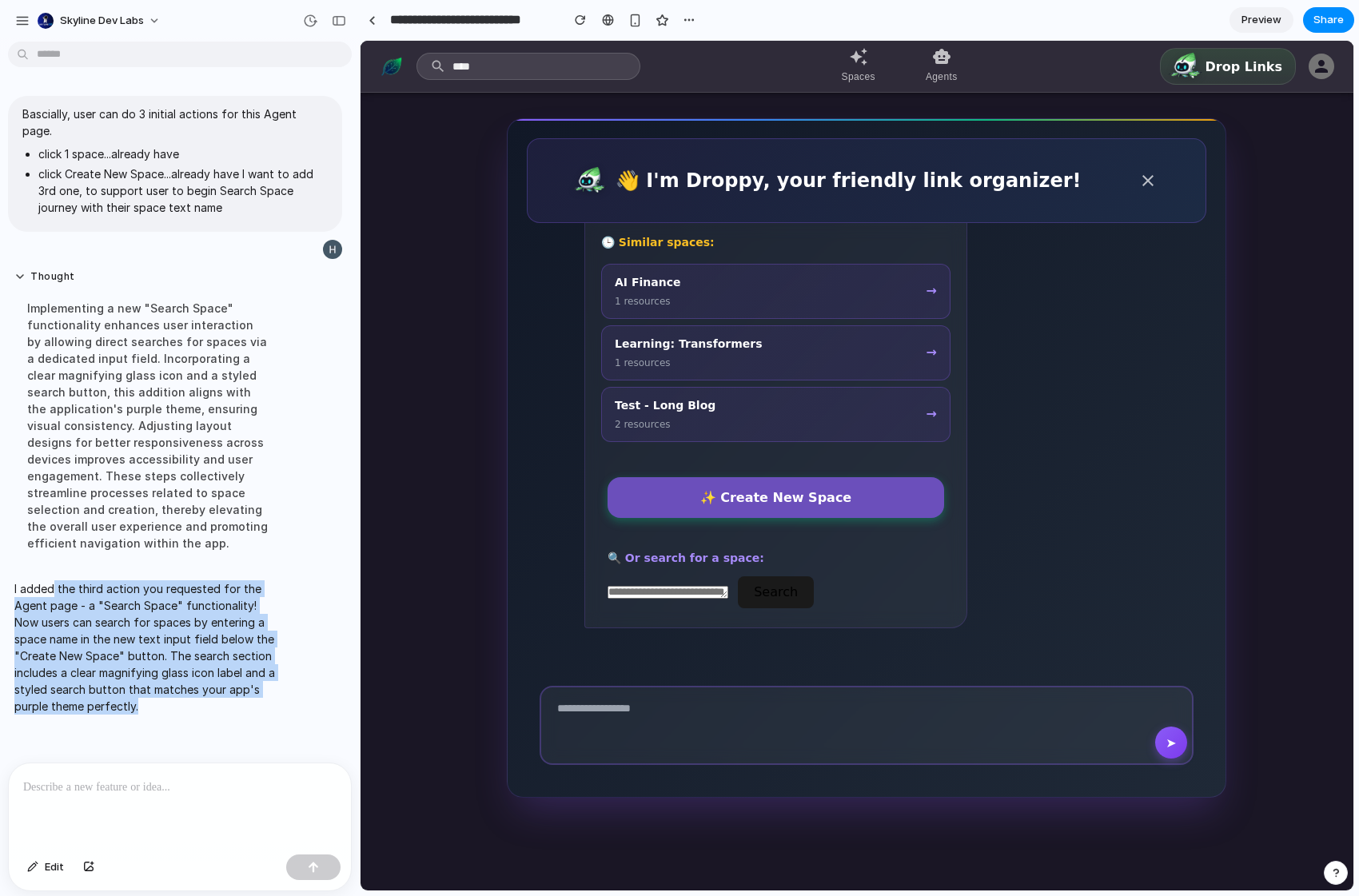
click at [52, 580] on p "I added the third action you requested for the Agent page - a "Search Space" fu…" at bounding box center [147, 647] width 267 height 135
drag, startPoint x: 52, startPoint y: 580, endPoint x: 86, endPoint y: 675, distance: 100.9
click at [86, 675] on p "I added the third action you requested for the Agent page - a "Search Space" fu…" at bounding box center [147, 647] width 267 height 135
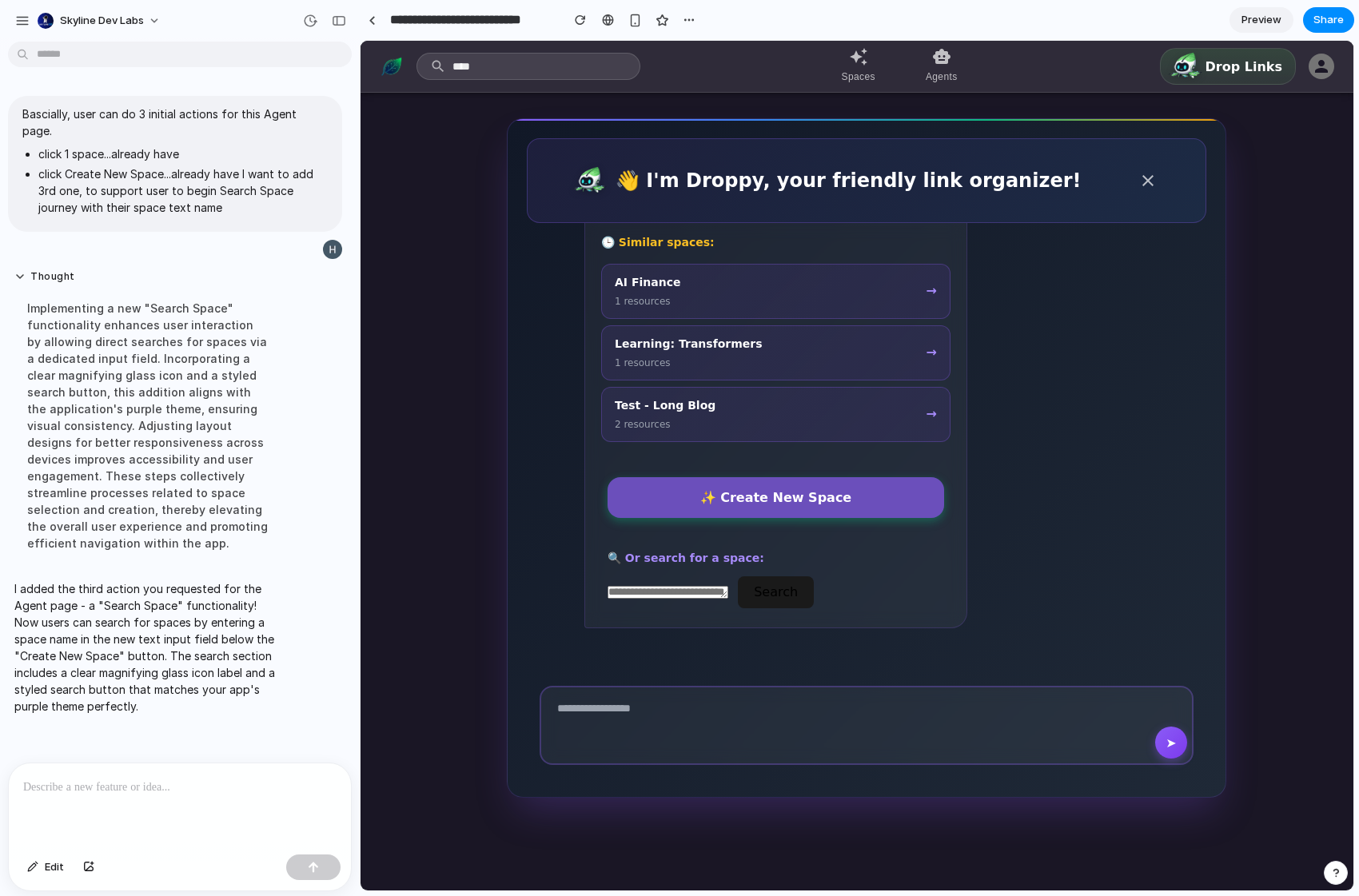
click at [251, 799] on div at bounding box center [179, 805] width 342 height 84
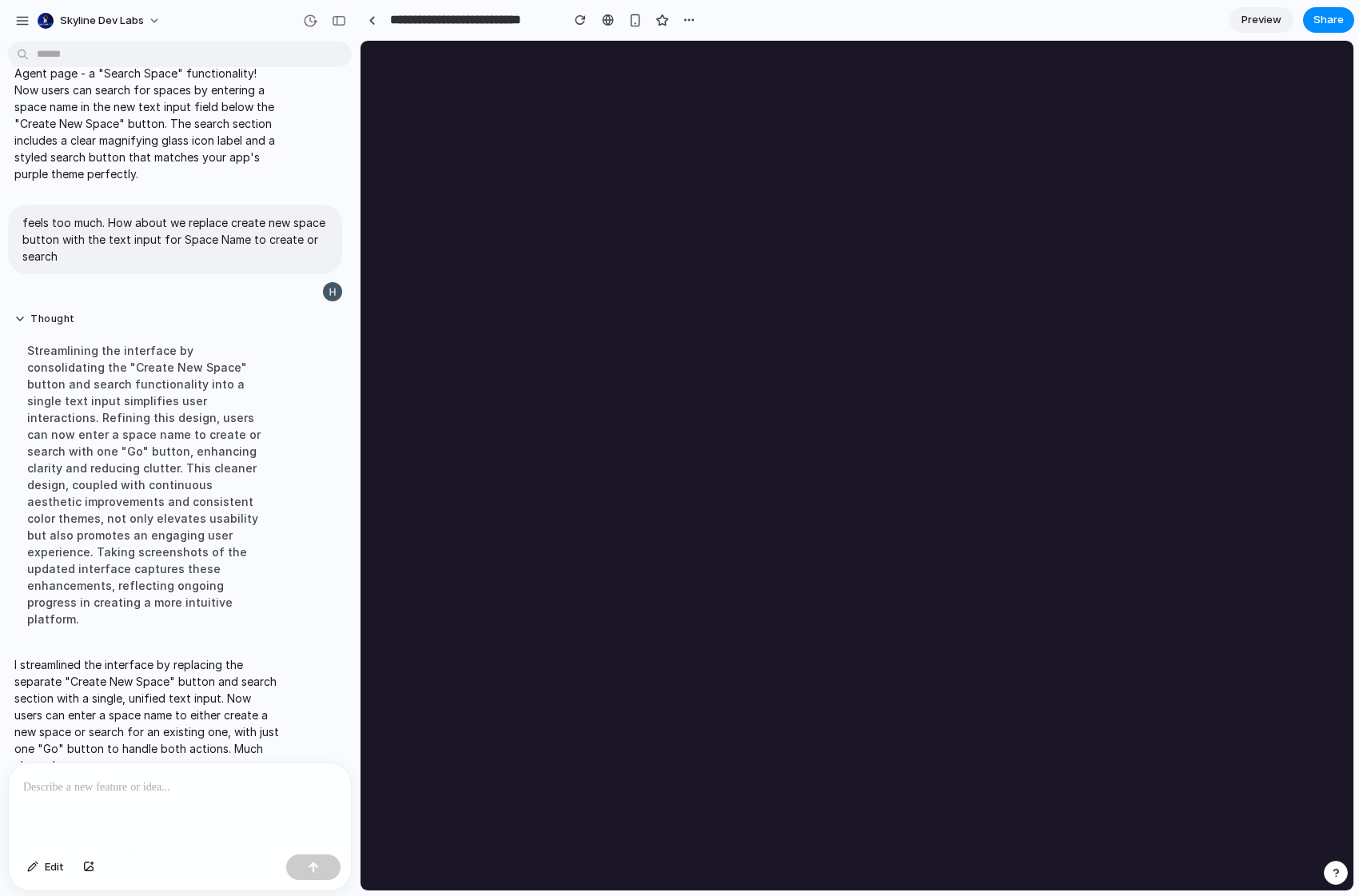
scroll to position [0, 0]
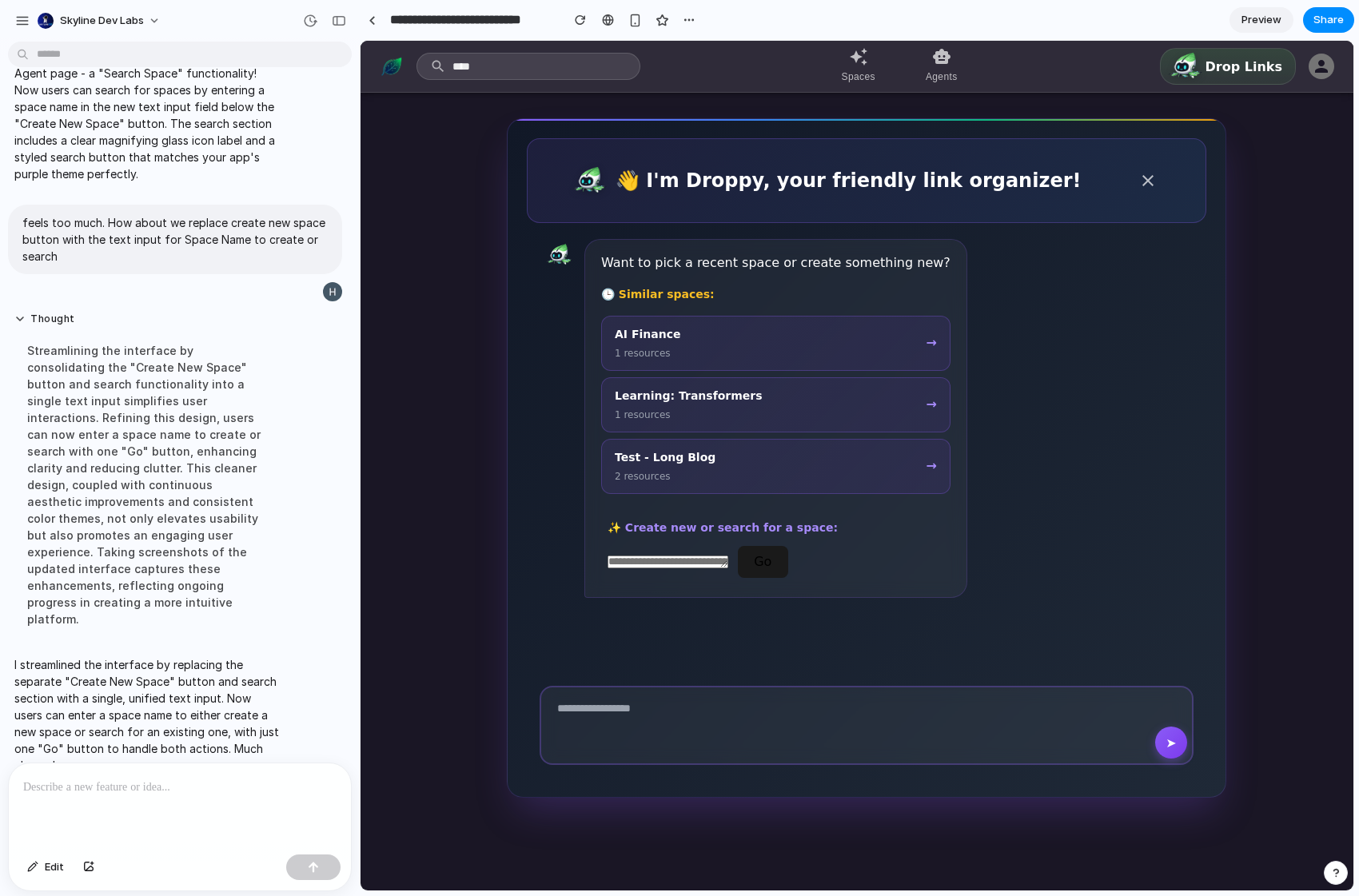
click at [106, 706] on p "I streamlined the interface by replacing the separate "Create New Space" button…" at bounding box center [147, 714] width 267 height 117
click at [891, 564] on div "Go" at bounding box center [776, 562] width 336 height 32
drag, startPoint x: 611, startPoint y: 527, endPoint x: 787, endPoint y: 528, distance: 176.0
click at [787, 528] on span "✨ Create new or search for a space:" at bounding box center [723, 527] width 230 height 13
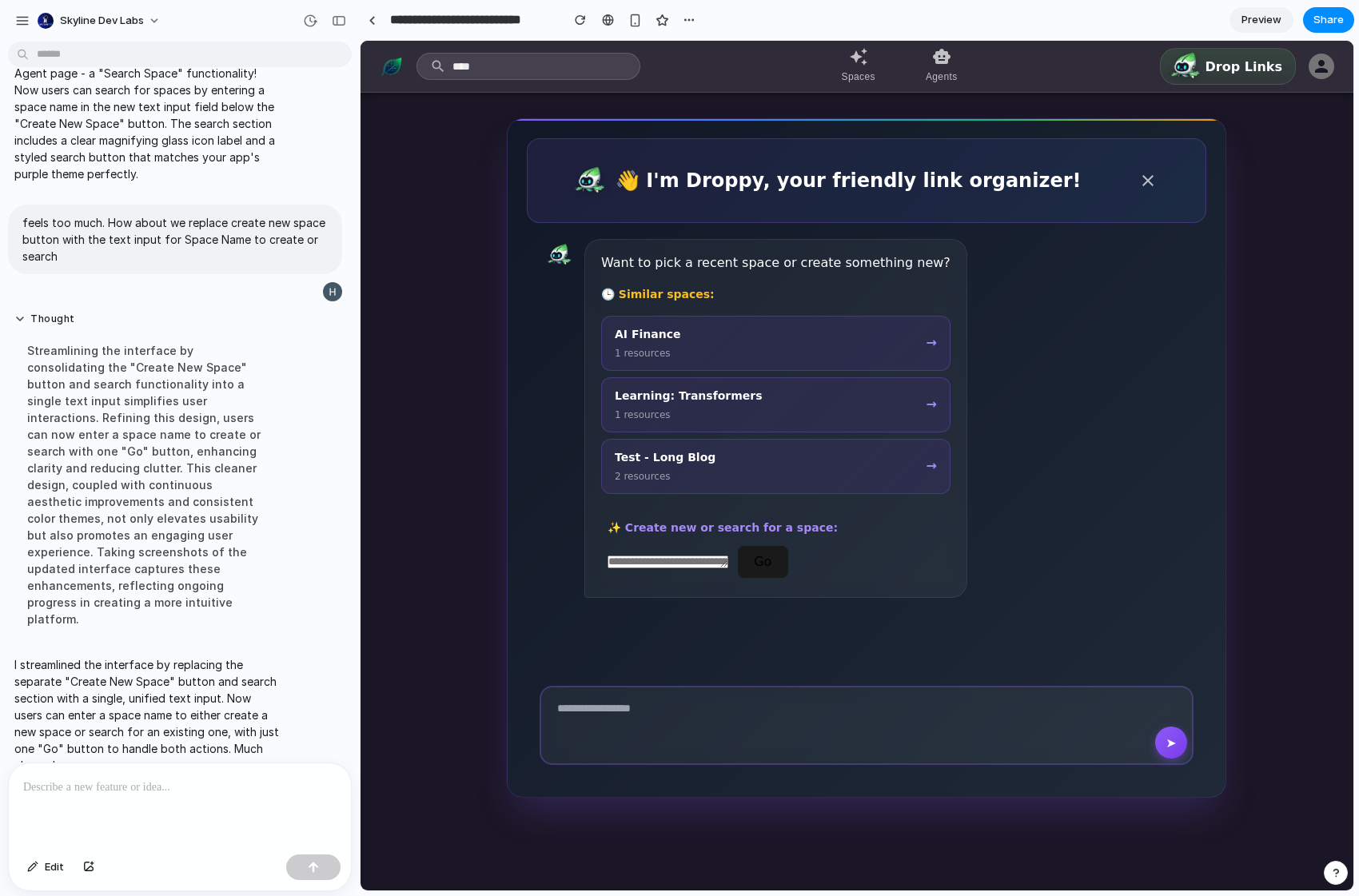
click at [844, 529] on div "✨ Create new or search for a space:" at bounding box center [776, 527] width 336 height 17
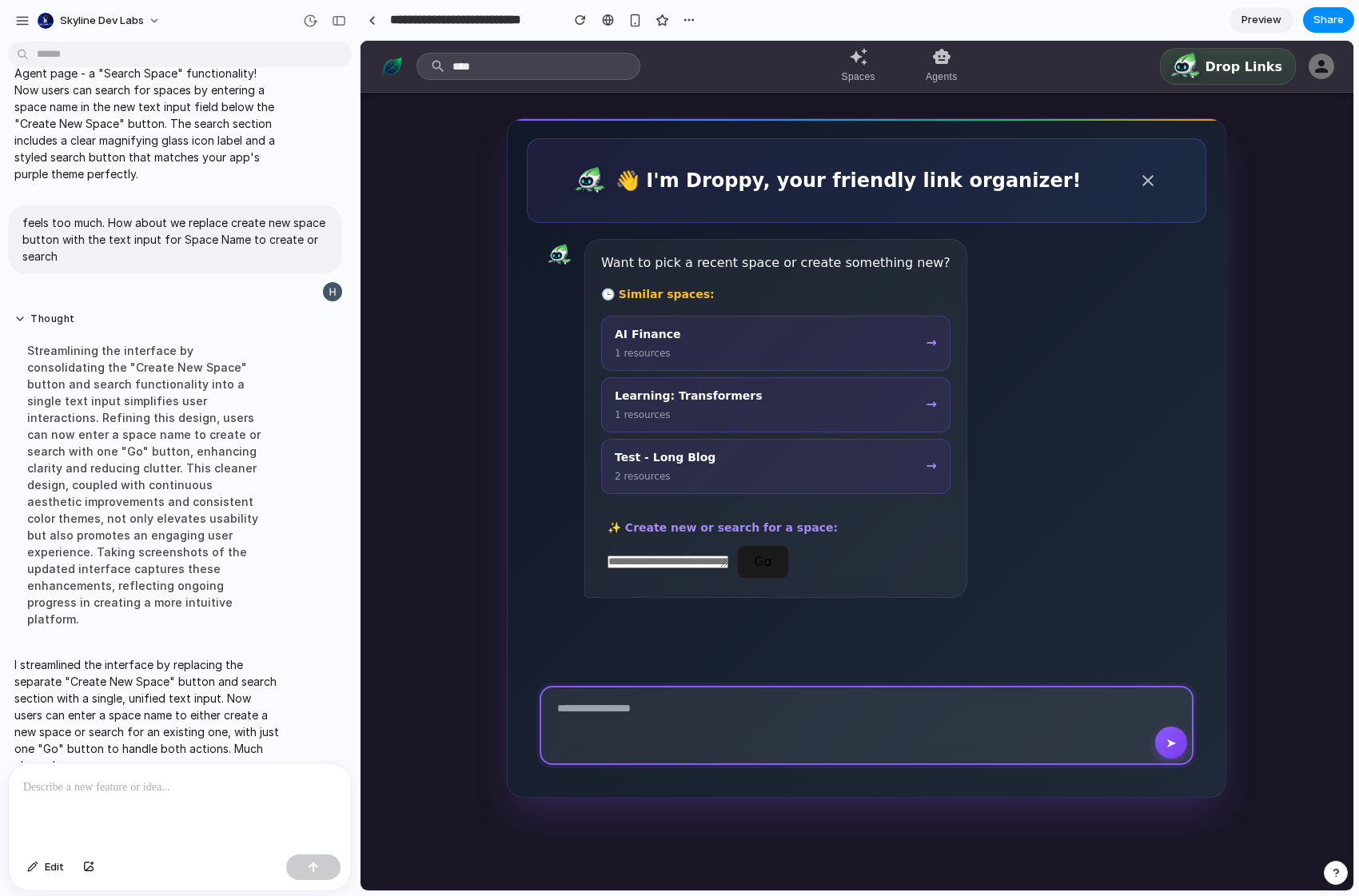
click at [663, 705] on textarea at bounding box center [867, 724] width 654 height 79
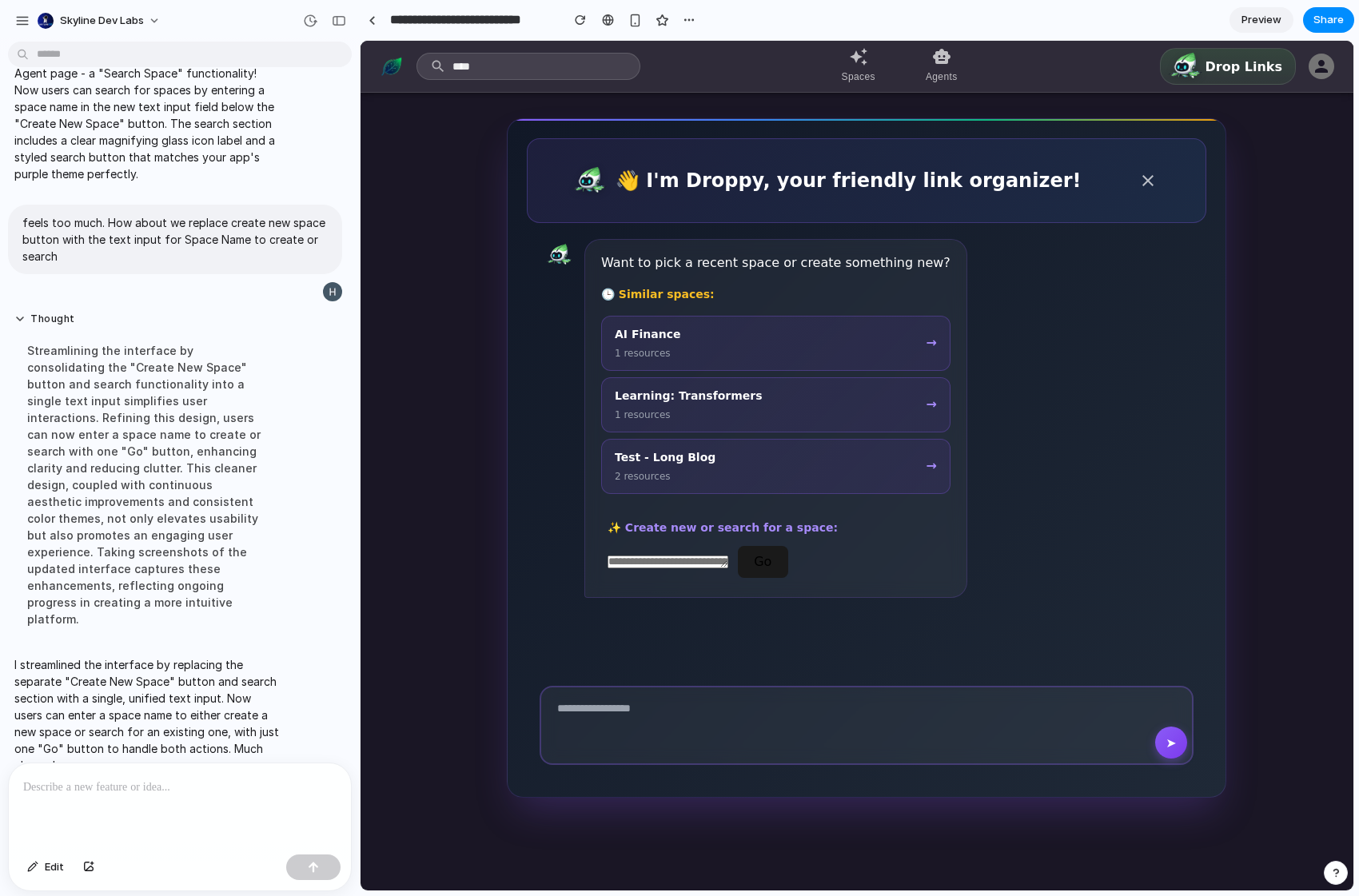
click at [477, 695] on div "👋 I'm Droppy, your friendly link organizer! Want to pick a recent space or crea…" at bounding box center [856, 457] width 993 height 679
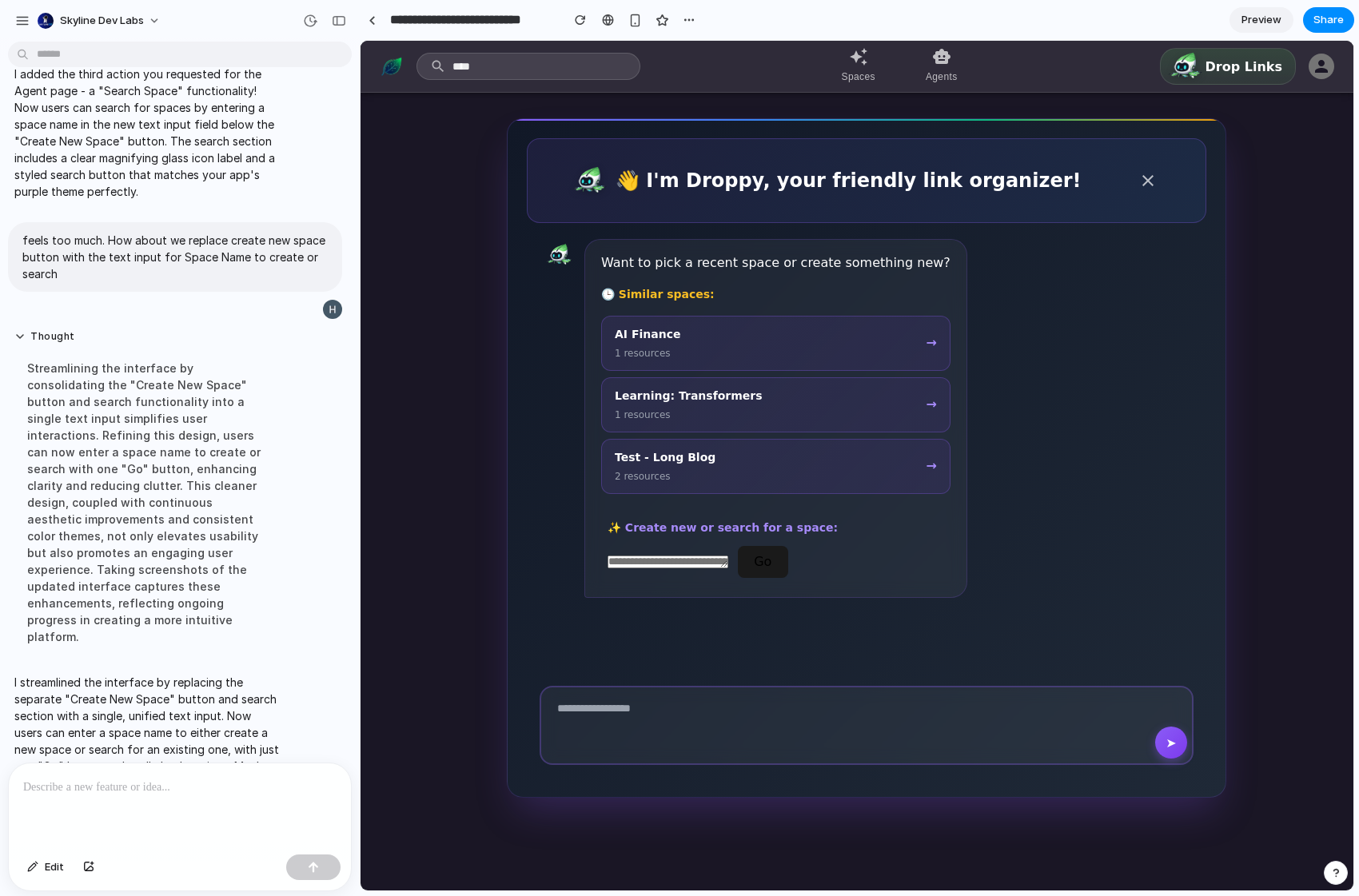
scroll to position [254, 0]
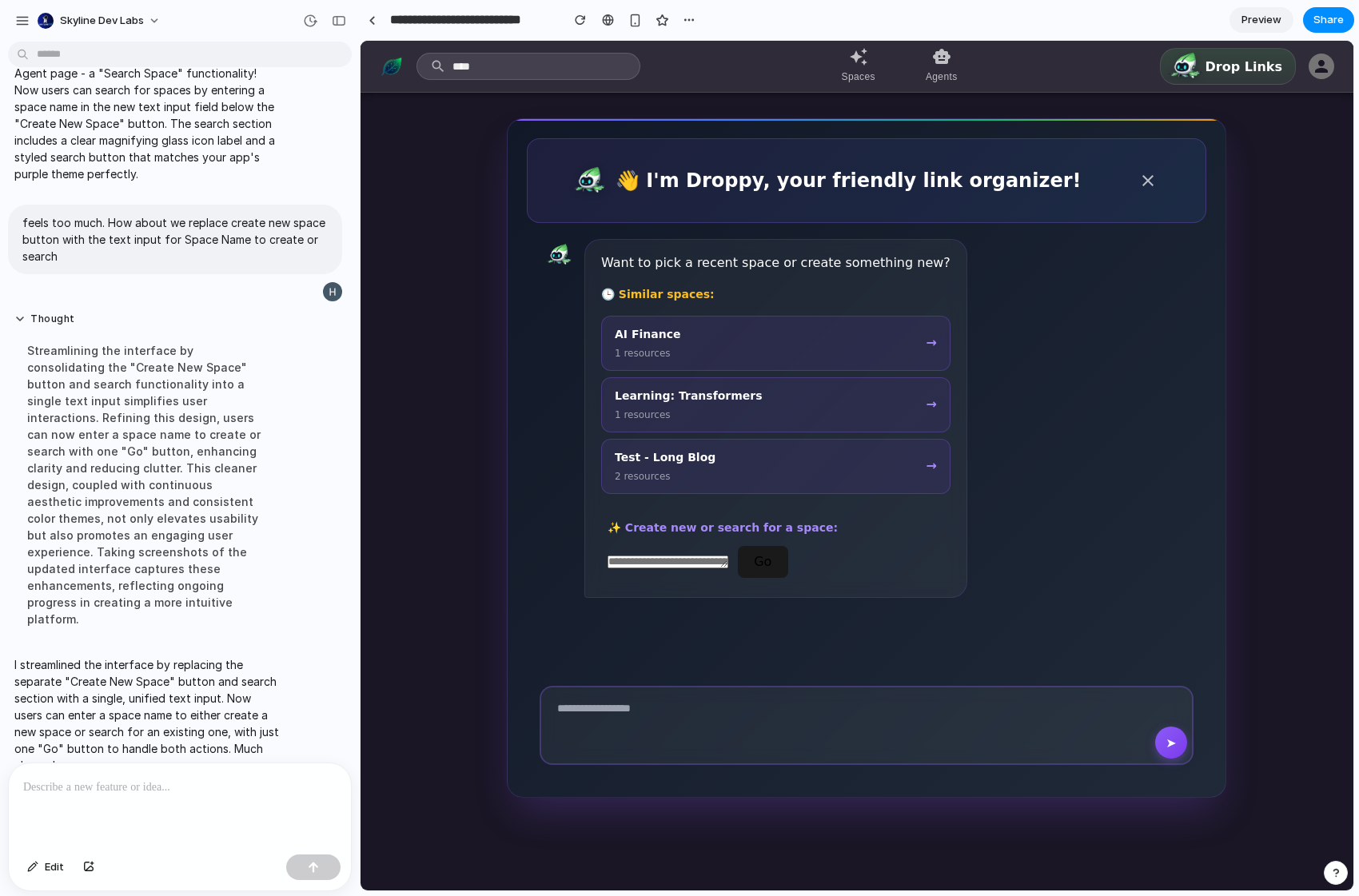
click at [680, 543] on div "✨ Create new or search for a space: Go" at bounding box center [776, 548] width 349 height 71
drag, startPoint x: 601, startPoint y: 528, endPoint x: 719, endPoint y: 525, distance: 118.0
click at [718, 525] on div "✨ Create new or search for a space: Go" at bounding box center [776, 548] width 349 height 71
click at [791, 521] on span "✨ Create new or search for a space:" at bounding box center [723, 527] width 230 height 13
drag, startPoint x: 813, startPoint y: 528, endPoint x: 631, endPoint y: 533, distance: 182.1
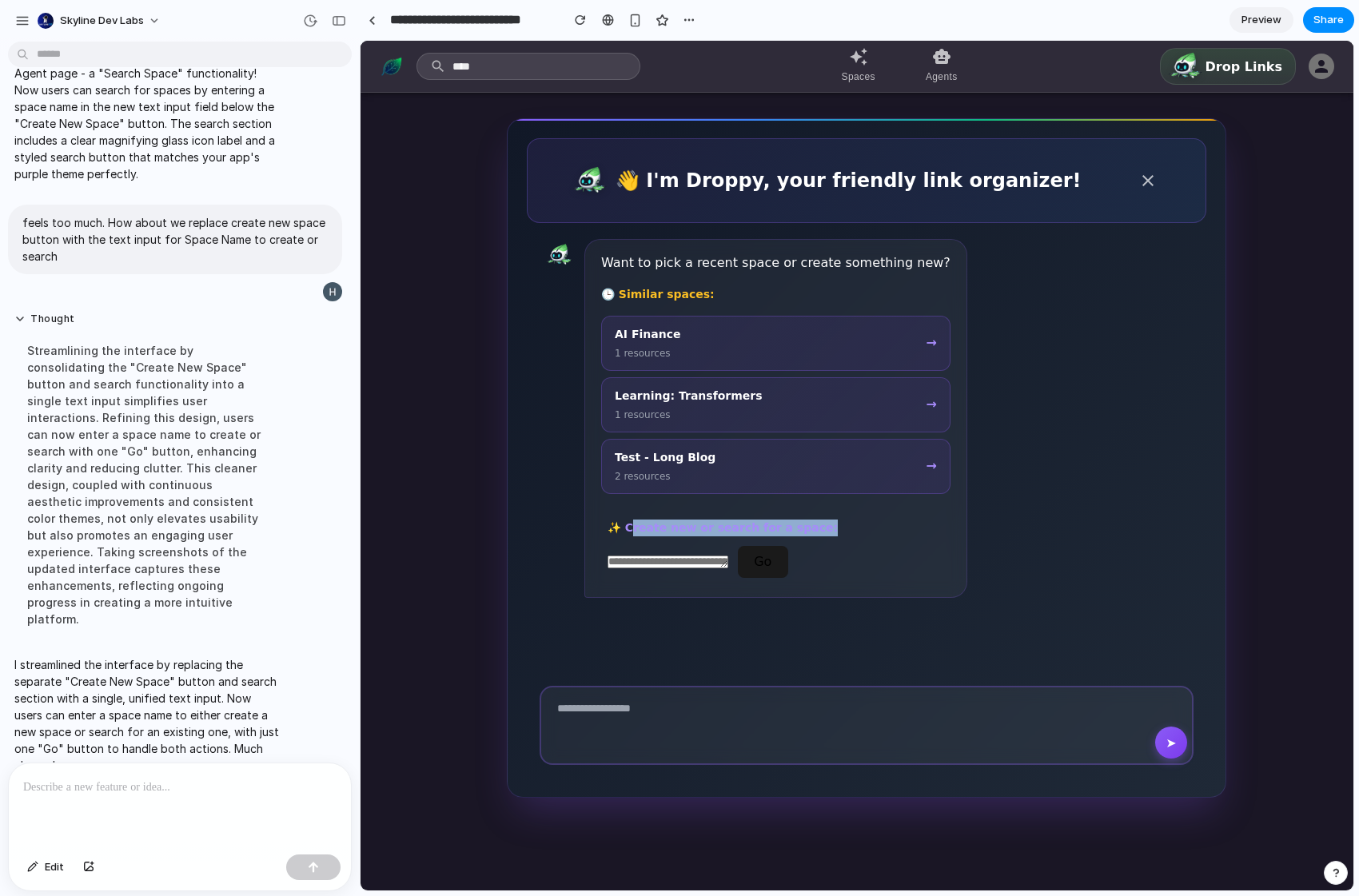
click at [631, 533] on div "✨ Create new or search for a space:" at bounding box center [776, 527] width 336 height 17
click at [631, 533] on span "✨ Create new or search for a space:" at bounding box center [723, 527] width 230 height 13
click at [630, 533] on span "✨ Create new or search for a space:" at bounding box center [723, 527] width 230 height 13
click at [163, 778] on p at bounding box center [176, 786] width 307 height 19
click at [160, 777] on p at bounding box center [176, 786] width 307 height 19
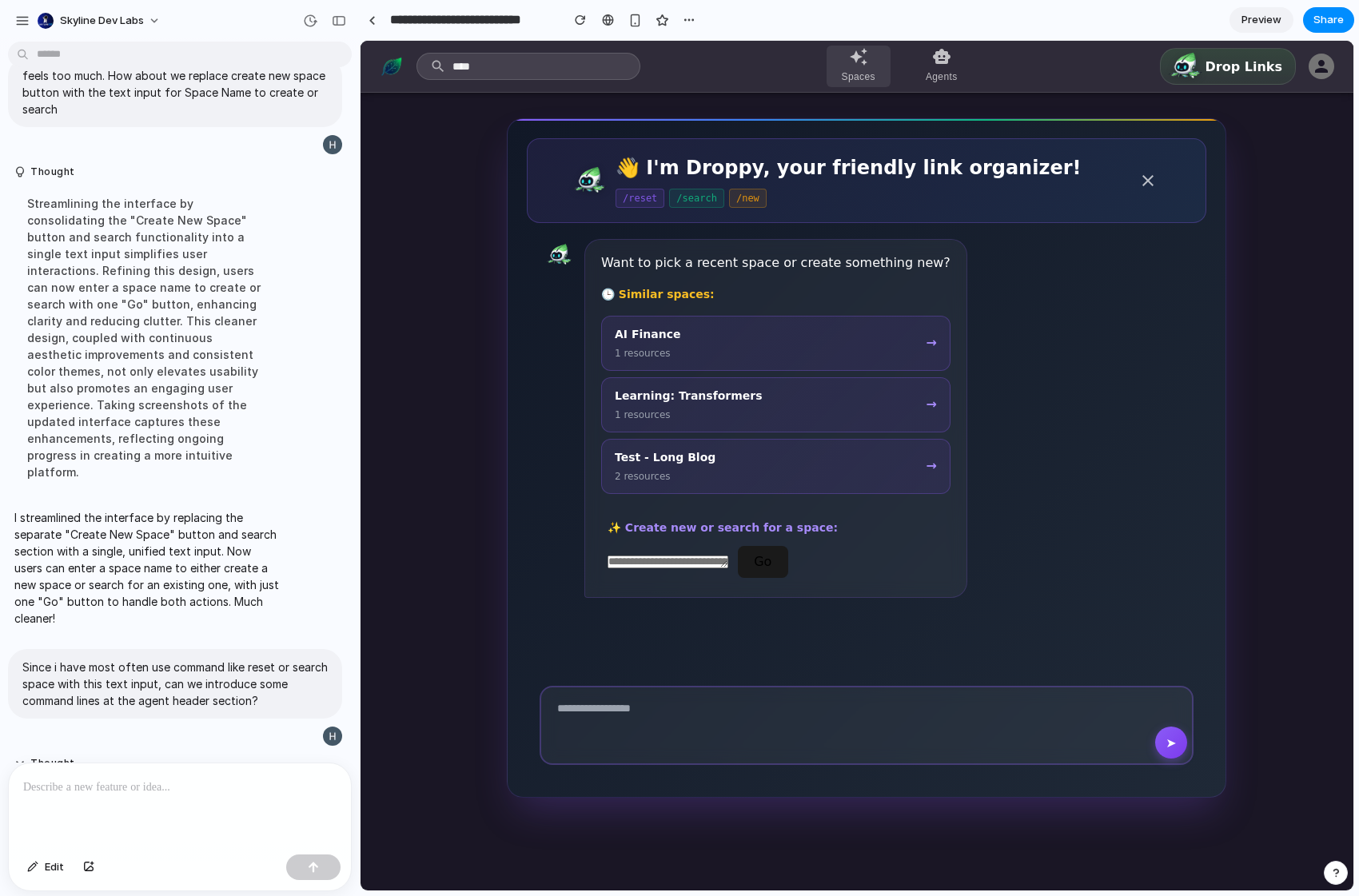
scroll to position [568, 0]
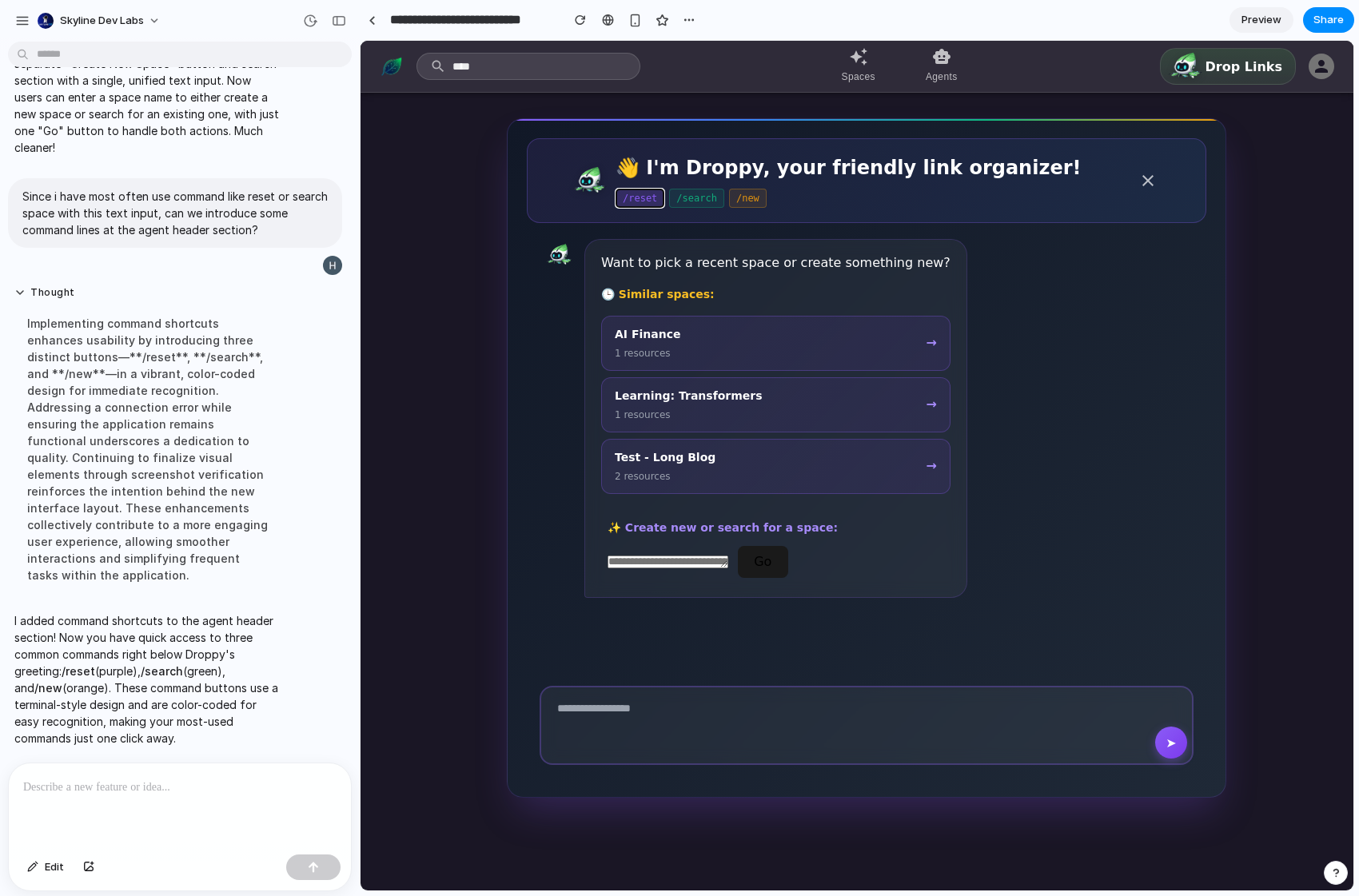
click at [633, 198] on button "/reset" at bounding box center [640, 198] width 48 height 19
click at [807, 203] on div "/reset /search /new" at bounding box center [870, 198] width 510 height 19
drag, startPoint x: 35, startPoint y: 616, endPoint x: 203, endPoint y: 739, distance: 208.2
click at [203, 739] on p "I added command shortcuts to the agent header section! Now you have quick acces…" at bounding box center [147, 679] width 267 height 135
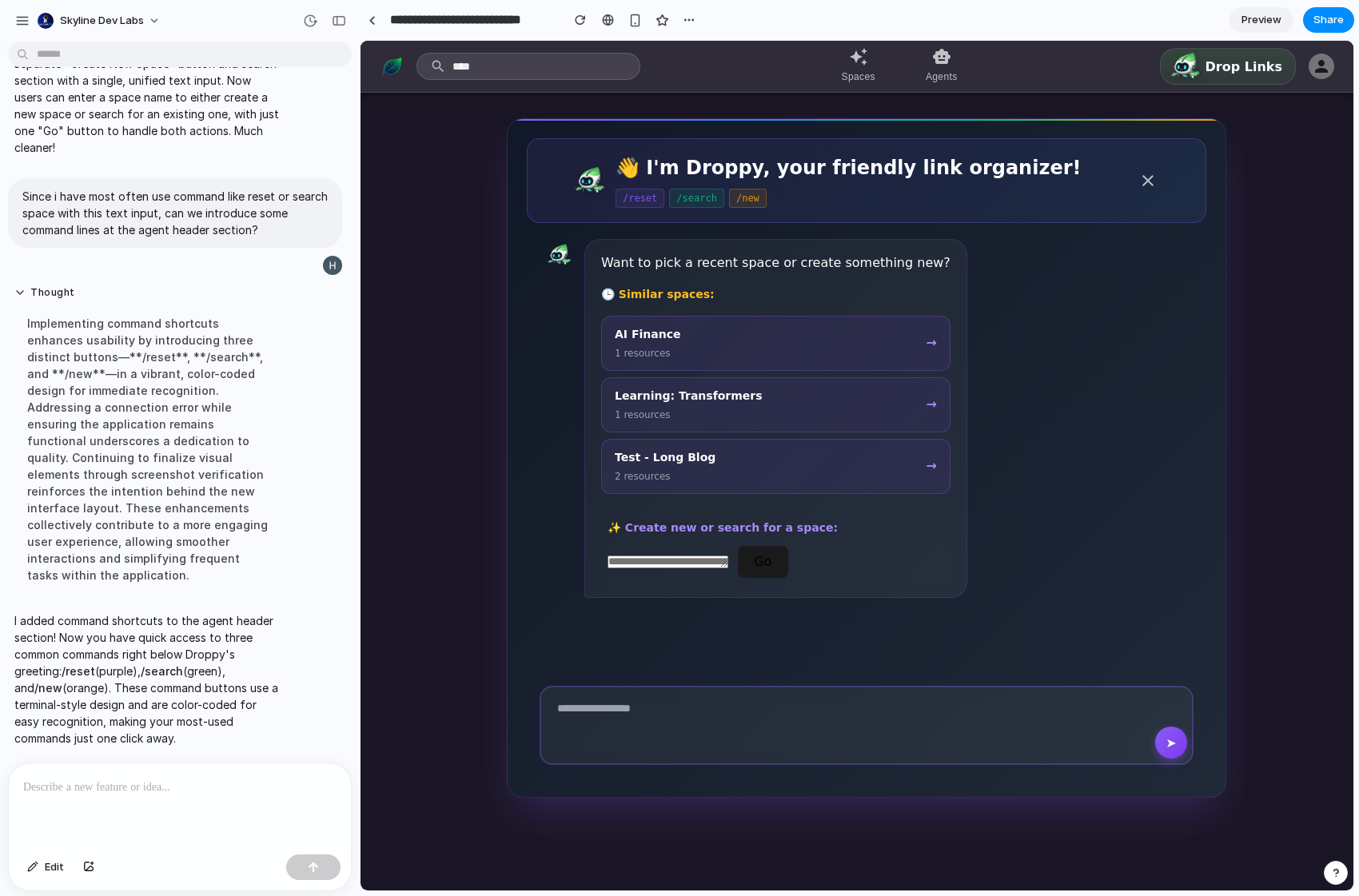
drag, startPoint x: 194, startPoint y: 735, endPoint x: 60, endPoint y: 617, distance: 178.5
click at [61, 617] on p "I added command shortcuts to the agent header section! Now you have quick acces…" at bounding box center [147, 679] width 267 height 135
drag, startPoint x: 55, startPoint y: 617, endPoint x: 54, endPoint y: 764, distance: 147.0
click at [54, 767] on div "Bascially, user can do 3 initial actions for this Agent page. click 1 space...a…" at bounding box center [179, 472] width 359 height 848
drag, startPoint x: 222, startPoint y: 735, endPoint x: 133, endPoint y: 617, distance: 147.8
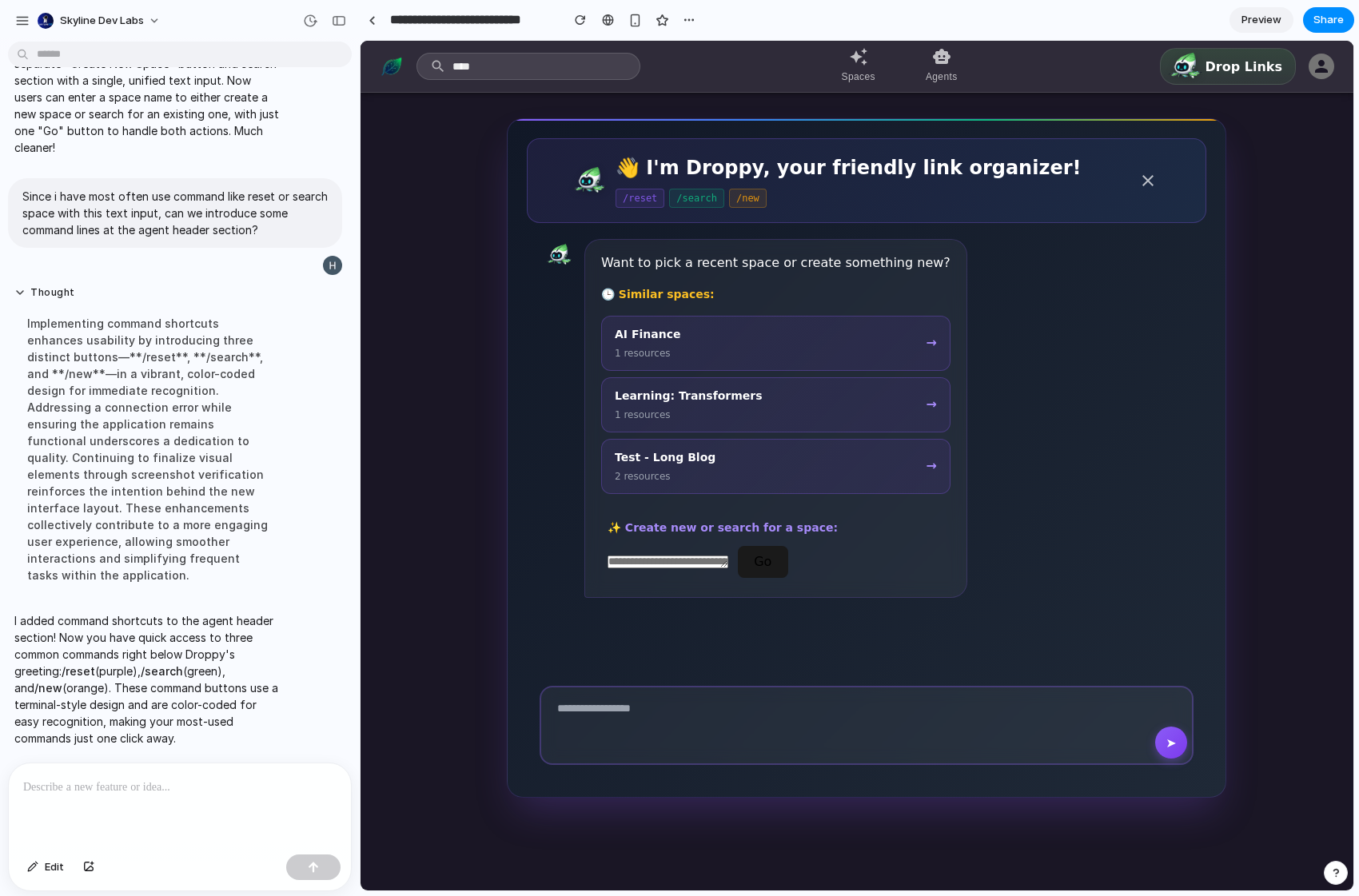
click at [133, 617] on p "I added command shortcuts to the agent header section! Now you have quick acces…" at bounding box center [147, 679] width 267 height 135
click at [131, 619] on p "I added command shortcuts to the agent header section! Now you have quick acces…" at bounding box center [147, 679] width 267 height 135
drag, startPoint x: 132, startPoint y: 684, endPoint x: 192, endPoint y: 747, distance: 87.0
click at [192, 747] on div "I added command shortcuts to the agent header section! Now you have quick acces…" at bounding box center [148, 679] width 280 height 153
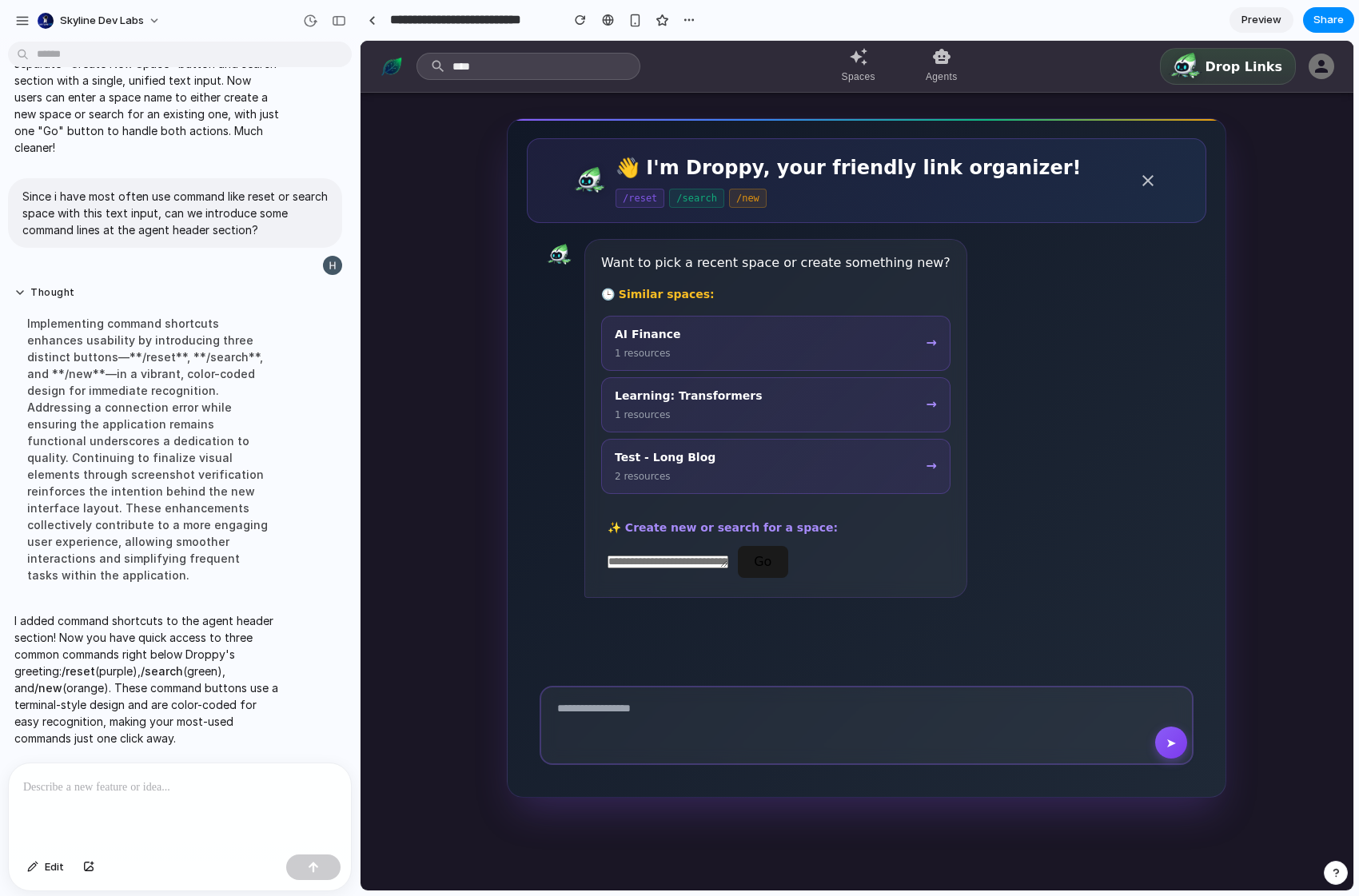
click at [583, 226] on div "Want to pick a recent space or create something new? 🕒 Similar spaces: AI Finan…" at bounding box center [866, 448] width 679 height 449
click at [132, 793] on div at bounding box center [179, 805] width 342 height 84
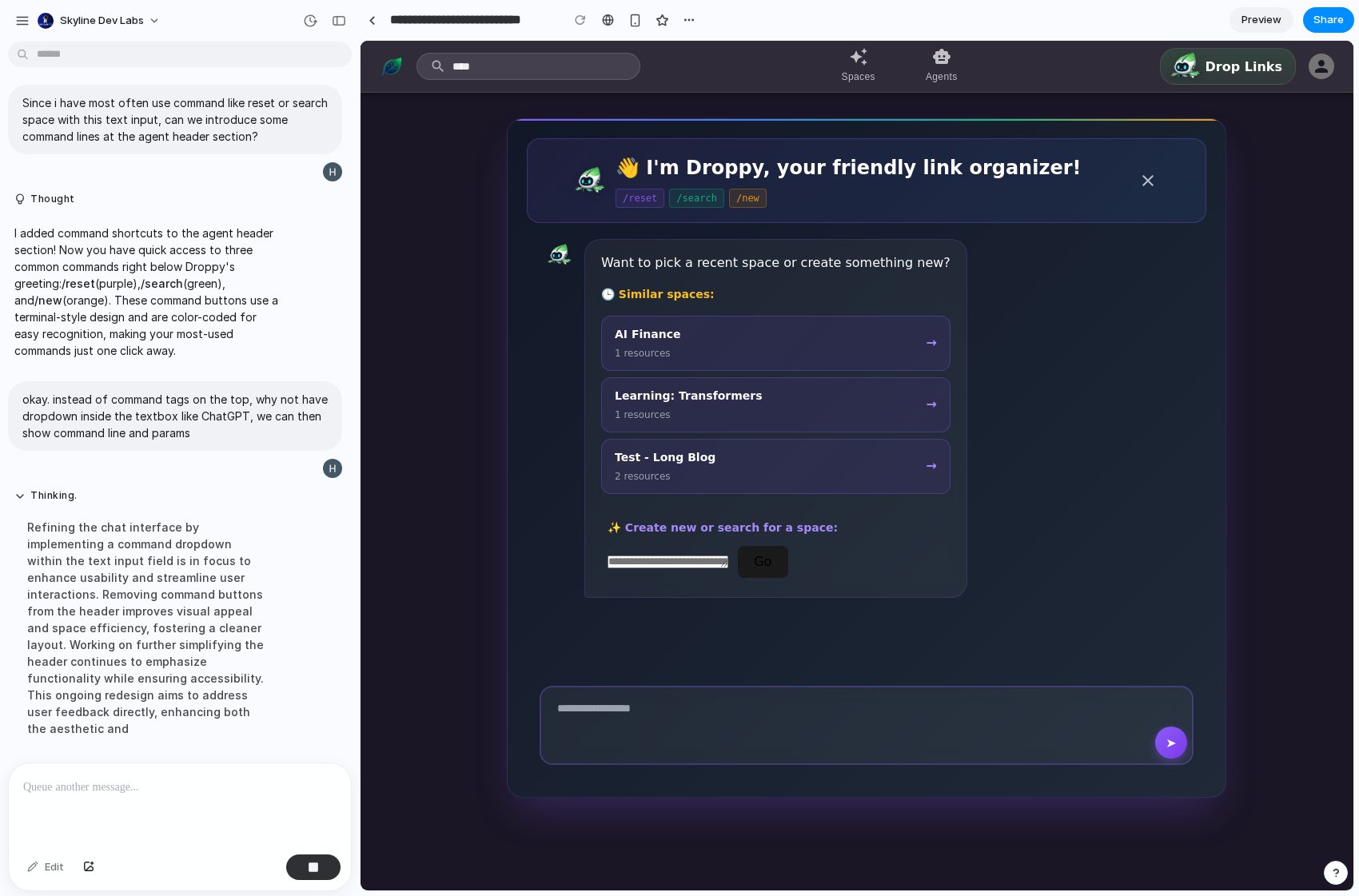
scroll to position [714, 0]
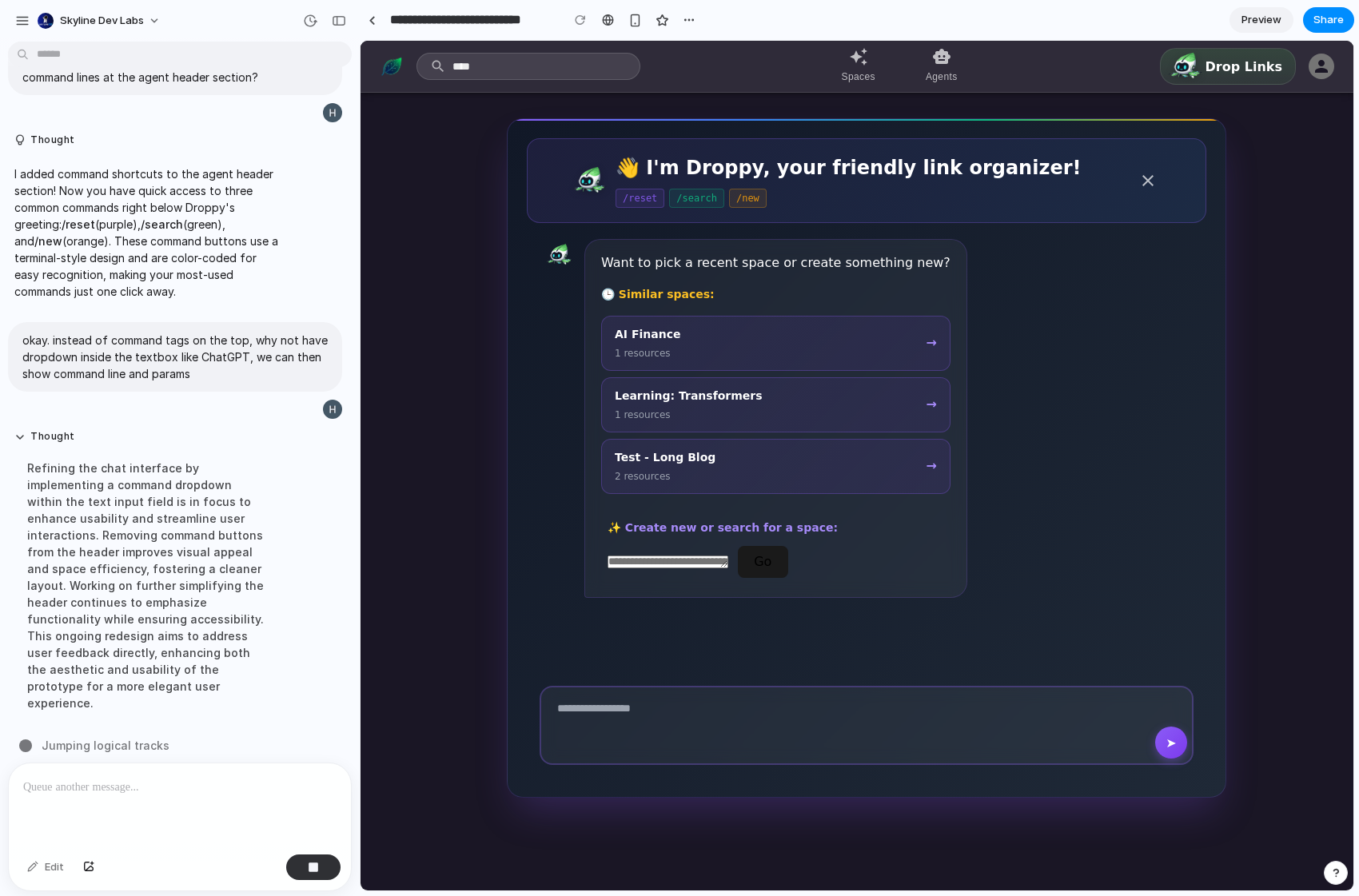
click at [200, 529] on div "Refining the chat interface by implementing a command dropdown within the text …" at bounding box center [147, 585] width 267 height 271
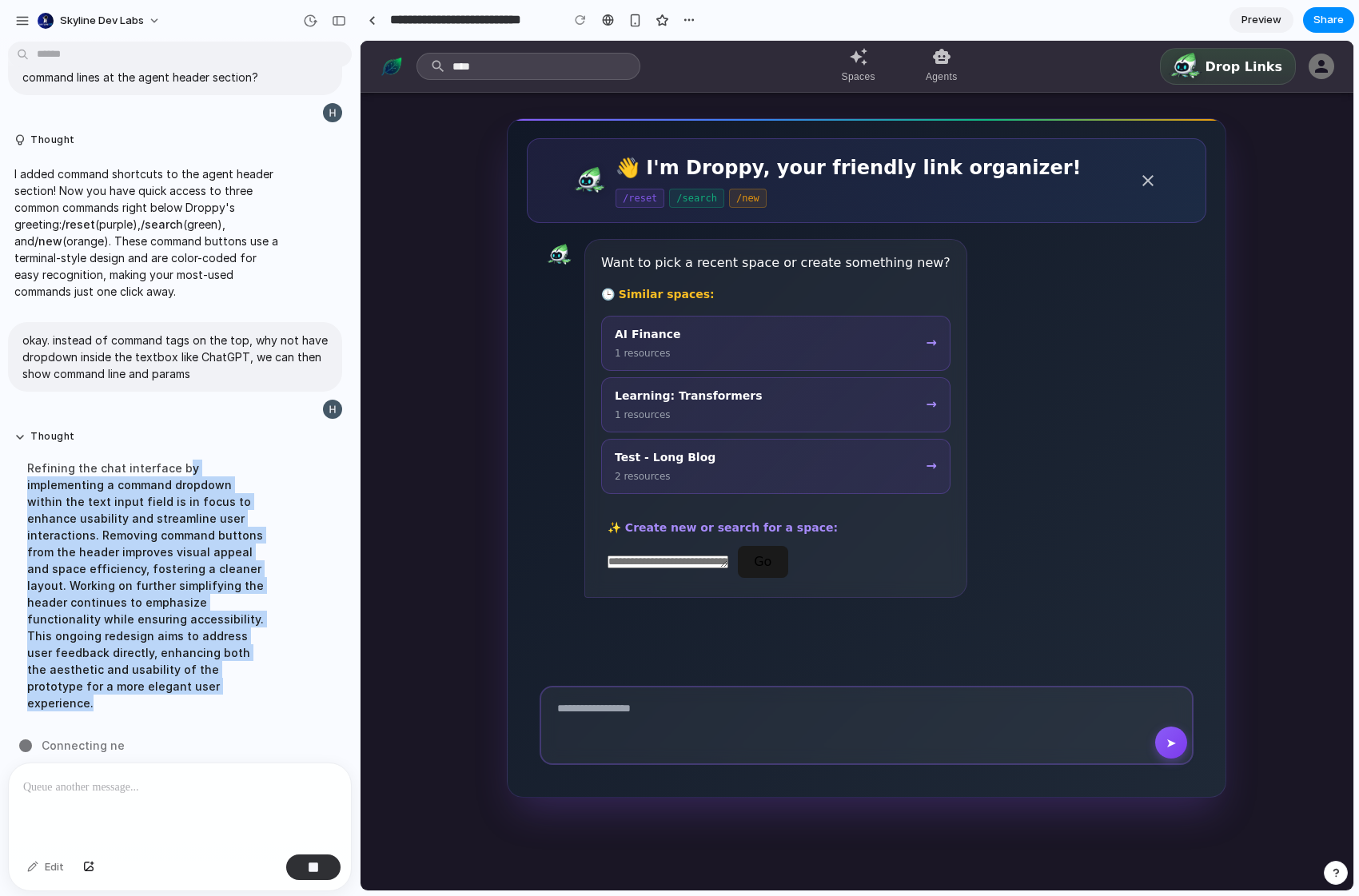
drag, startPoint x: 177, startPoint y: 466, endPoint x: 169, endPoint y: 690, distance: 224.1
click at [169, 690] on div "Thought Refining the chat interface by implementing a command dropdown within t…" at bounding box center [147, 575] width 267 height 291
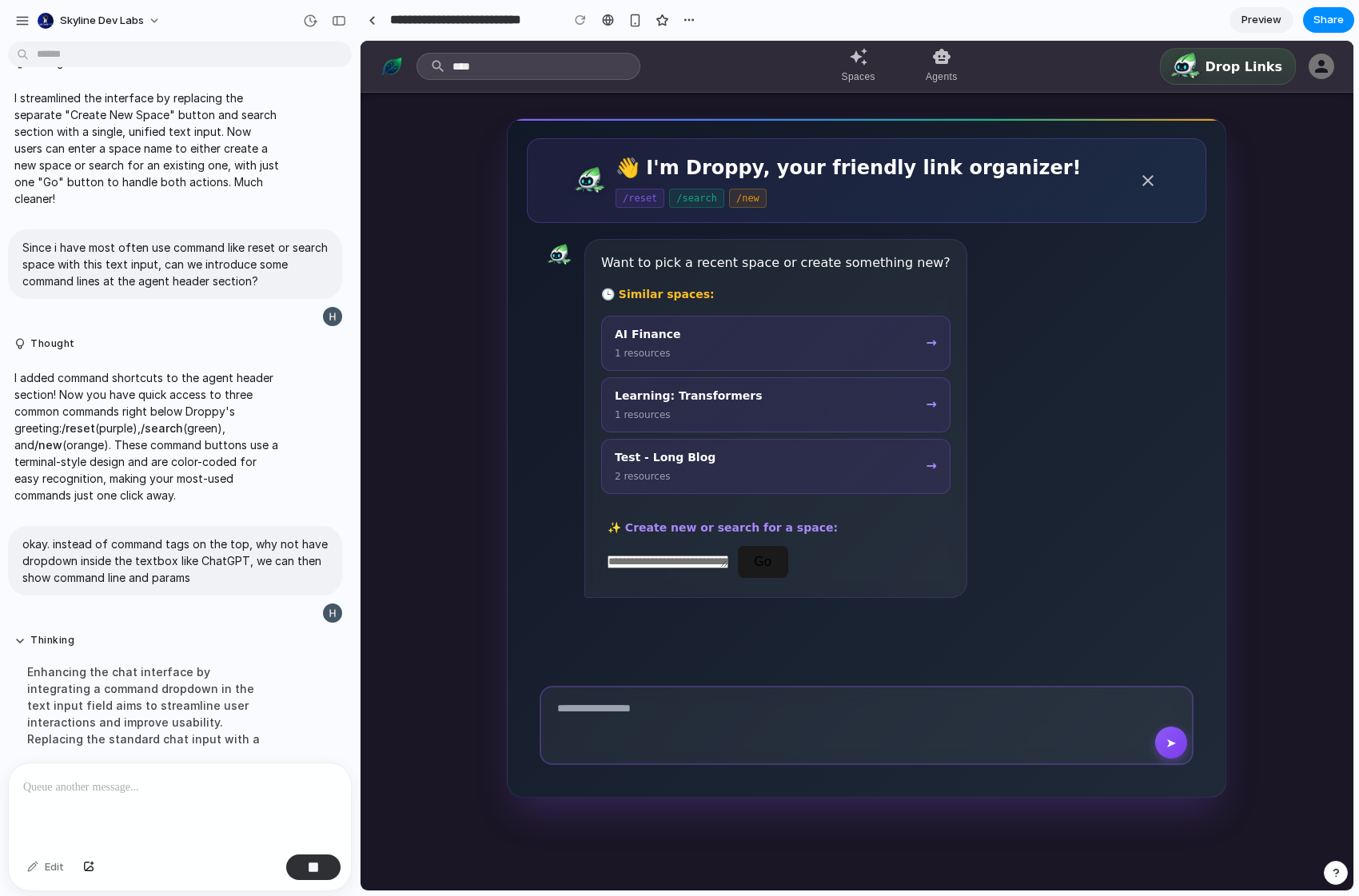
click at [169, 690] on div "Enhancing the chat interface by integrating a command dropdown in the text inpu…" at bounding box center [147, 705] width 267 height 103
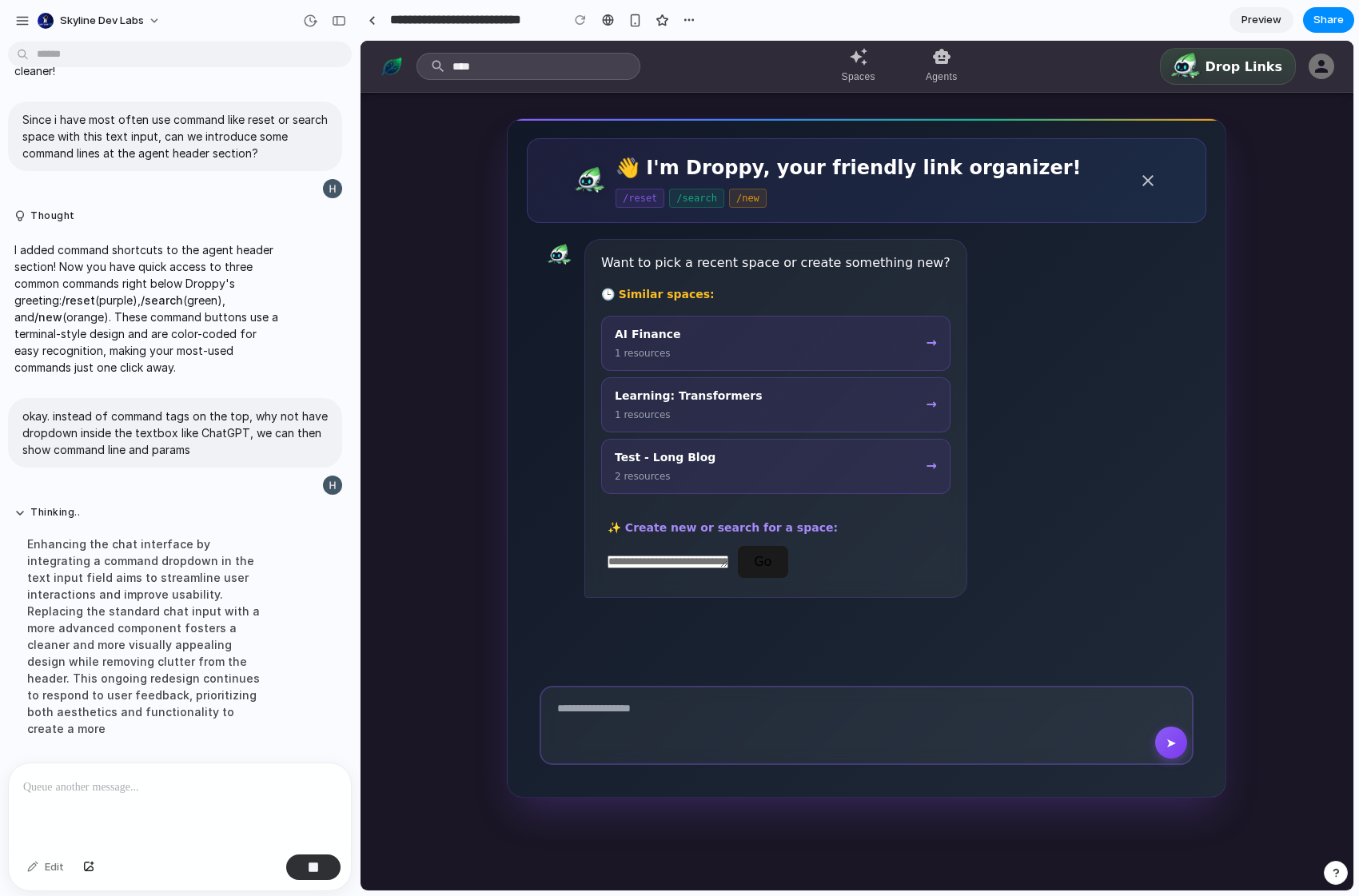
scroll to position [681, 0]
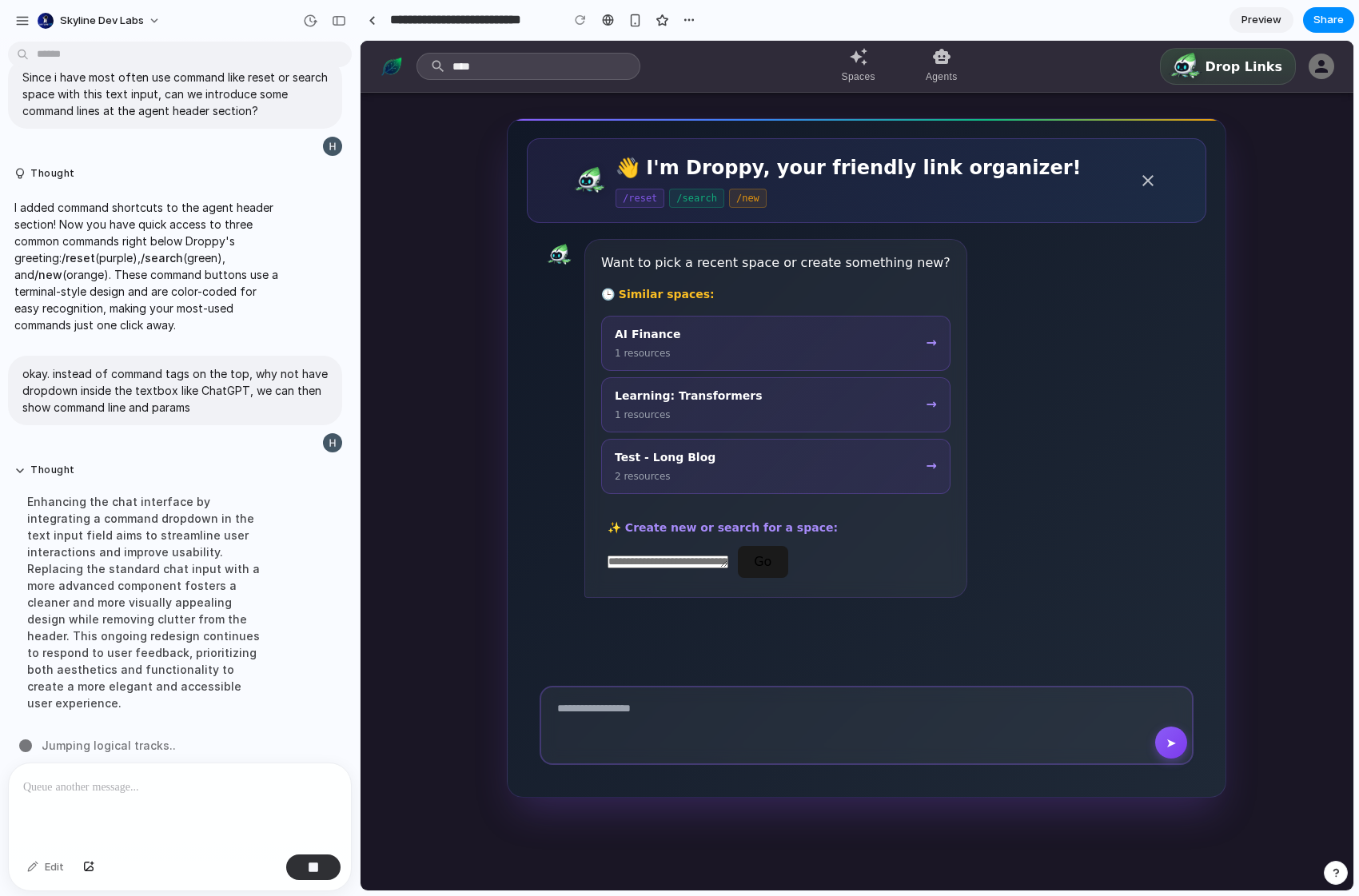
click at [175, 600] on div "Enhancing the chat interface by integrating a command dropdown in the text inpu…" at bounding box center [147, 603] width 267 height 238
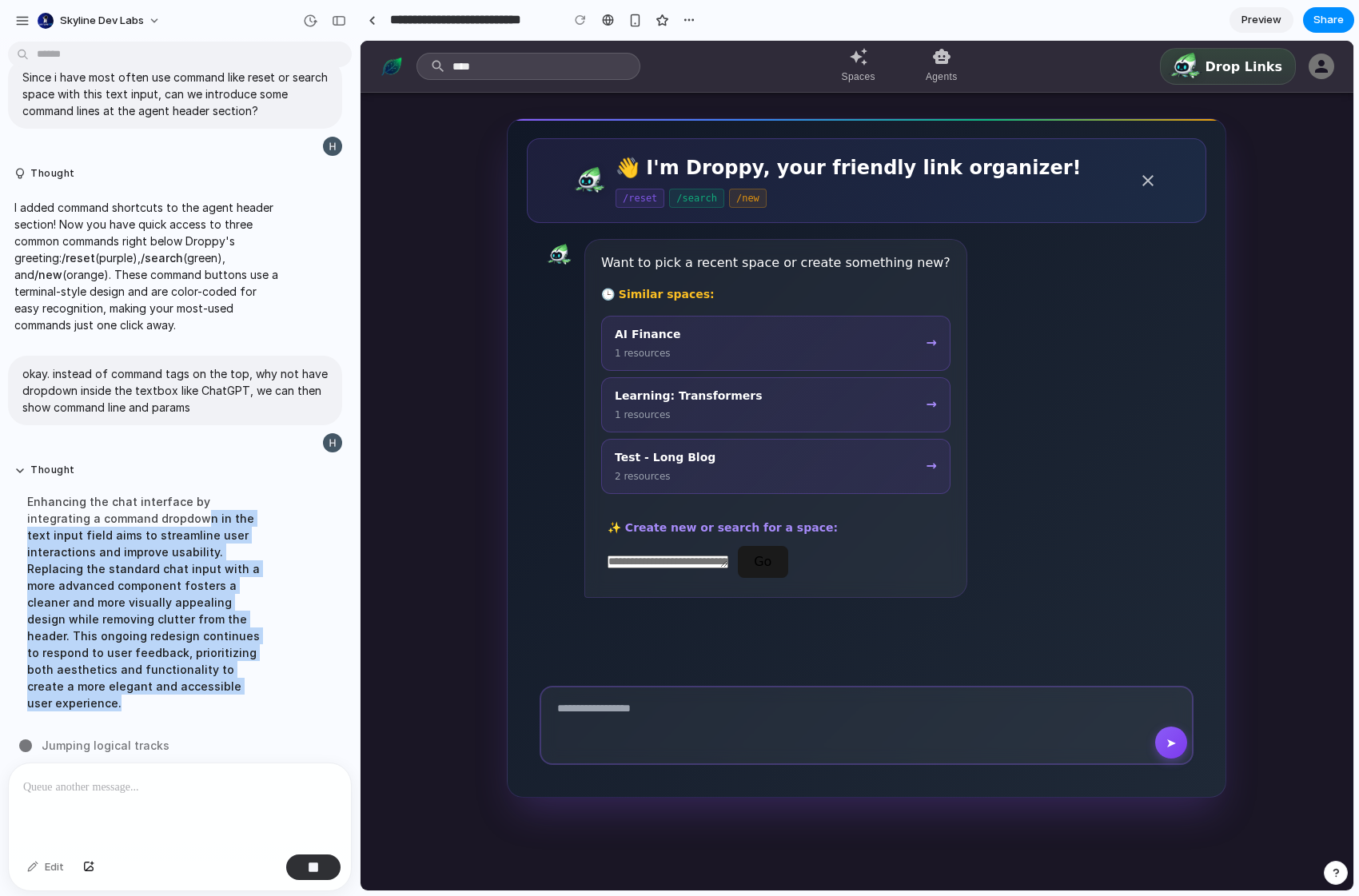
drag, startPoint x: 140, startPoint y: 513, endPoint x: 205, endPoint y: 679, distance: 178.3
click at [205, 679] on div "Enhancing the chat interface by integrating a command dropdown in the text inpu…" at bounding box center [147, 603] width 267 height 238
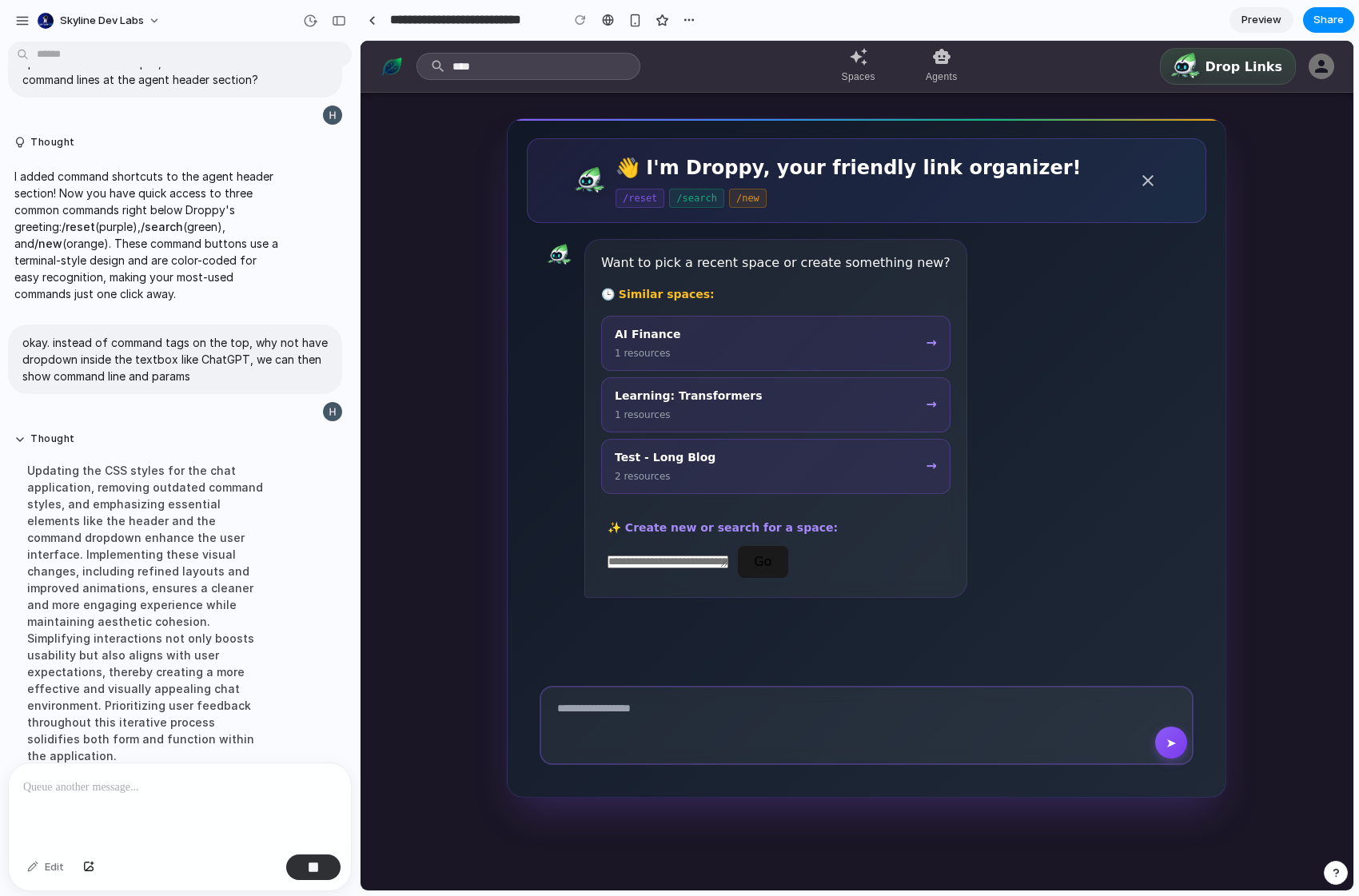
scroll to position [764, 0]
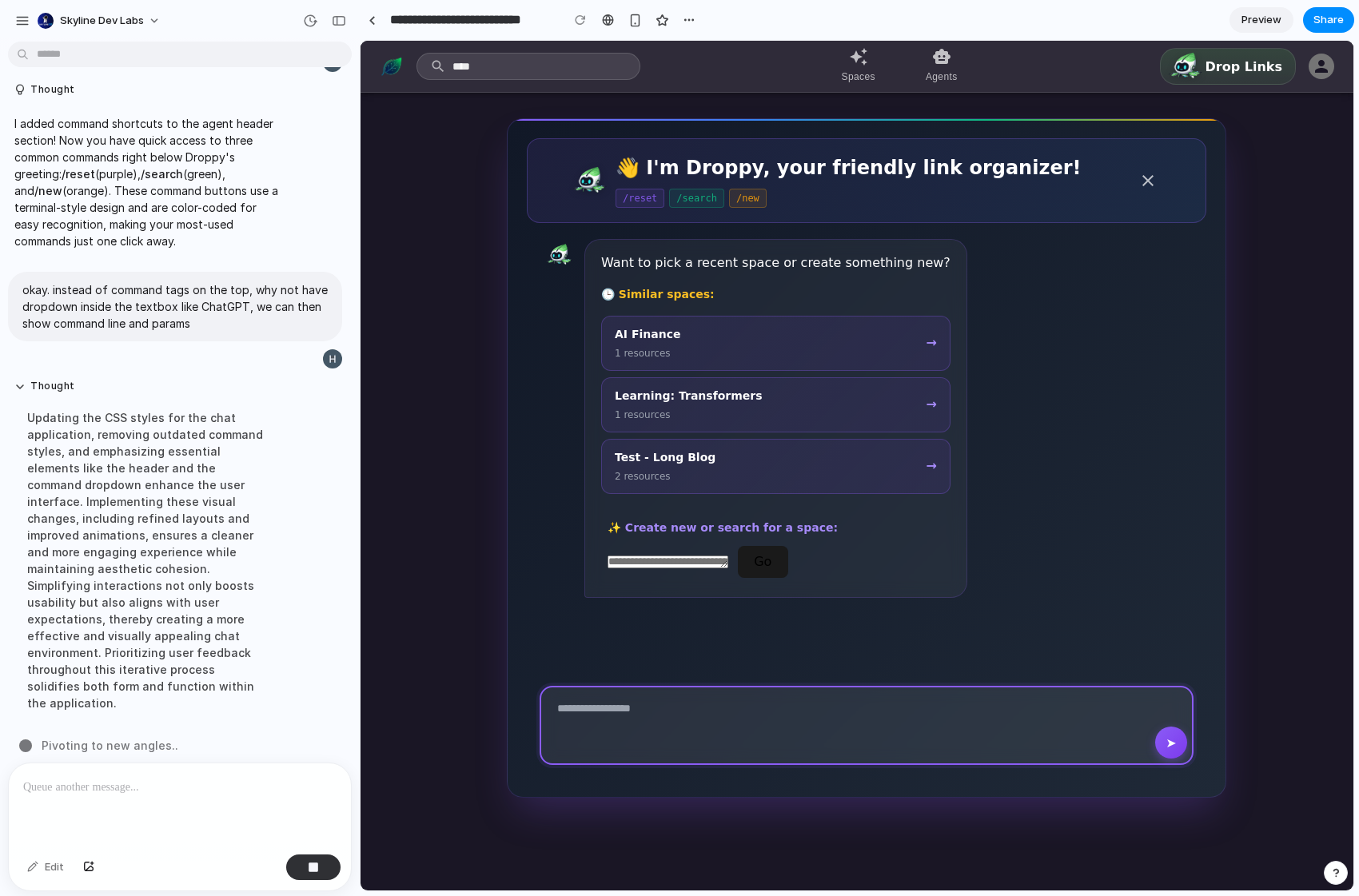
click at [695, 740] on textarea at bounding box center [867, 724] width 654 height 79
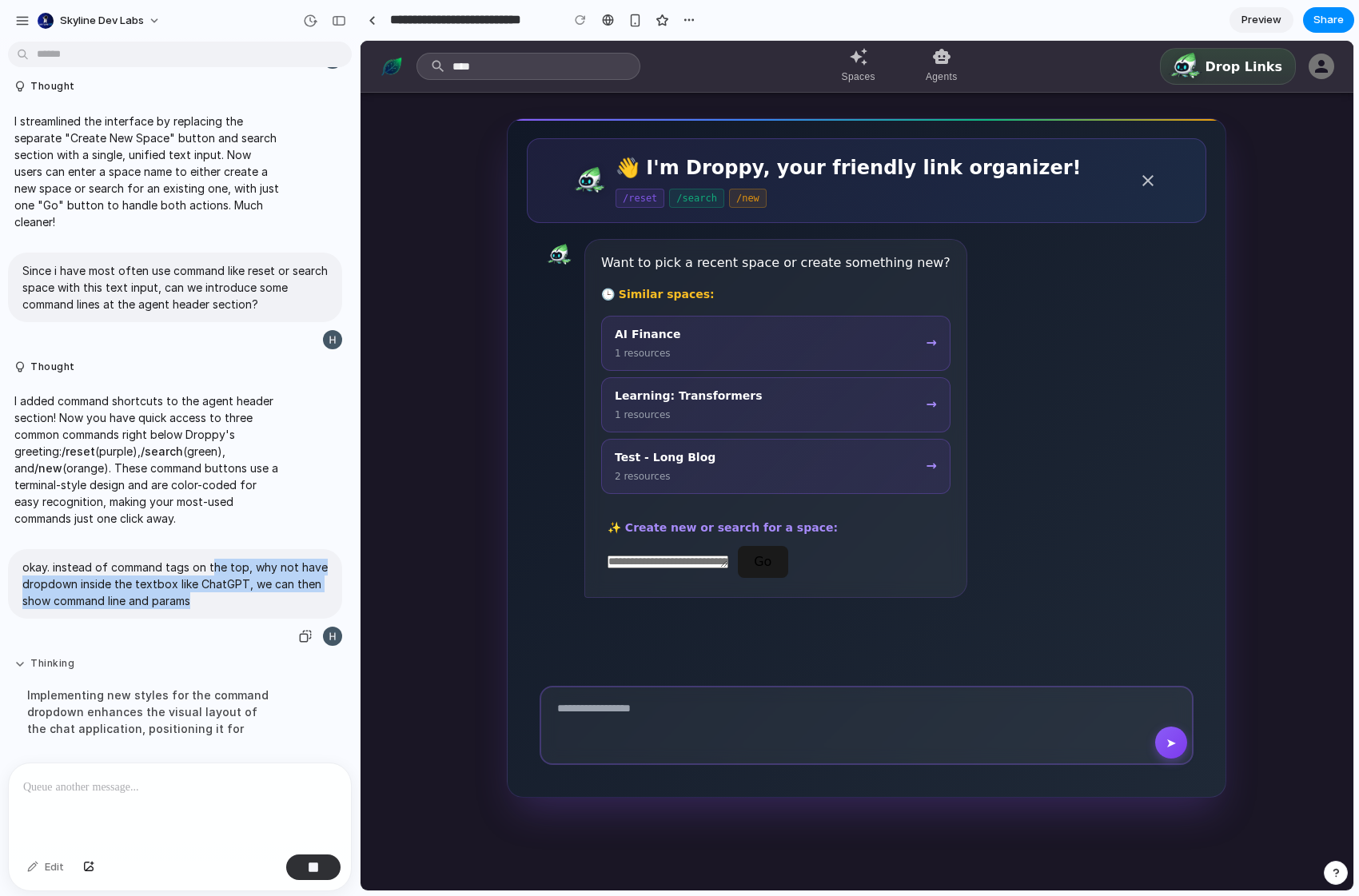
click at [212, 563] on div "okay. instead of command tags on the top, why not have dropdown inside the text…" at bounding box center [176, 598] width 334 height 98
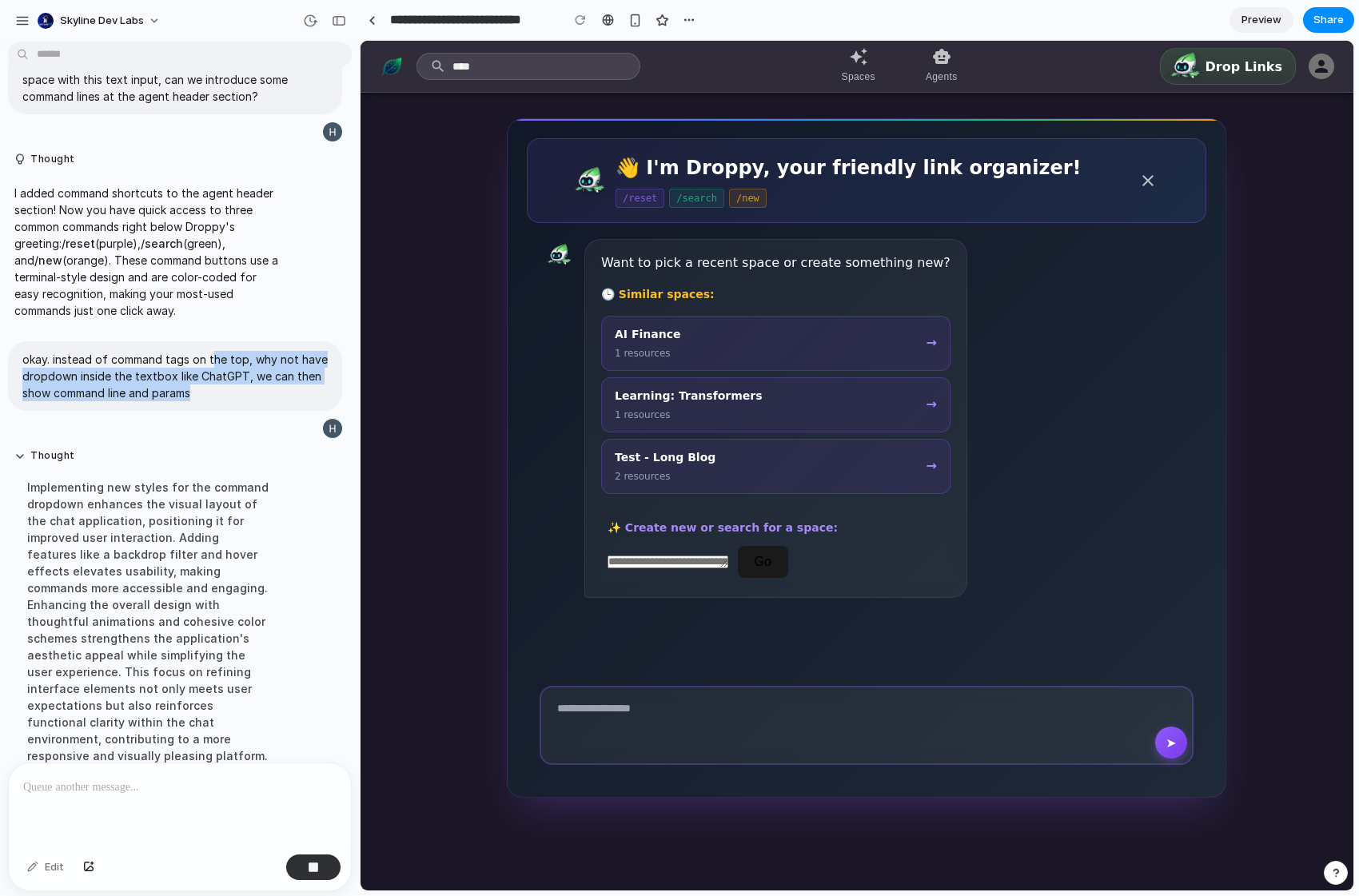
scroll to position [747, 0]
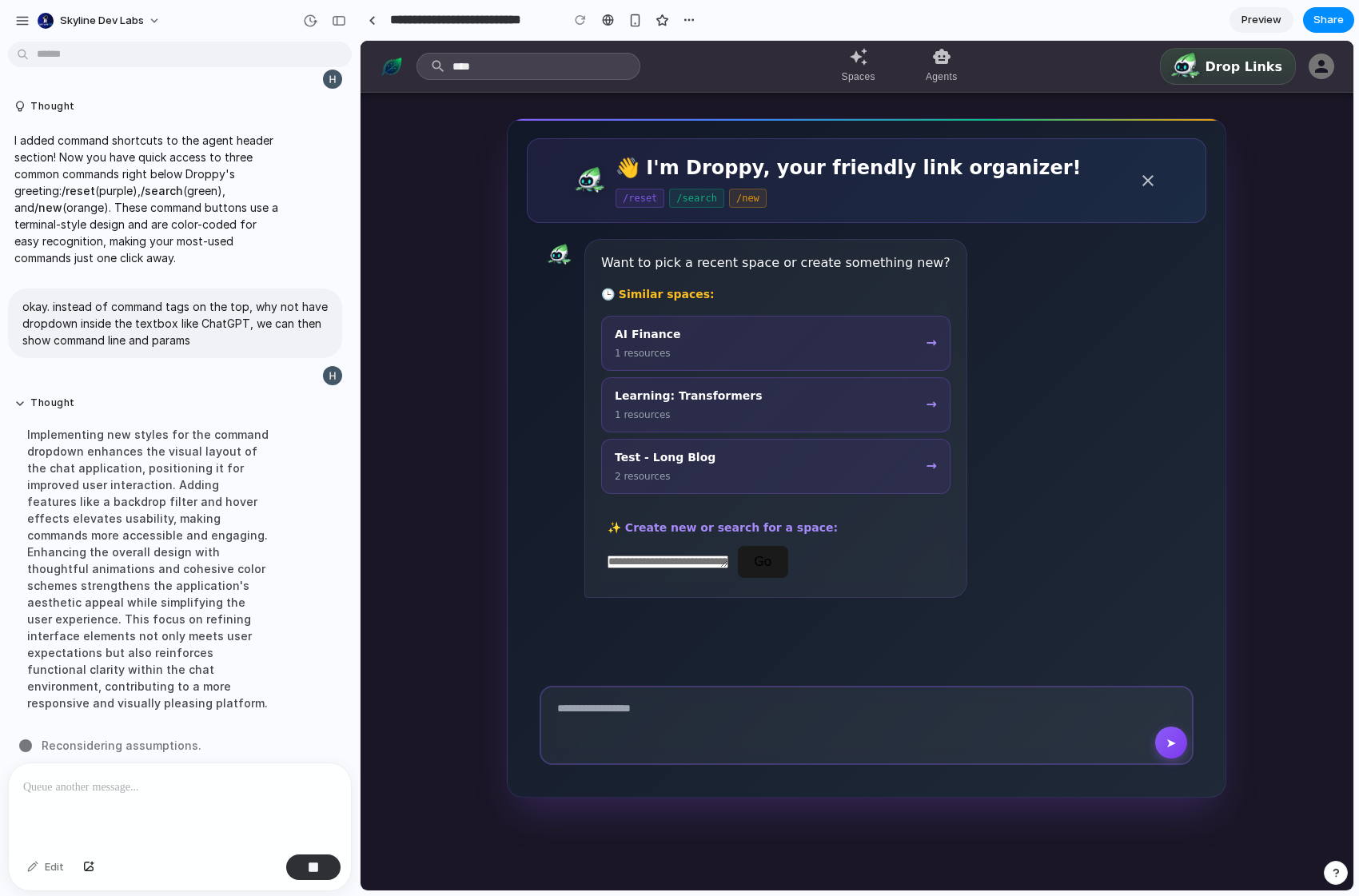
click at [212, 557] on div "Implementing new styles for the command dropdown enhances the visual layout of …" at bounding box center [147, 568] width 267 height 305
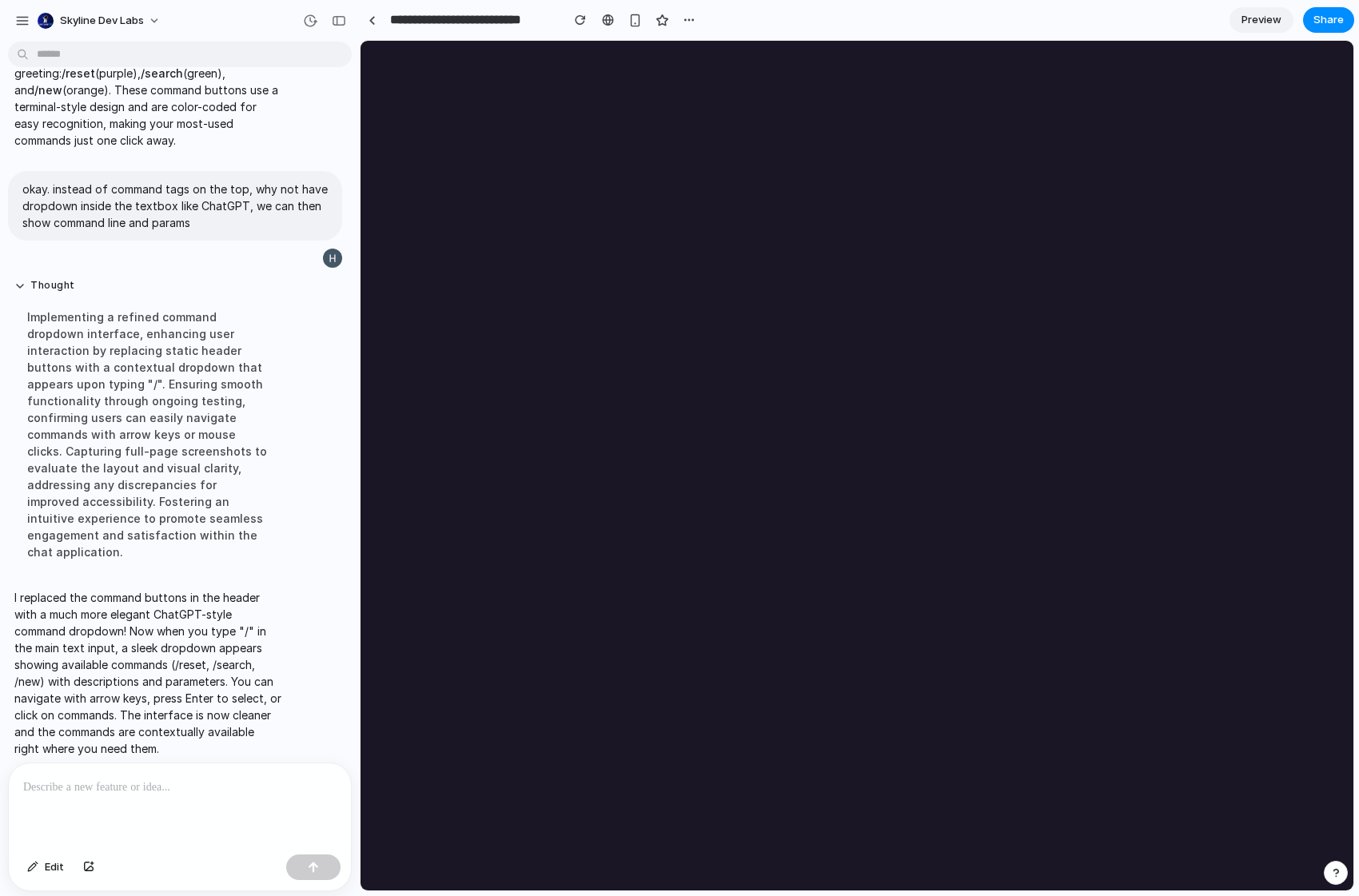
scroll to position [0, 0]
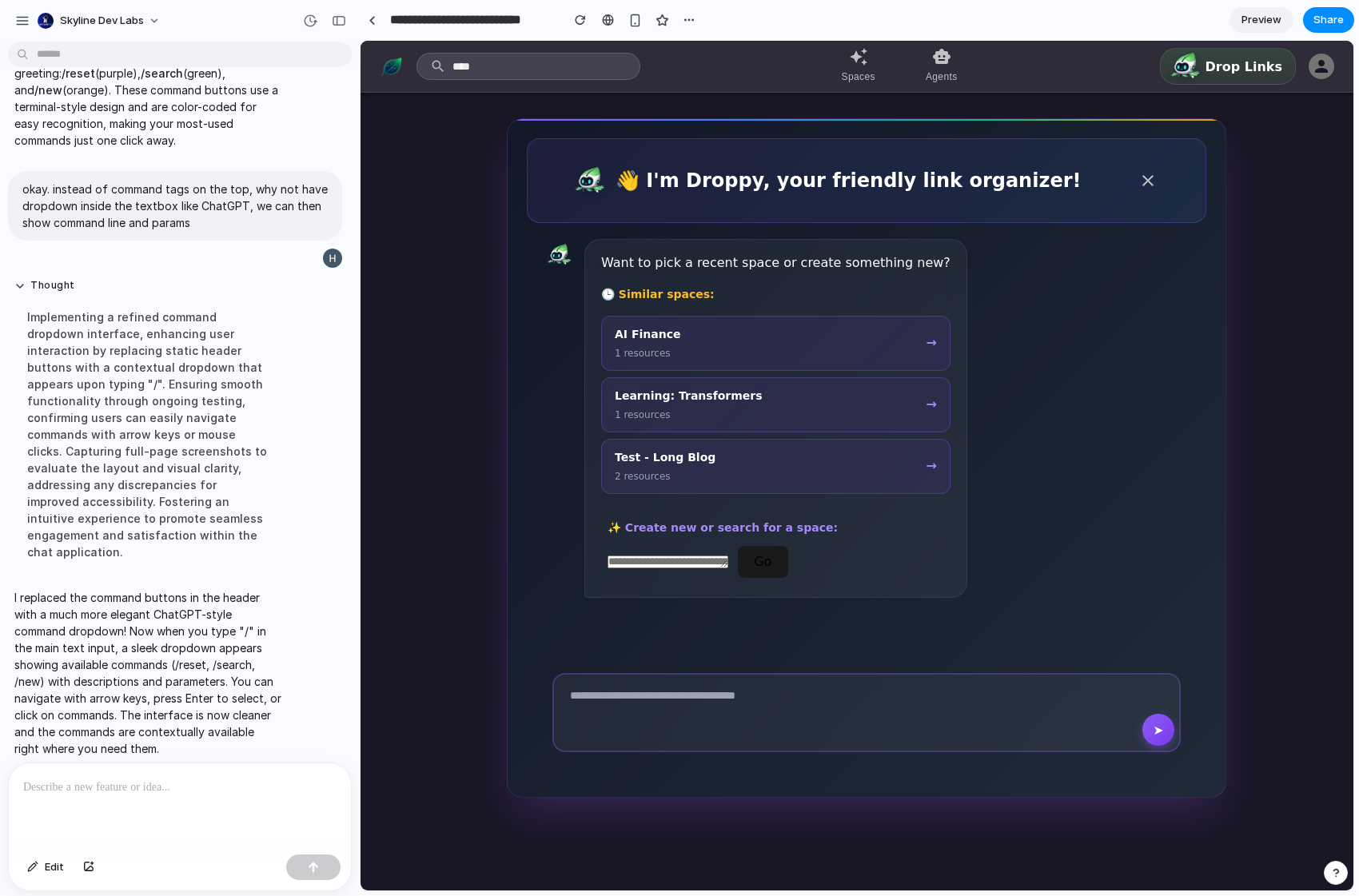
click at [459, 799] on main "👋 I'm Droppy, your friendly link organizer! Want to pick a recent space or crea…" at bounding box center [856, 491] width 993 height 798
click at [198, 689] on p "I replaced the command buttons in the header with a much more elegant ChatGPT-s…" at bounding box center [147, 672] width 267 height 168
drag, startPoint x: 15, startPoint y: 585, endPoint x: 180, endPoint y: 587, distance: 165.0
click at [180, 589] on p "I replaced the command buttons in the header with a much more elegant ChatGPT-s…" at bounding box center [147, 672] width 267 height 168
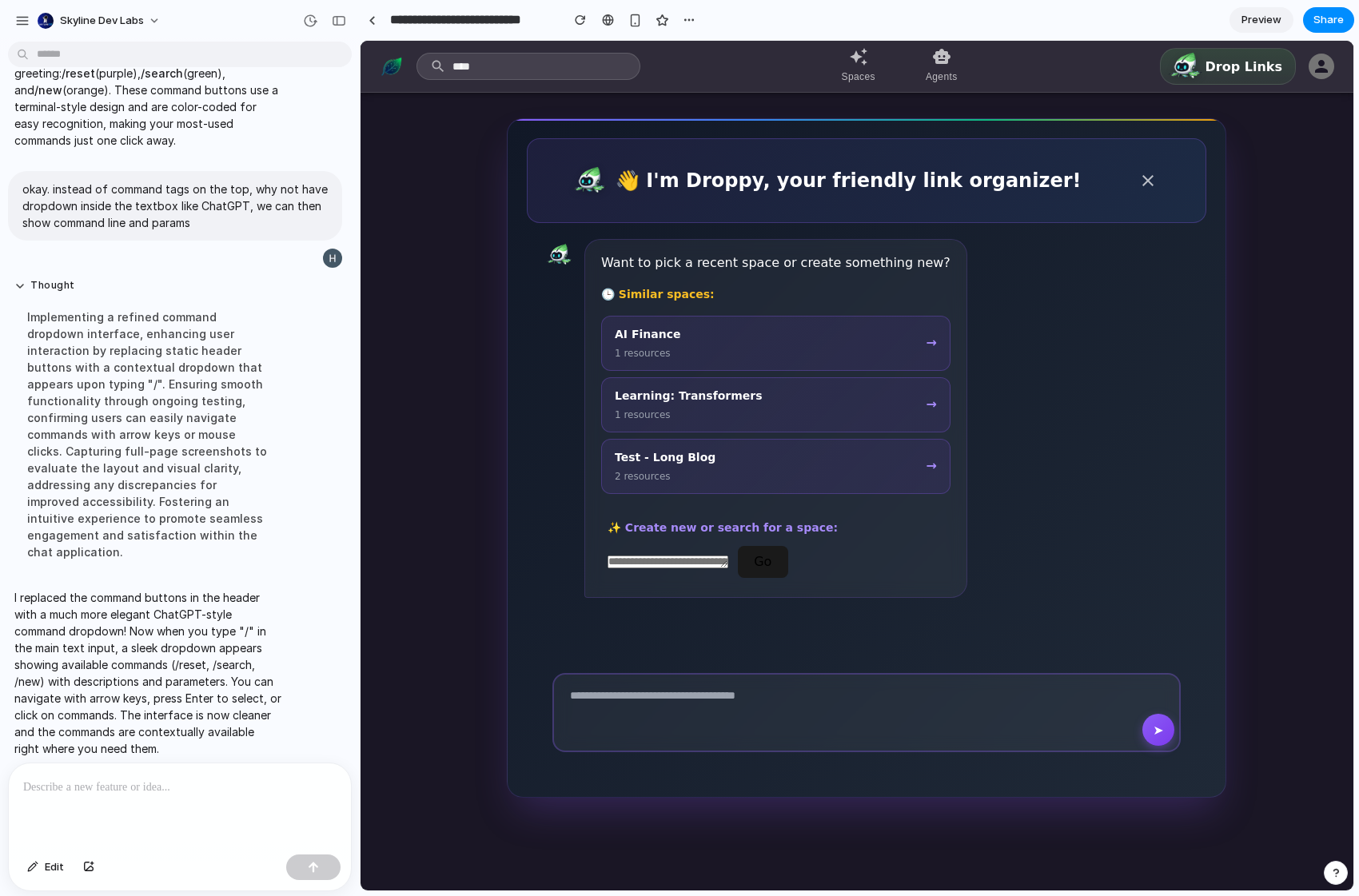
click at [107, 708] on p "I replaced the command buttons in the header with a much more elegant ChatGPT-s…" at bounding box center [147, 672] width 267 height 168
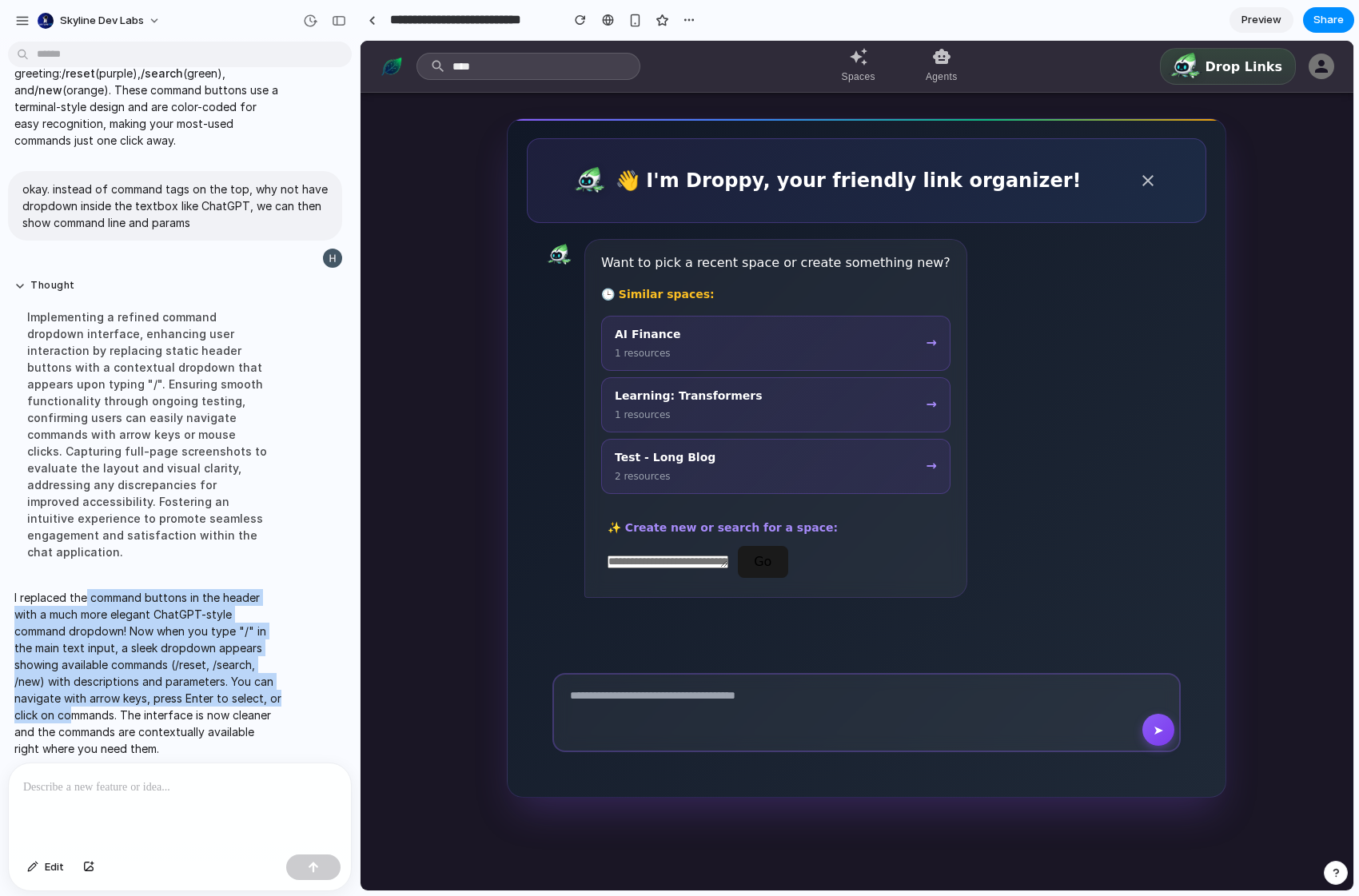
drag, startPoint x: 86, startPoint y: 587, endPoint x: 90, endPoint y: 691, distance: 104.1
click at [89, 690] on p "I replaced the command buttons in the header with a much more elegant ChatGPT-s…" at bounding box center [147, 672] width 267 height 168
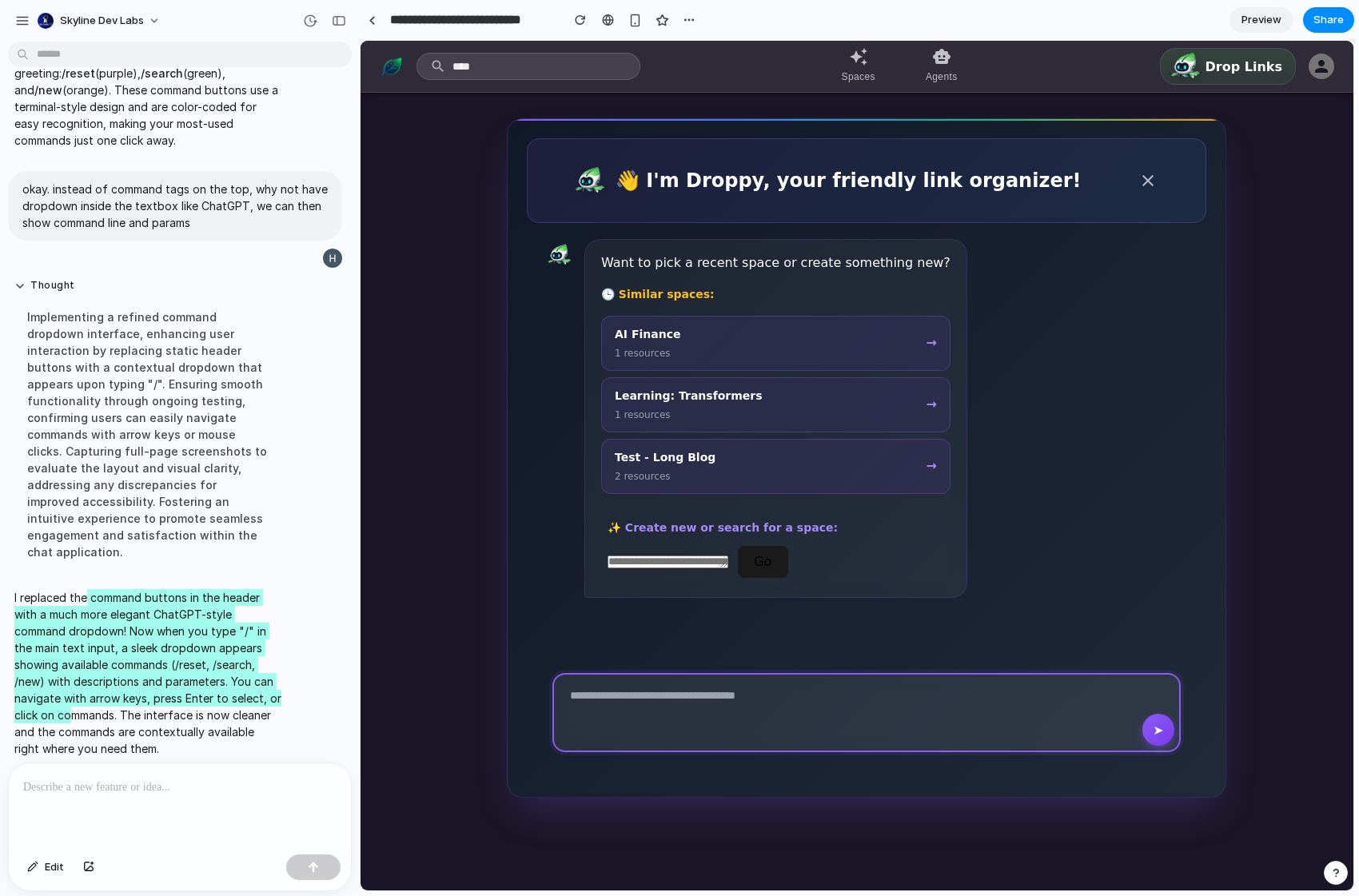
click at [694, 708] on textarea at bounding box center [867, 711] width 628 height 79
type textarea "*"
drag, startPoint x: 803, startPoint y: 695, endPoint x: 542, endPoint y: 684, distance: 261.2
click at [542, 684] on div "➤" at bounding box center [867, 712] width 654 height 105
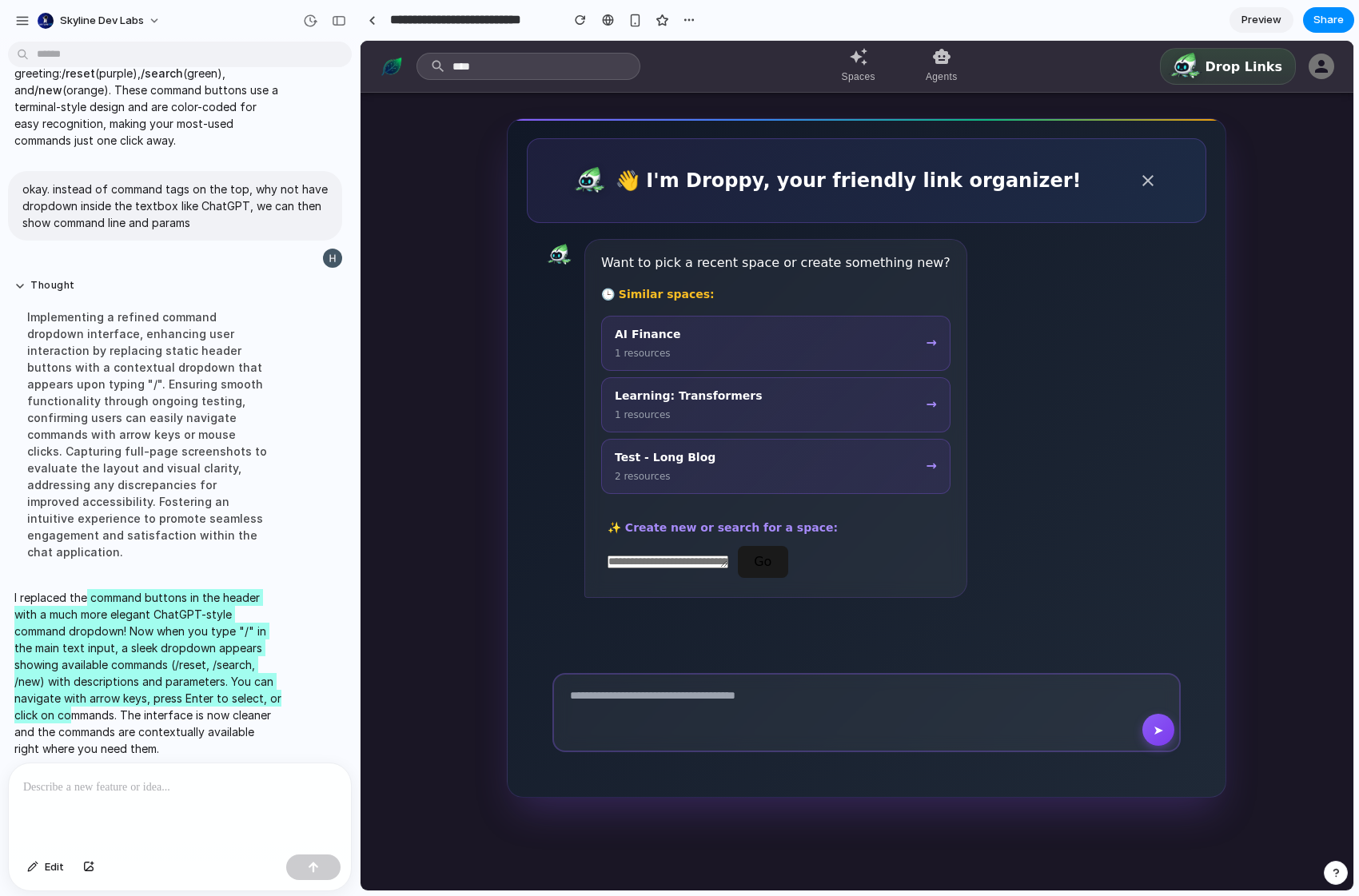
click at [1198, 487] on div "Want to pick a recent space or create something new? 🕒 Similar spaces: AI Finan…" at bounding box center [866, 435] width 679 height 424
